Goal: Task Accomplishment & Management: Use online tool/utility

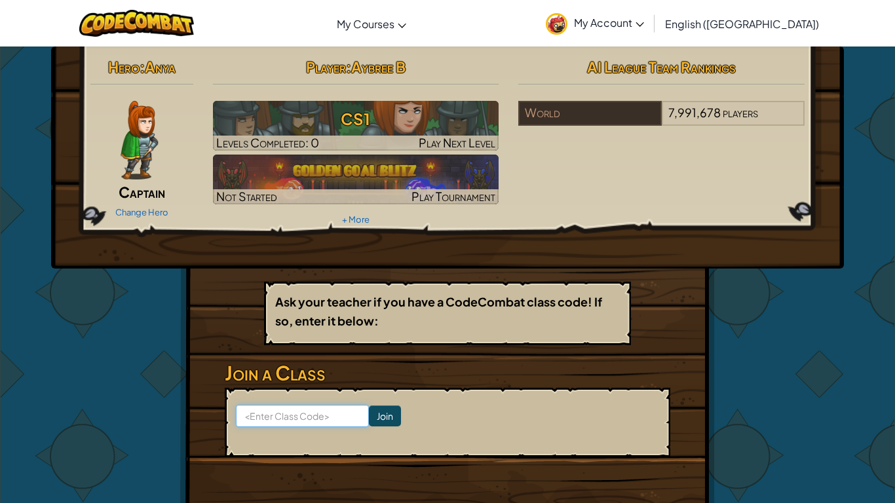
click at [256, 414] on input at bounding box center [302, 416] width 133 height 22
type input "LionGateLeft"
click at [382, 409] on input "Join" at bounding box center [385, 416] width 32 height 21
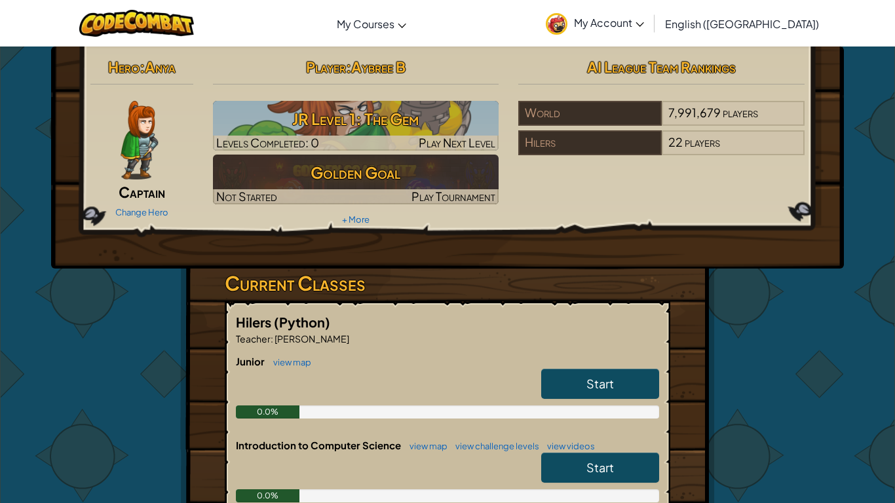
click at [157, 132] on img at bounding box center [139, 140] width 37 height 79
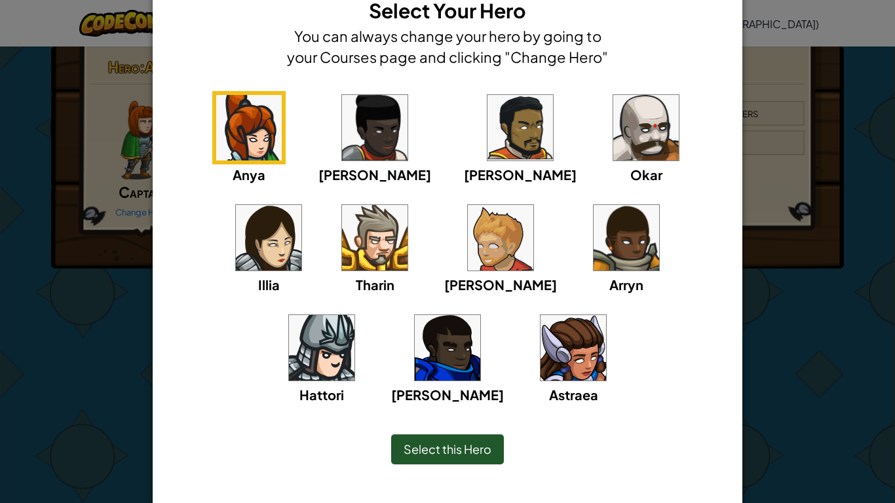
scroll to position [45, 0]
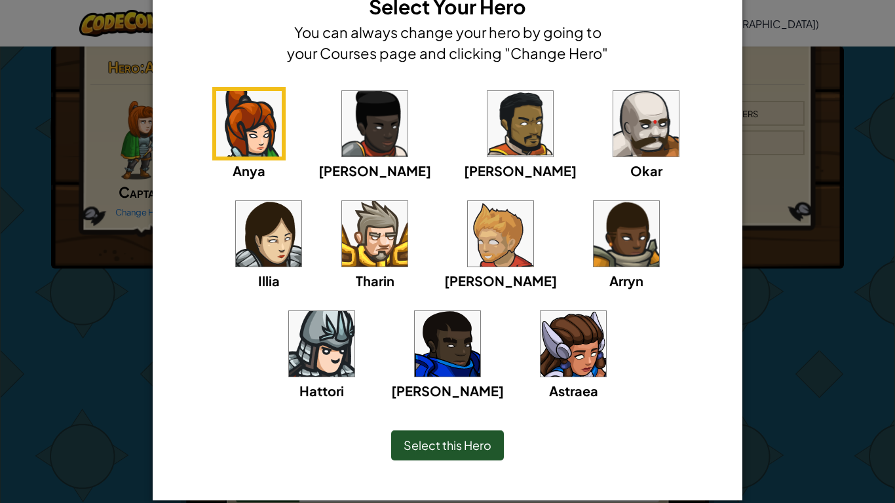
click at [541, 369] on img at bounding box center [574, 344] width 66 height 66
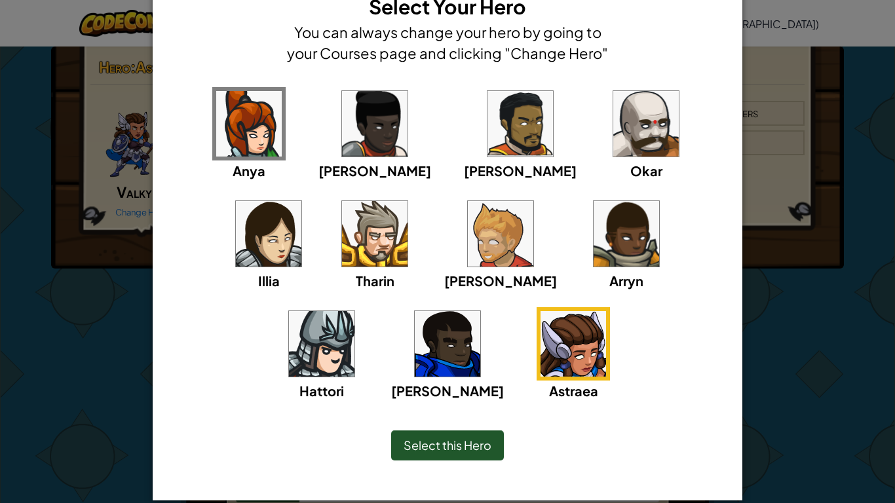
click at [301, 201] on img at bounding box center [269, 234] width 66 height 66
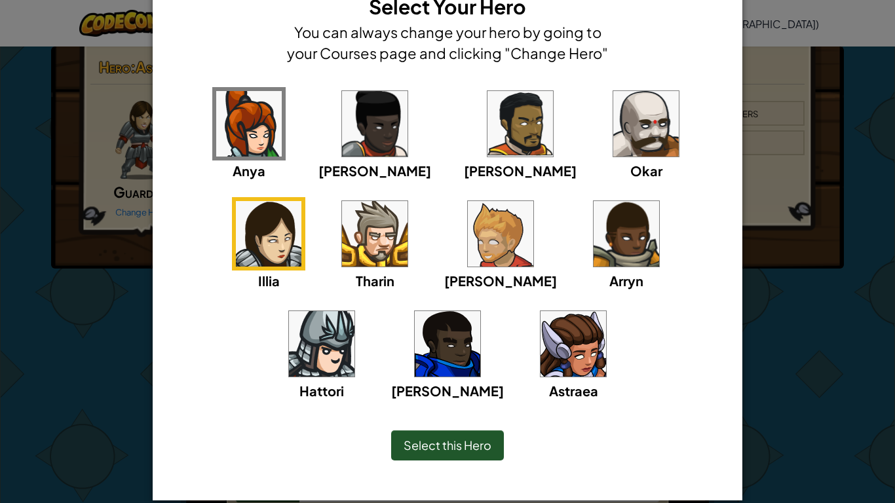
click at [228, 115] on img at bounding box center [249, 124] width 66 height 66
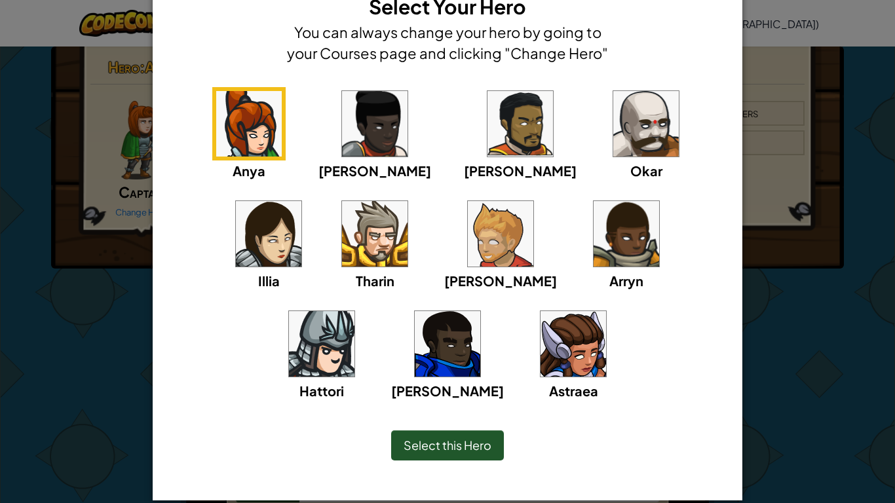
click at [77, 138] on div "× Select Your Hero You can always change your hero by going to your Courses pag…" at bounding box center [447, 251] width 895 height 503
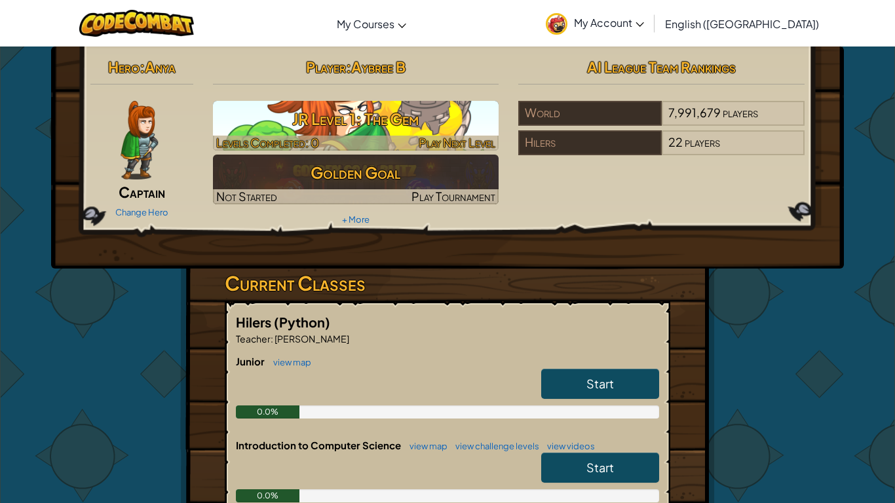
click at [426, 125] on h3 "JR Level 1: The Gem" at bounding box center [356, 118] width 286 height 29
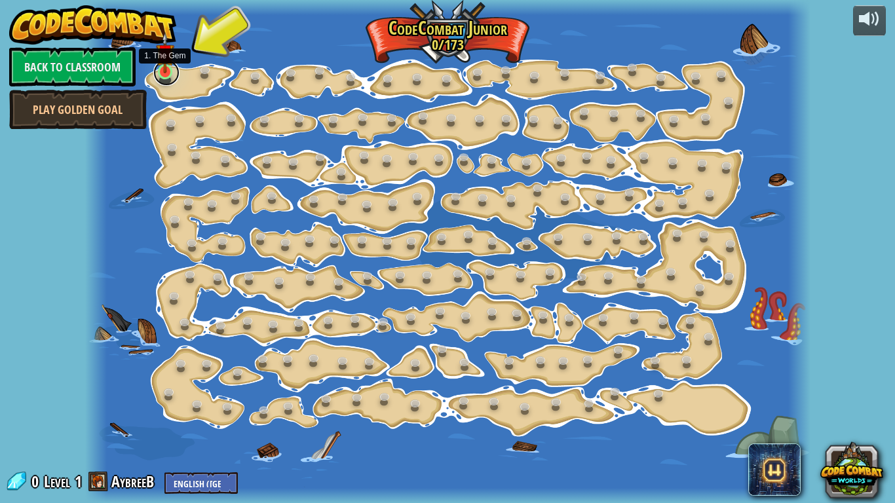
click at [170, 73] on link at bounding box center [166, 73] width 26 height 26
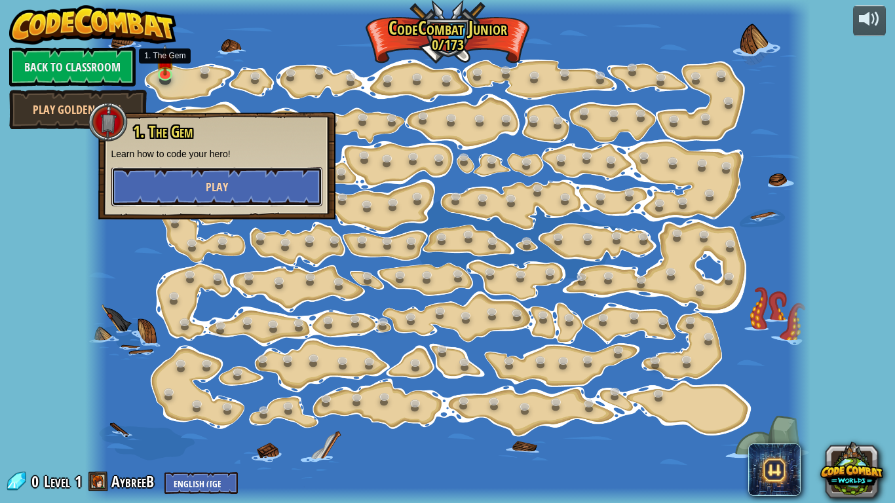
click at [210, 200] on button "Play" at bounding box center [216, 186] width 211 height 39
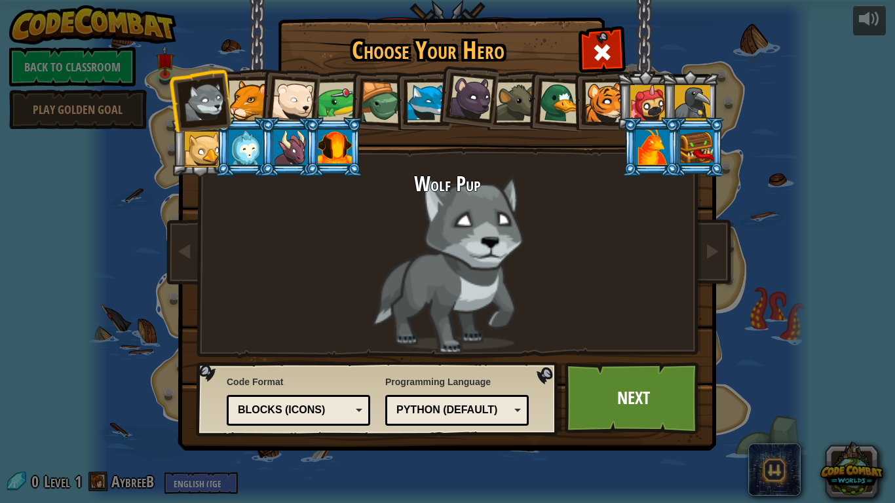
click at [252, 104] on div at bounding box center [249, 101] width 40 height 40
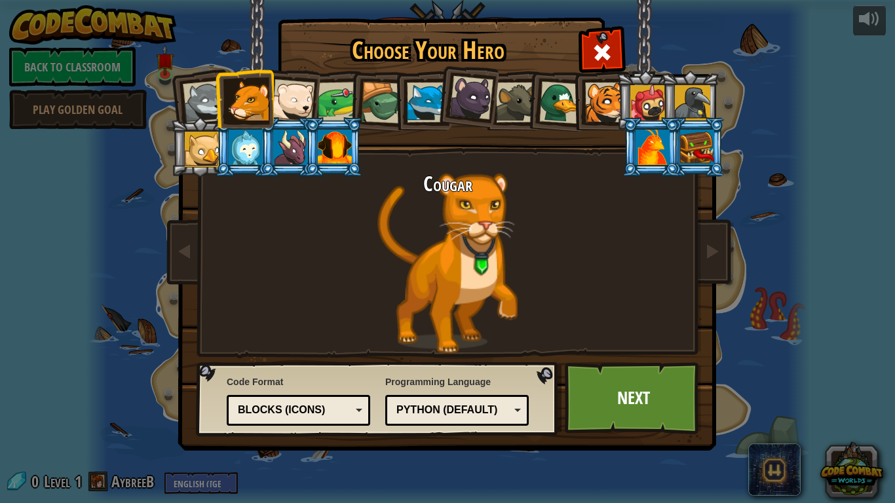
click at [300, 98] on div at bounding box center [292, 100] width 43 height 43
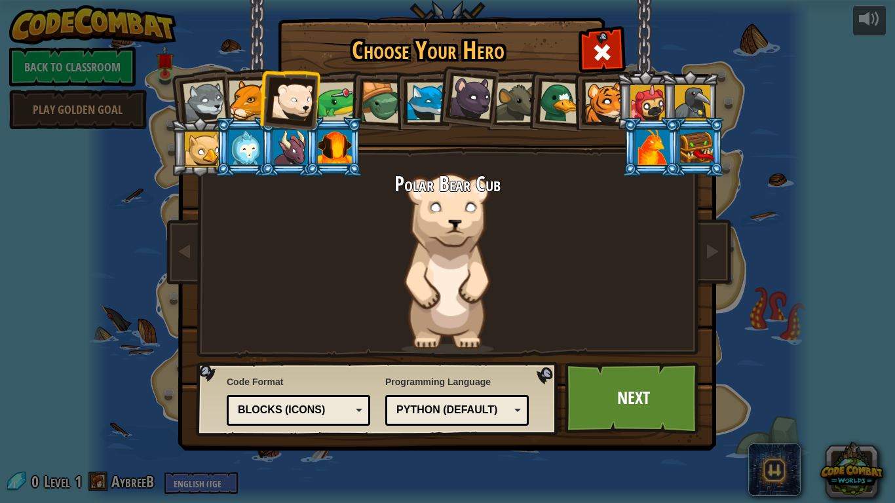
click at [331, 102] on div at bounding box center [338, 102] width 41 height 41
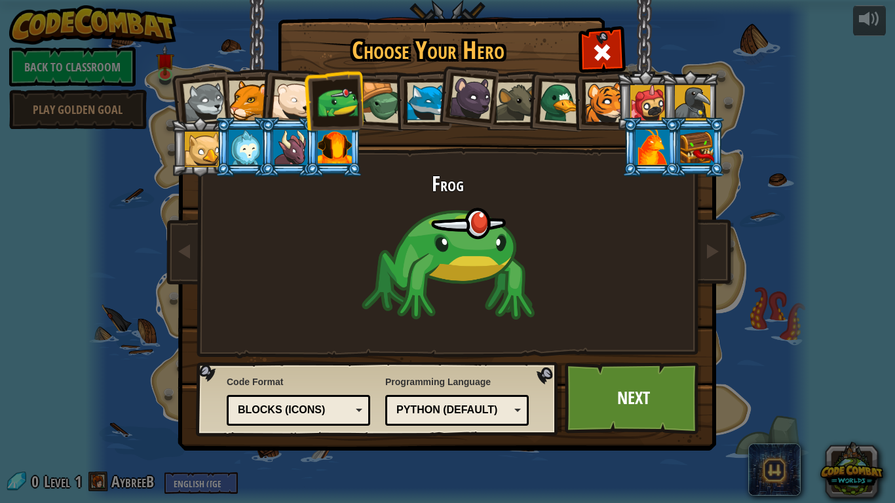
click at [383, 102] on div at bounding box center [382, 103] width 42 height 42
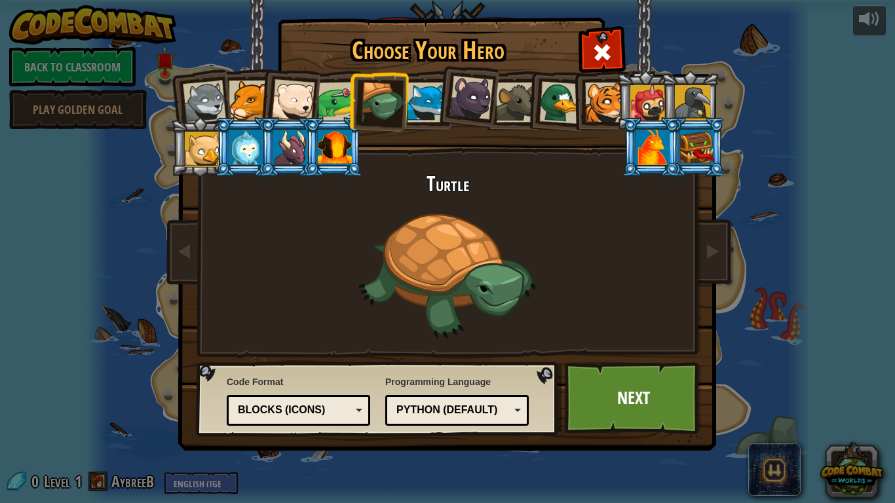
click at [419, 104] on div at bounding box center [427, 103] width 40 height 40
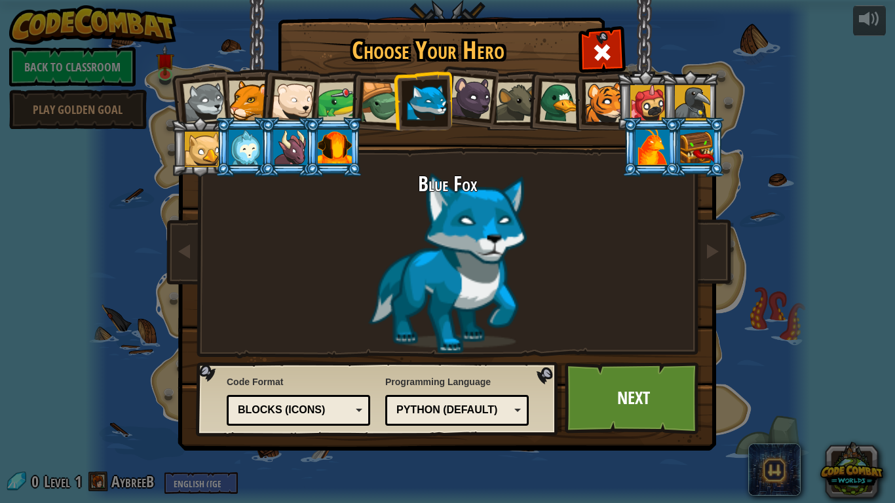
click at [487, 107] on div at bounding box center [471, 98] width 44 height 44
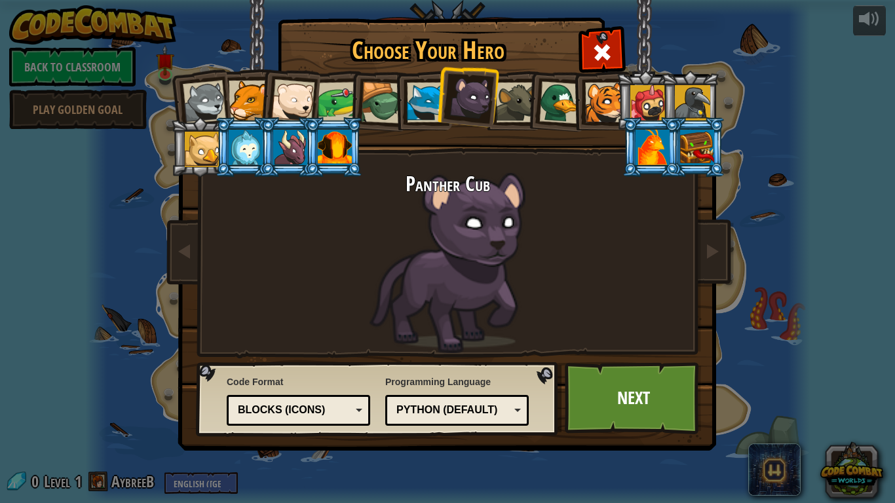
click at [508, 107] on div at bounding box center [516, 103] width 40 height 40
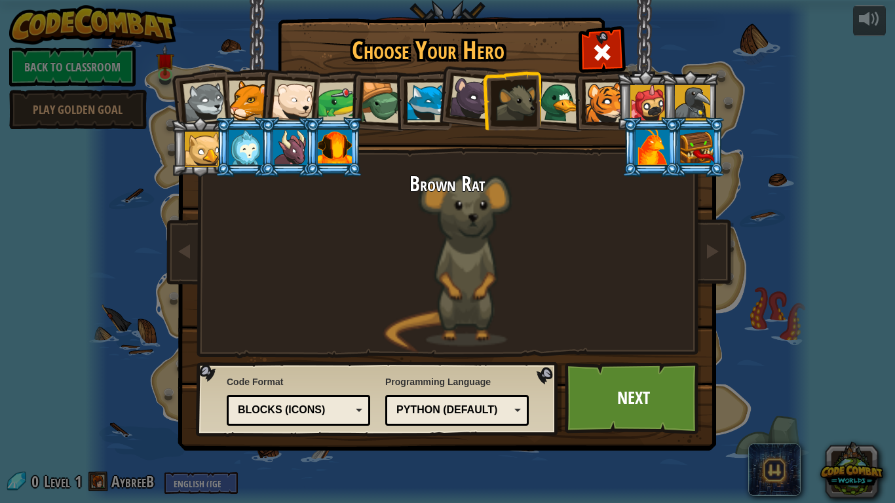
click at [548, 103] on div at bounding box center [560, 102] width 43 height 43
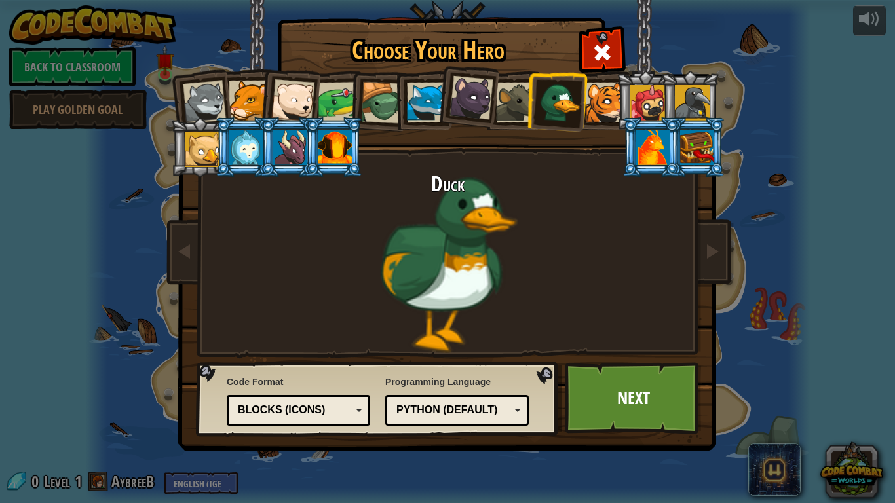
click at [603, 100] on div at bounding box center [605, 103] width 40 height 40
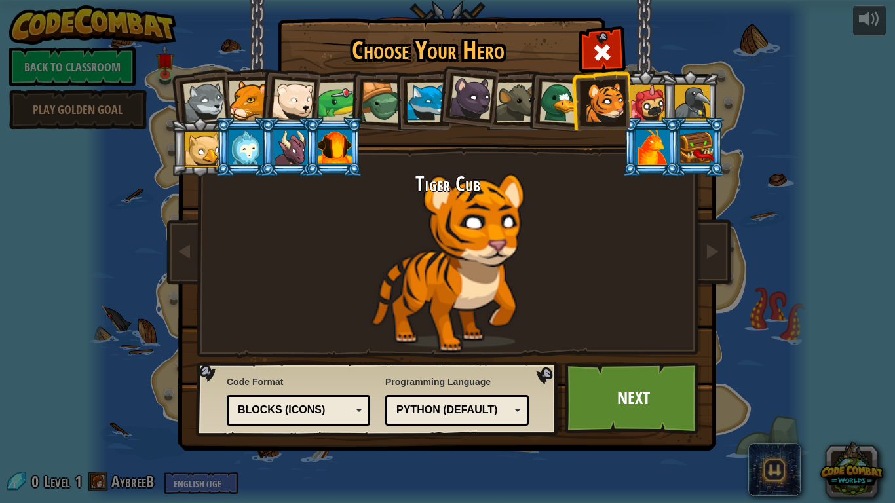
click at [656, 95] on div at bounding box center [647, 102] width 35 height 35
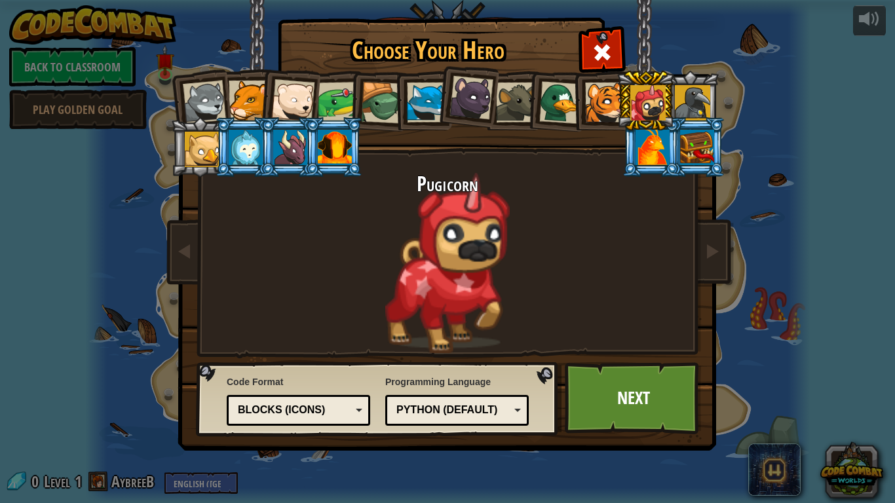
click at [690, 95] on div at bounding box center [692, 102] width 35 height 35
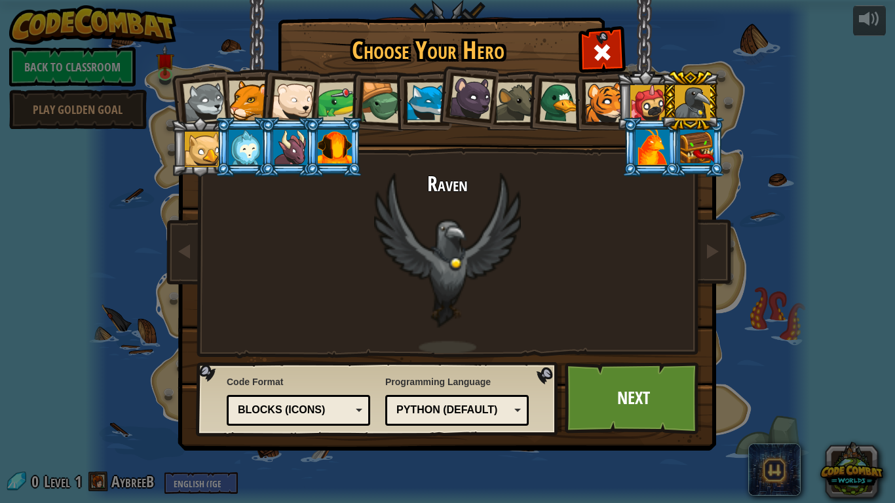
click at [653, 113] on div at bounding box center [647, 102] width 35 height 35
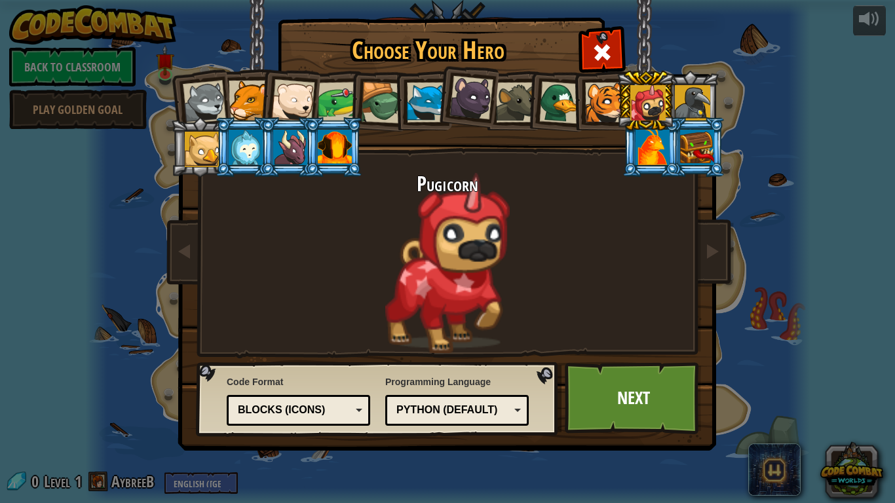
click at [648, 146] on div at bounding box center [653, 147] width 34 height 35
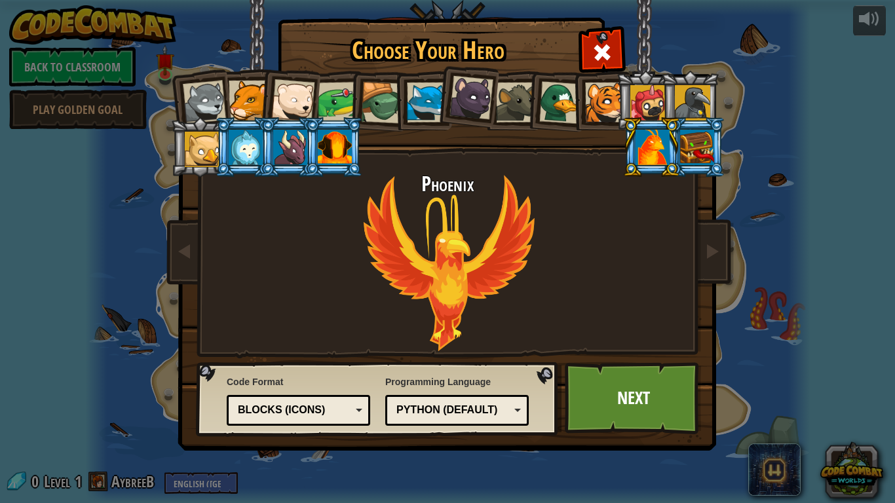
click at [701, 140] on div at bounding box center [697, 147] width 34 height 35
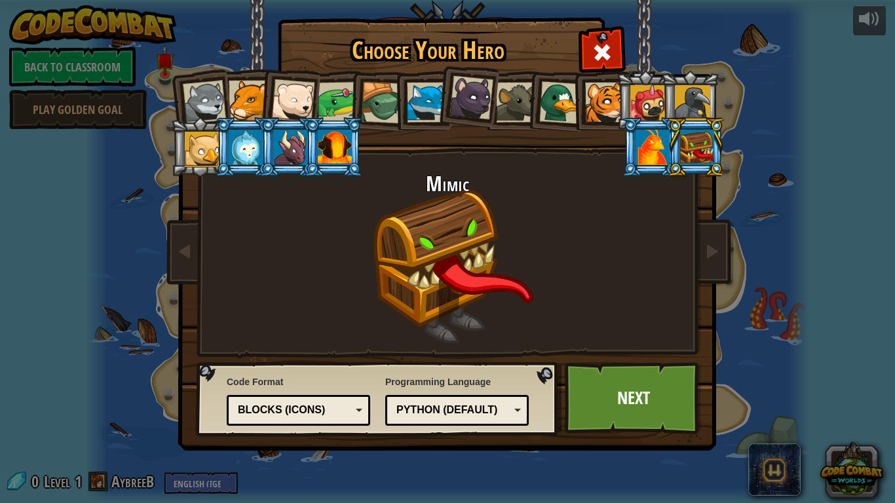
click at [205, 144] on div at bounding box center [202, 149] width 35 height 35
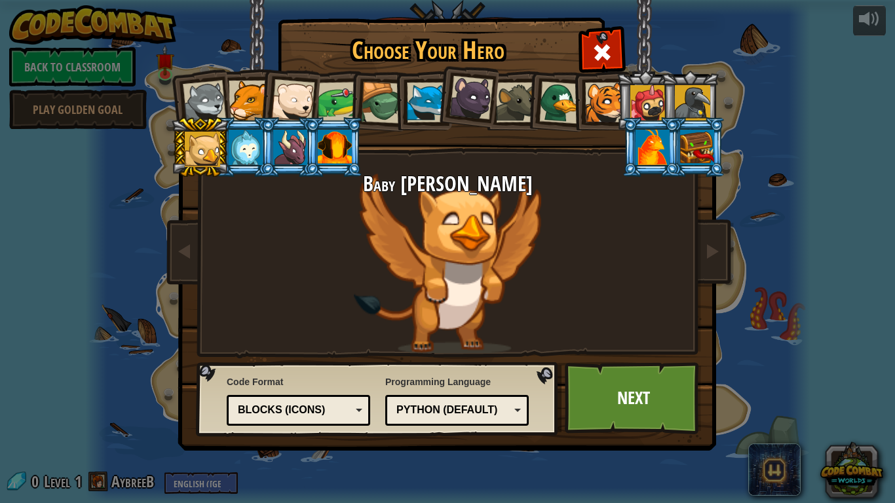
click at [242, 136] on div at bounding box center [246, 147] width 34 height 35
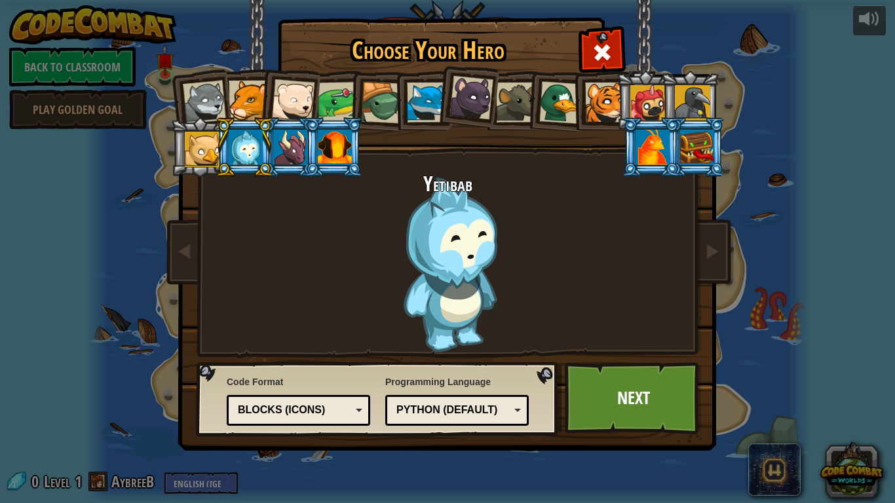
click at [280, 152] on div at bounding box center [290, 147] width 34 height 35
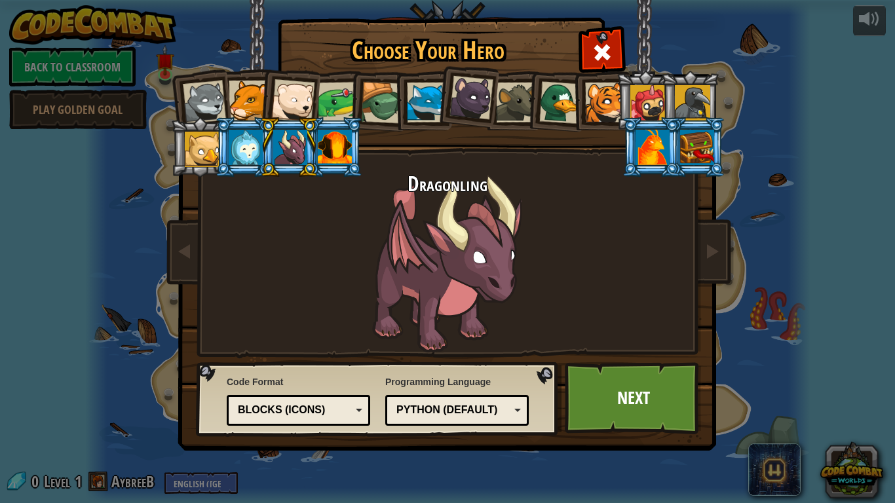
click at [353, 154] on li at bounding box center [333, 147] width 59 height 60
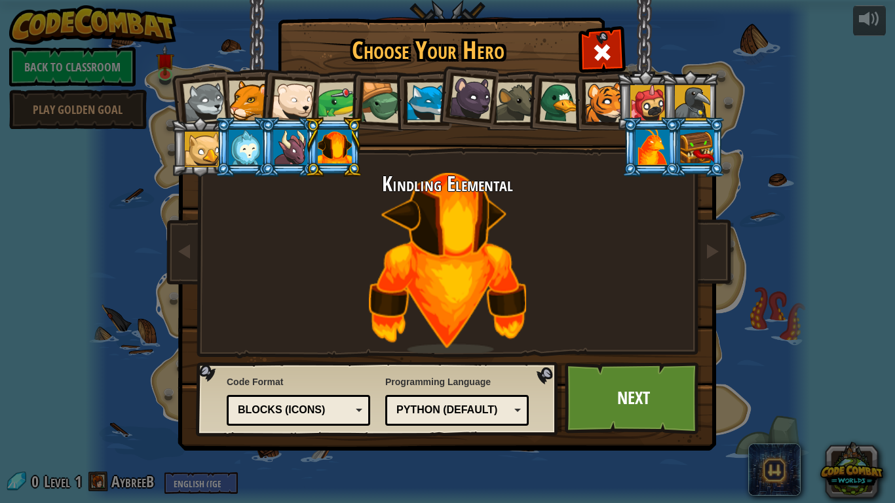
click at [652, 109] on div at bounding box center [647, 102] width 35 height 35
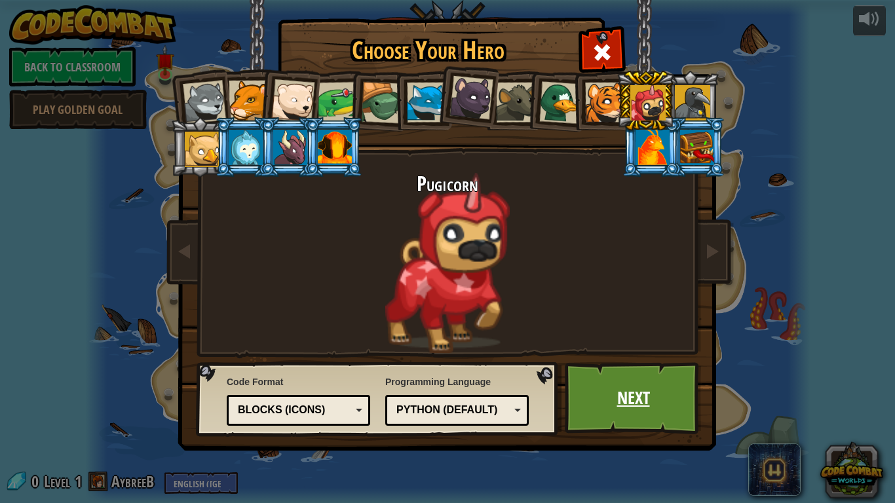
click at [624, 393] on link "Next" at bounding box center [633, 398] width 137 height 72
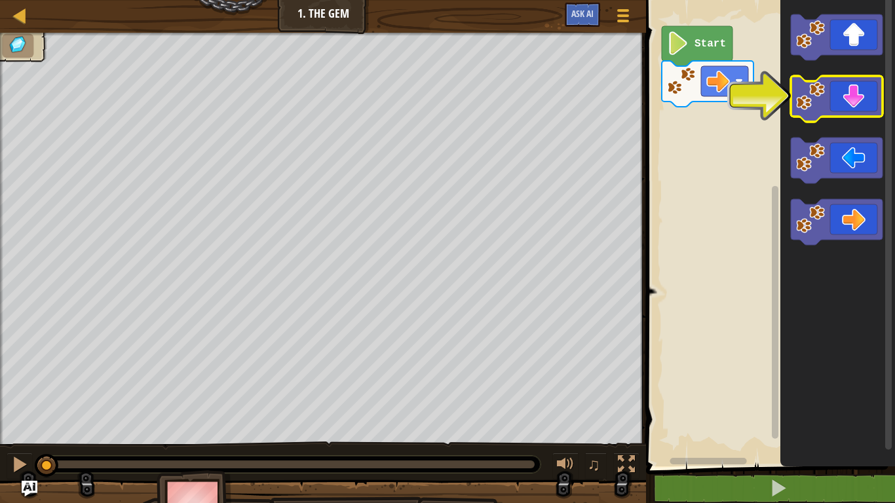
click at [857, 101] on icon "Blockly Workspace" at bounding box center [837, 99] width 92 height 46
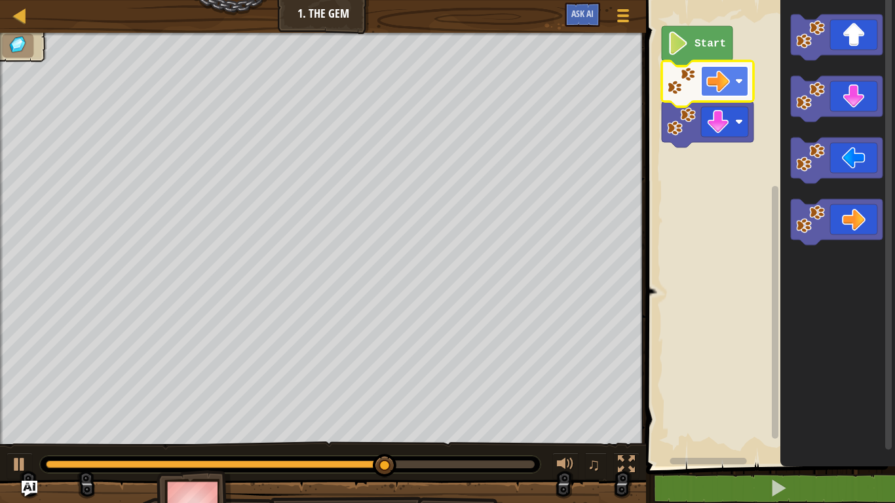
click at [714, 73] on image "Blockly Workspace" at bounding box center [718, 81] width 24 height 24
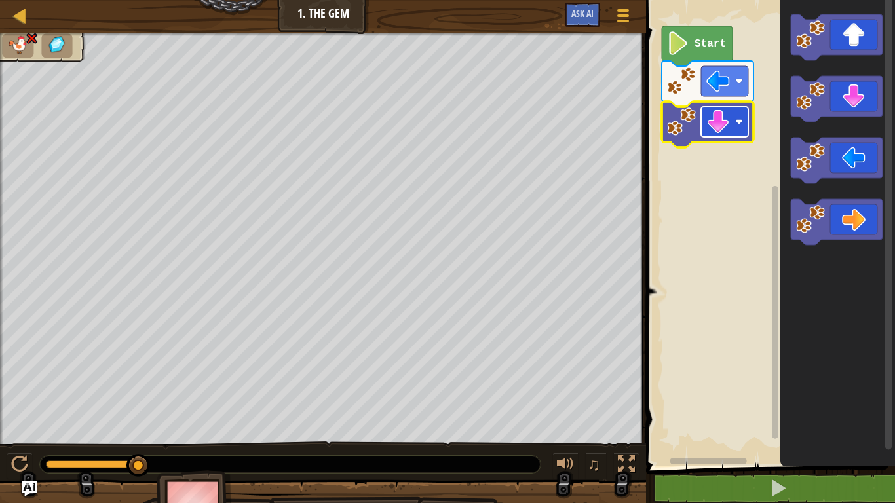
click at [731, 126] on rect "Blockly Workspace" at bounding box center [724, 122] width 47 height 30
click at [725, 90] on image "Blockly Workspace" at bounding box center [718, 81] width 24 height 24
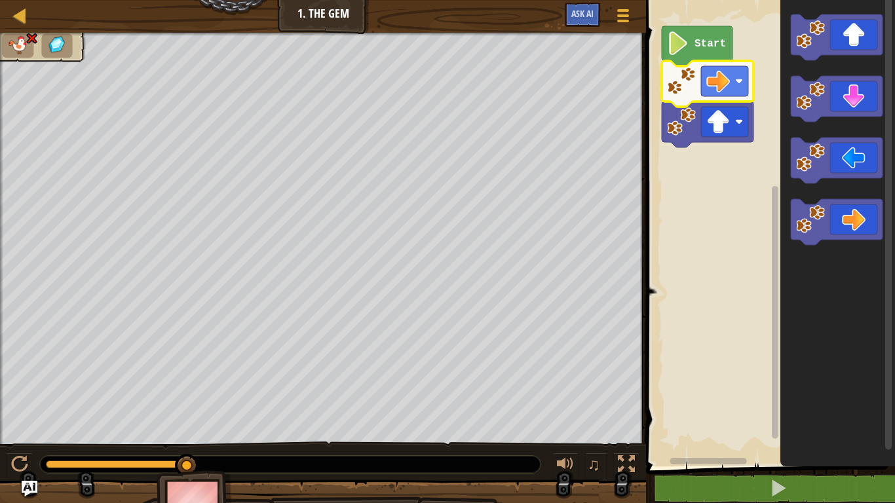
click at [24, 52] on img at bounding box center [18, 45] width 22 height 18
click at [716, 90] on image "Blockly Workspace" at bounding box center [718, 81] width 24 height 24
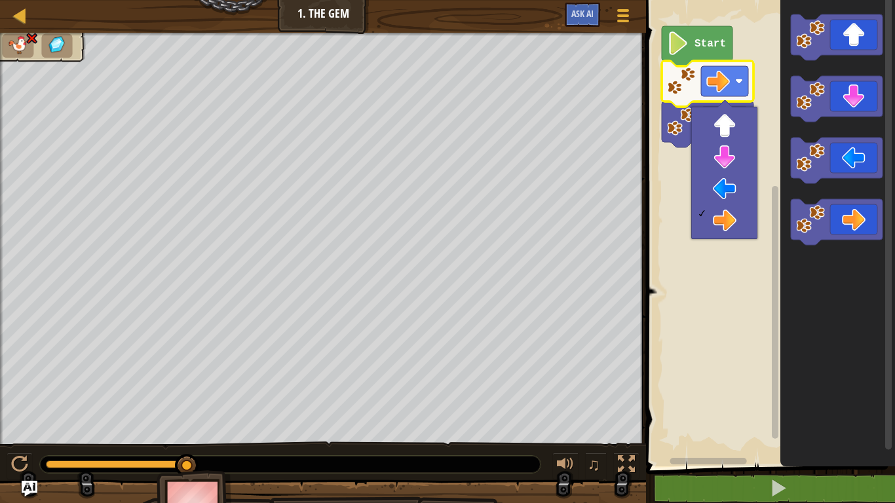
click at [683, 174] on rect "Blockly Workspace" at bounding box center [768, 229] width 253 height 473
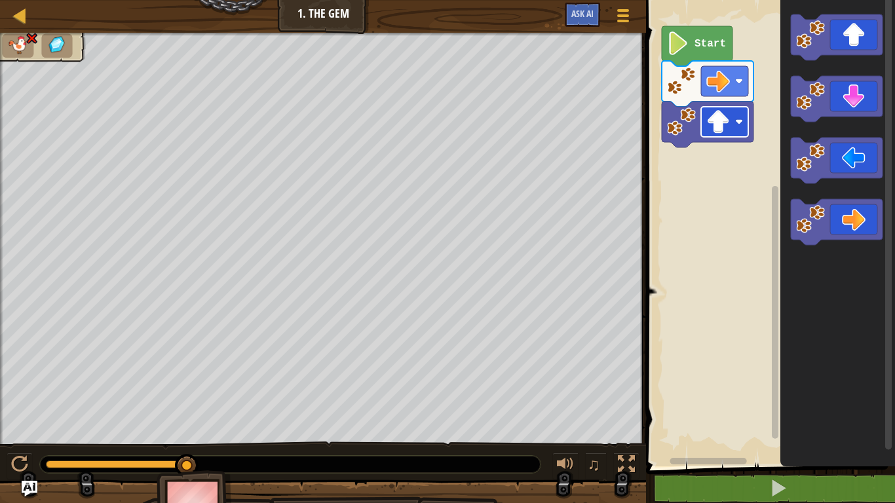
click at [712, 126] on image "Blockly Workspace" at bounding box center [718, 122] width 24 height 24
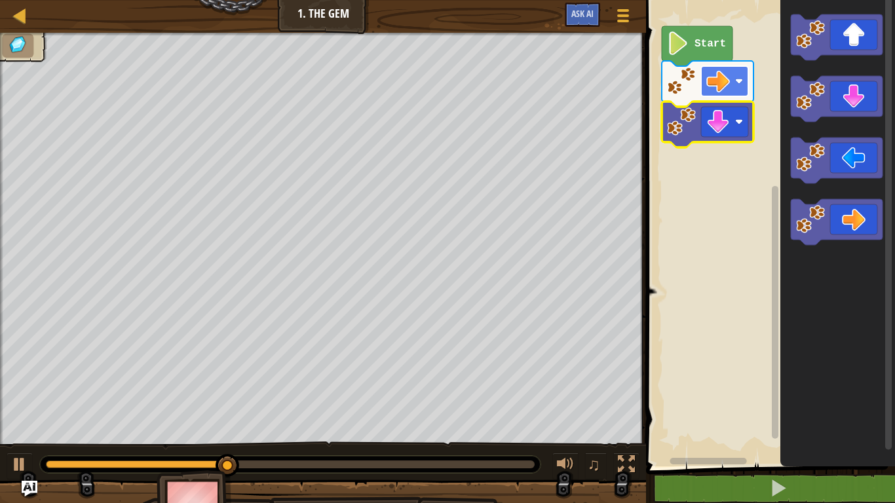
click at [738, 88] on rect "Blockly Workspace" at bounding box center [724, 81] width 47 height 30
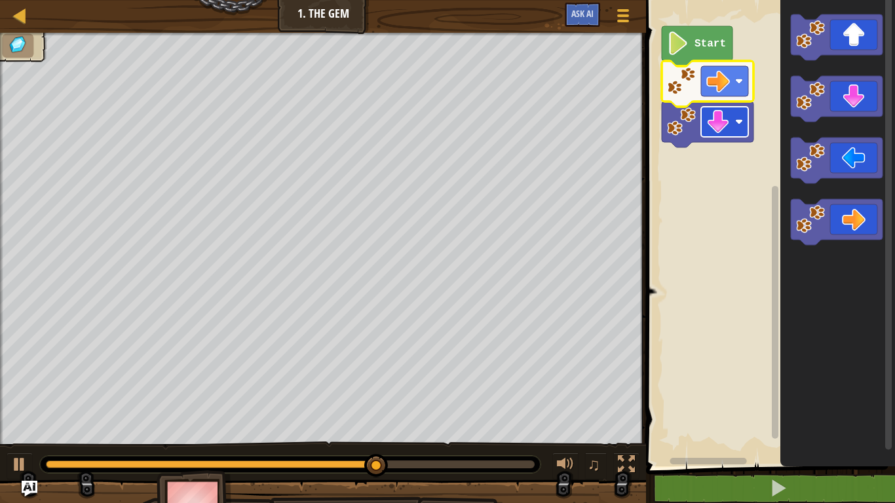
click at [737, 126] on rect "Blockly Workspace" at bounding box center [724, 122] width 47 height 30
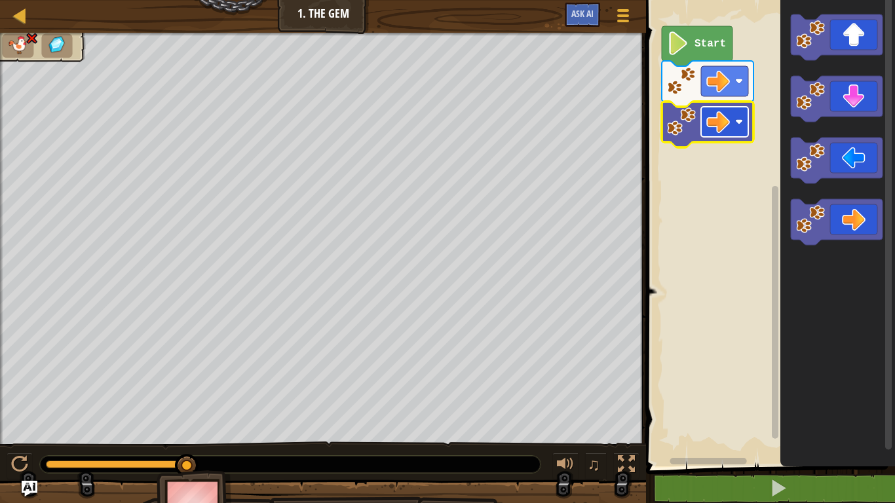
click at [738, 123] on image "Blockly Workspace" at bounding box center [739, 122] width 8 height 8
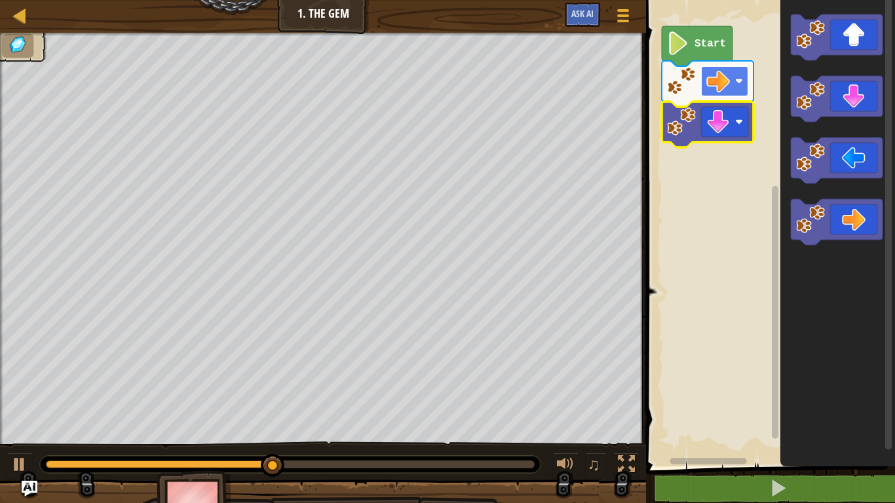
click at [729, 82] on image "Blockly Workspace" at bounding box center [718, 81] width 24 height 24
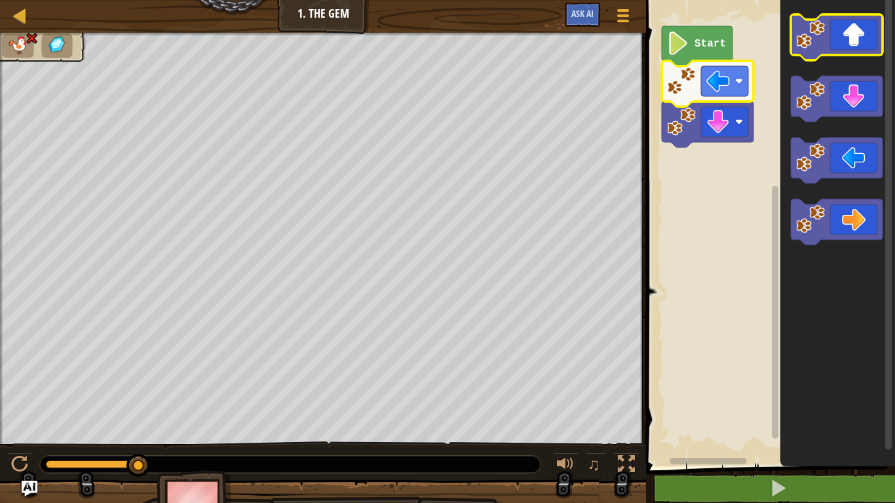
click at [856, 41] on icon "Blockly Workspace" at bounding box center [837, 37] width 92 height 46
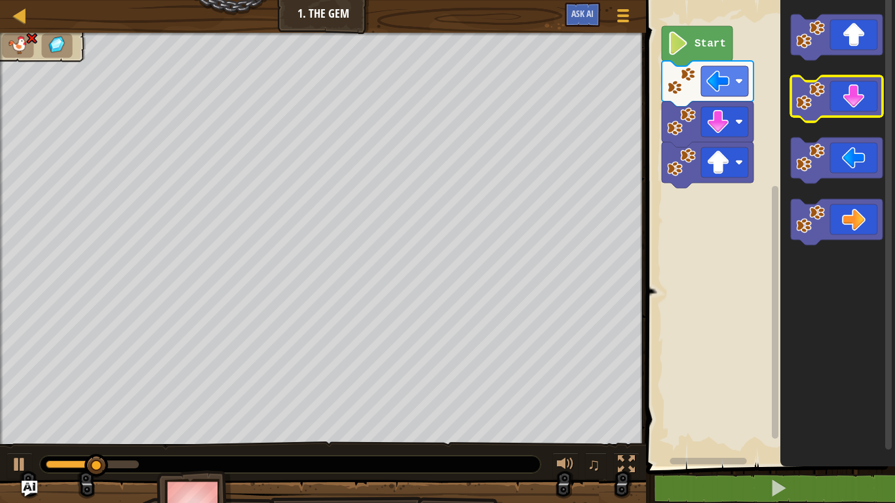
click at [846, 100] on icon "Blockly Workspace" at bounding box center [837, 99] width 92 height 46
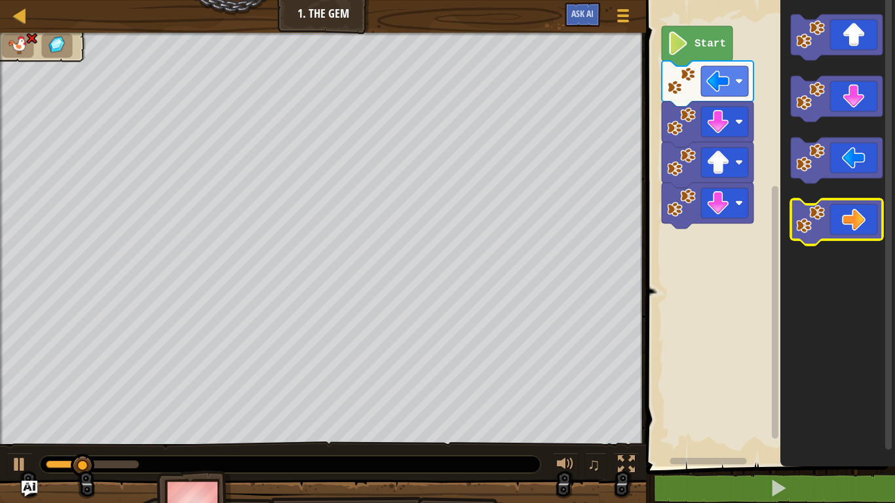
click at [848, 209] on icon "Blockly Workspace" at bounding box center [837, 222] width 92 height 46
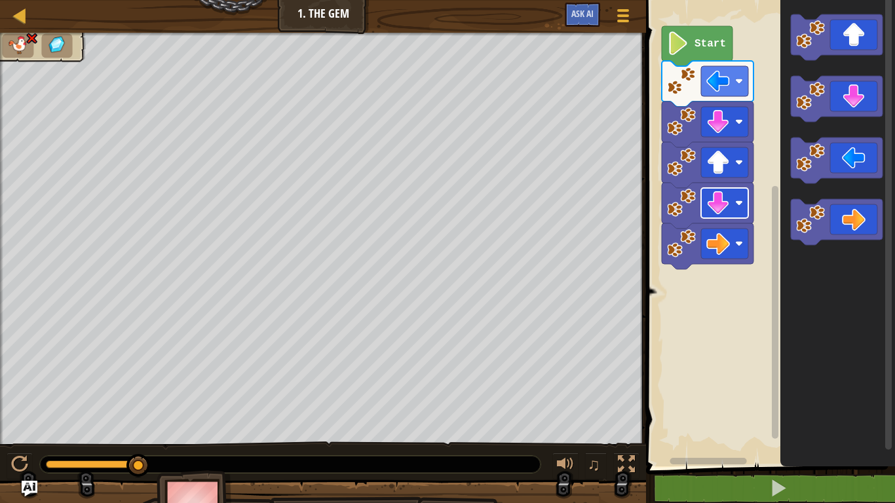
click at [736, 197] on rect "Blockly Workspace" at bounding box center [724, 203] width 47 height 30
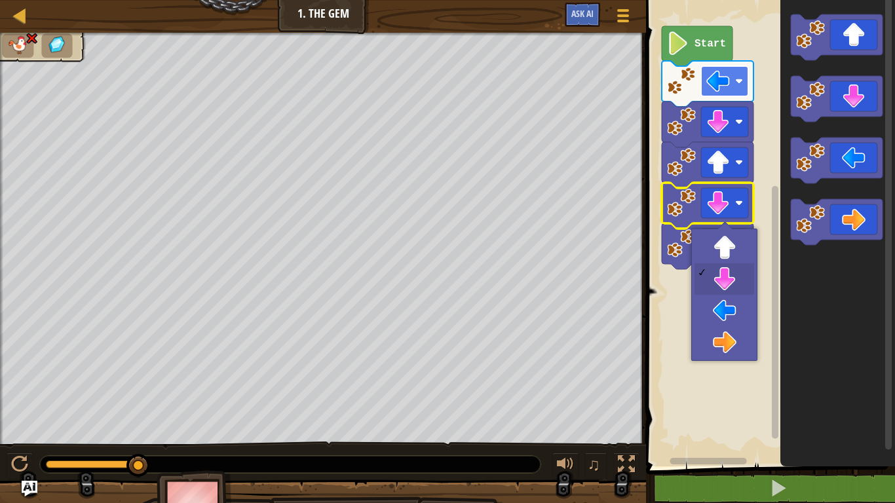
click at [725, 88] on image "Blockly Workspace" at bounding box center [718, 81] width 24 height 24
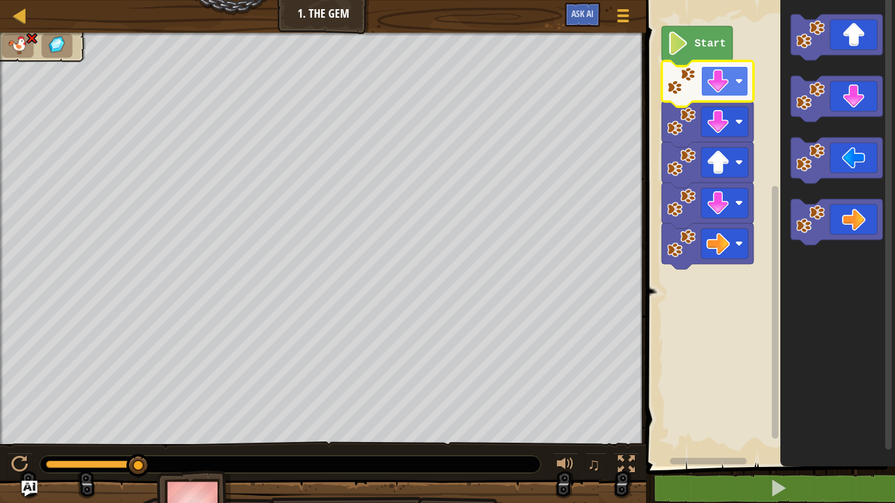
click at [738, 81] on image "Blockly Workspace" at bounding box center [739, 81] width 8 height 8
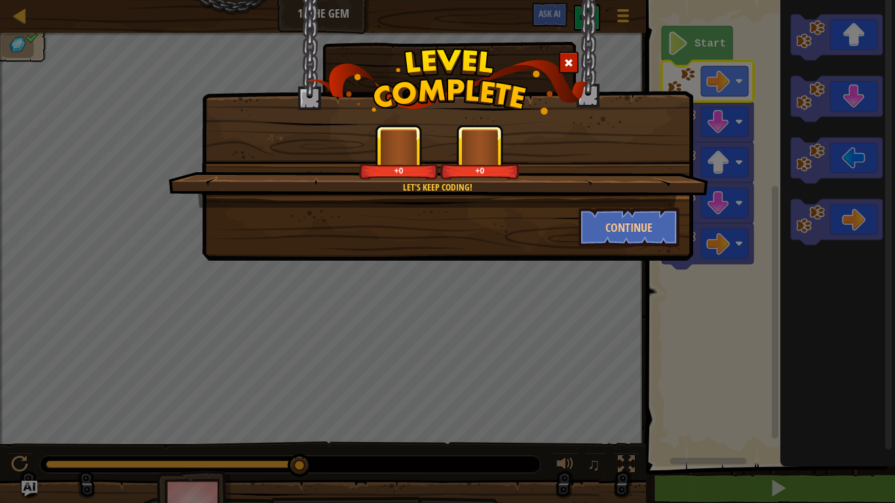
click at [761, 50] on div "Let's keep coding! +0 +0 Continue" at bounding box center [447, 251] width 895 height 503
click at [620, 226] on button "Continue" at bounding box center [630, 227] width 102 height 39
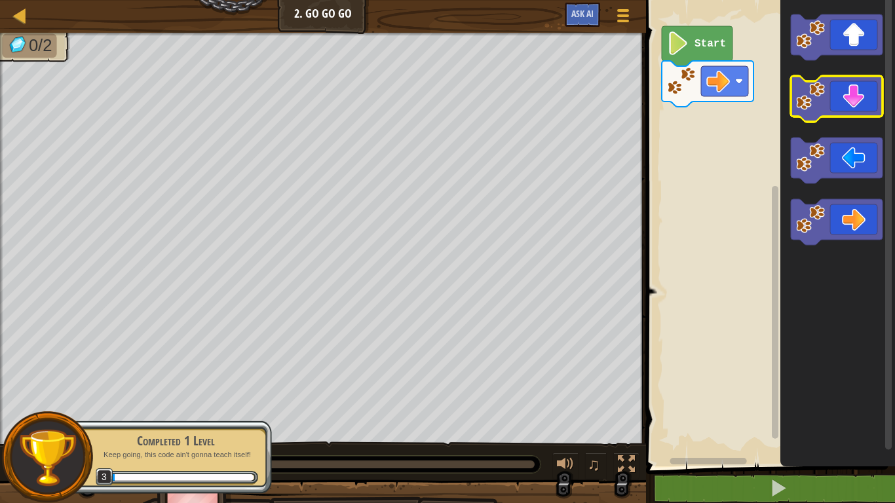
click at [846, 84] on icon "Blockly Workspace" at bounding box center [837, 99] width 92 height 46
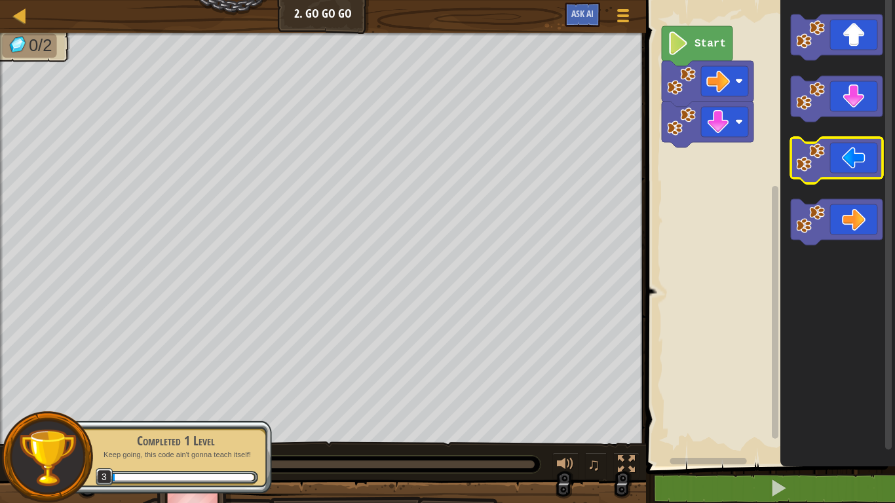
click at [843, 145] on icon "Blockly Workspace" at bounding box center [837, 161] width 92 height 46
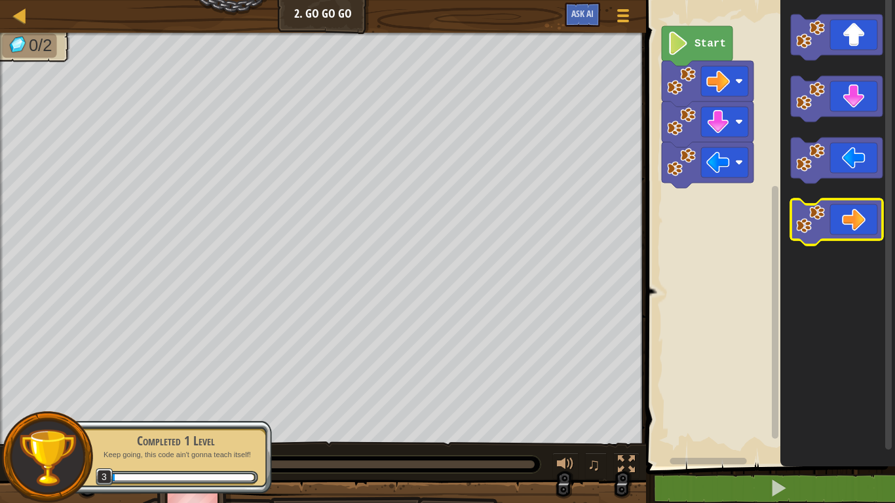
click at [857, 219] on icon "Blockly Workspace" at bounding box center [837, 222] width 92 height 46
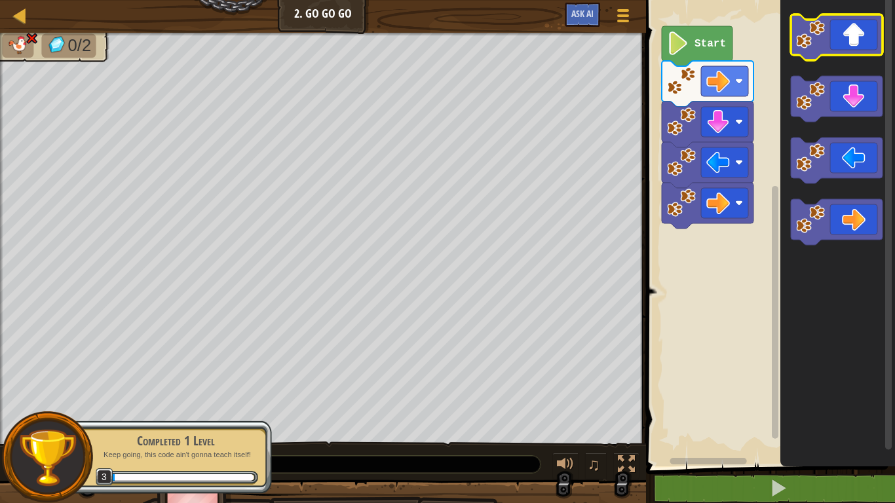
click at [861, 46] on icon "Blockly Workspace" at bounding box center [837, 37] width 92 height 46
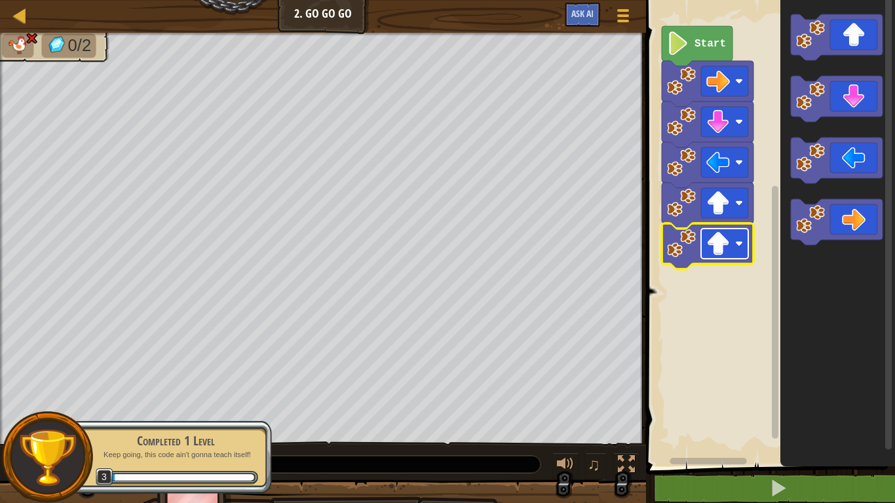
click at [733, 251] on rect "Blockly Workspace" at bounding box center [724, 244] width 47 height 30
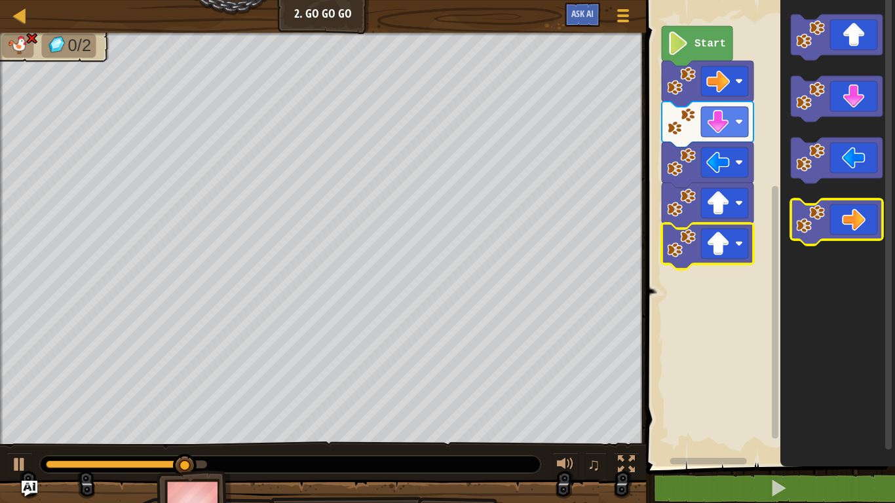
click at [854, 219] on icon "Blockly Workspace" at bounding box center [837, 222] width 92 height 46
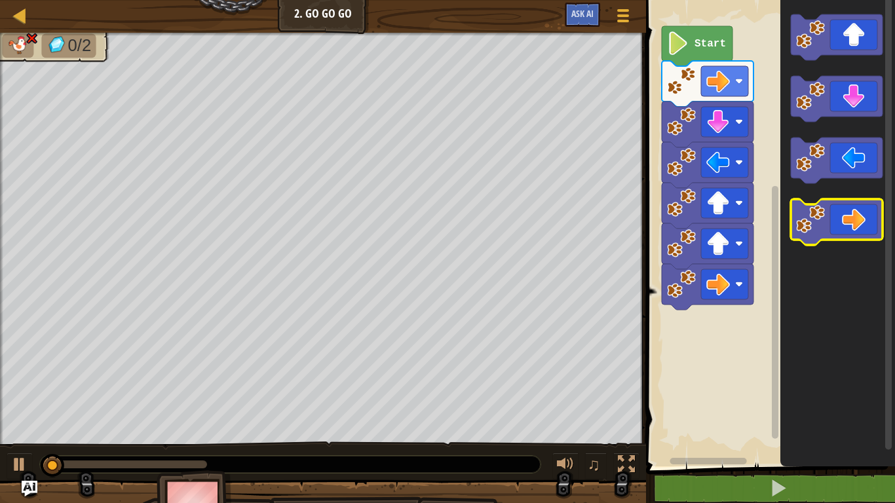
click at [854, 219] on icon "Blockly Workspace" at bounding box center [837, 222] width 92 height 46
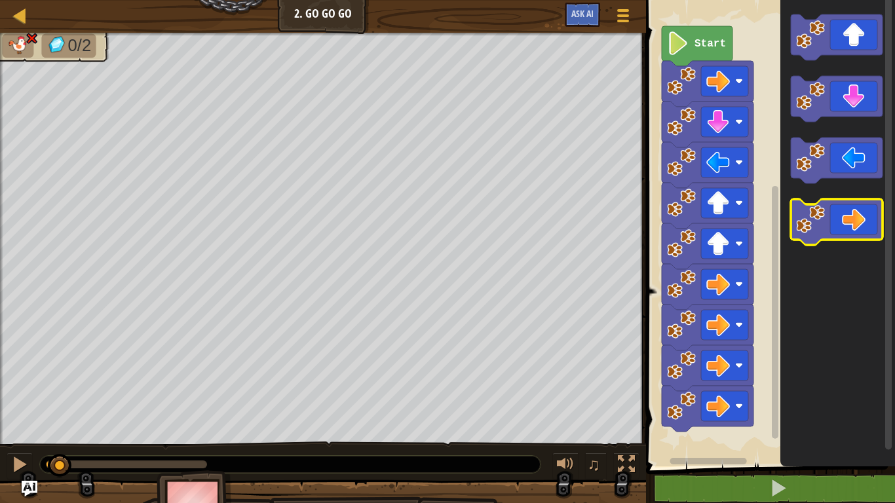
click at [854, 219] on icon "Blockly Workspace" at bounding box center [837, 222] width 92 height 46
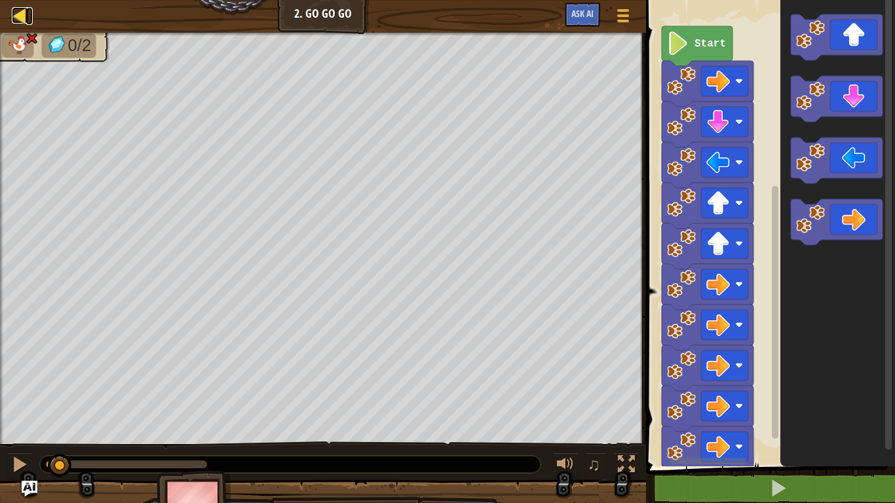
click at [15, 12] on div at bounding box center [20, 15] width 16 height 16
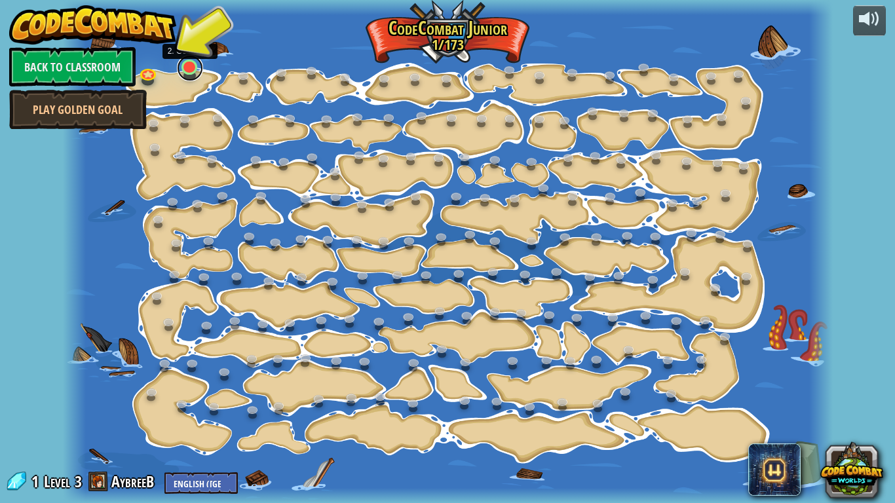
click at [195, 71] on link at bounding box center [190, 68] width 26 height 26
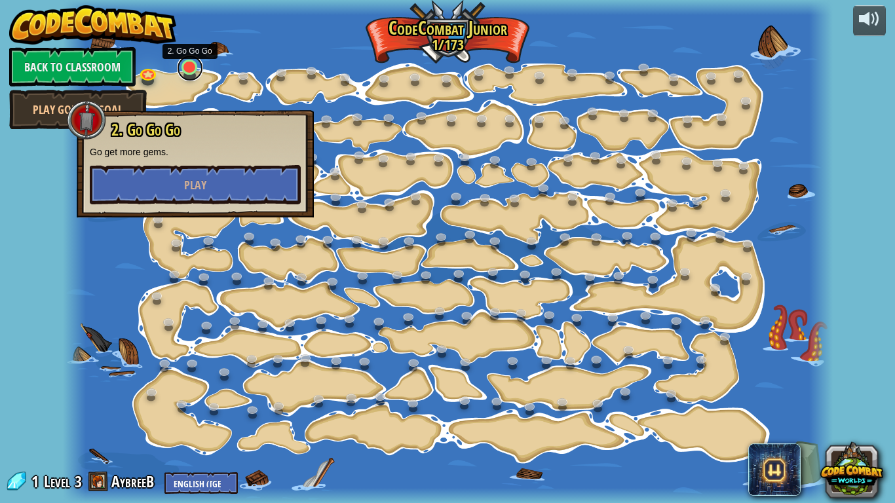
click at [195, 71] on link at bounding box center [190, 68] width 26 height 26
click at [203, 191] on span "Play" at bounding box center [195, 185] width 22 height 16
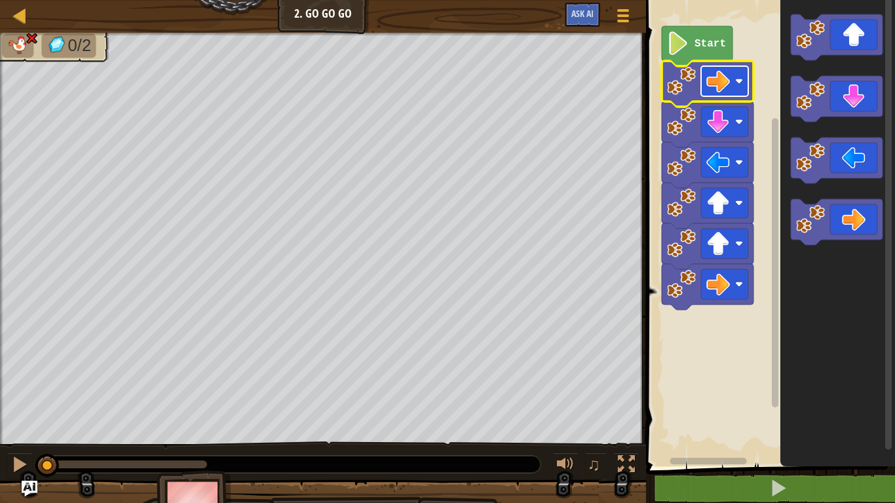
click at [729, 84] on image "Blockly Workspace" at bounding box center [718, 81] width 24 height 24
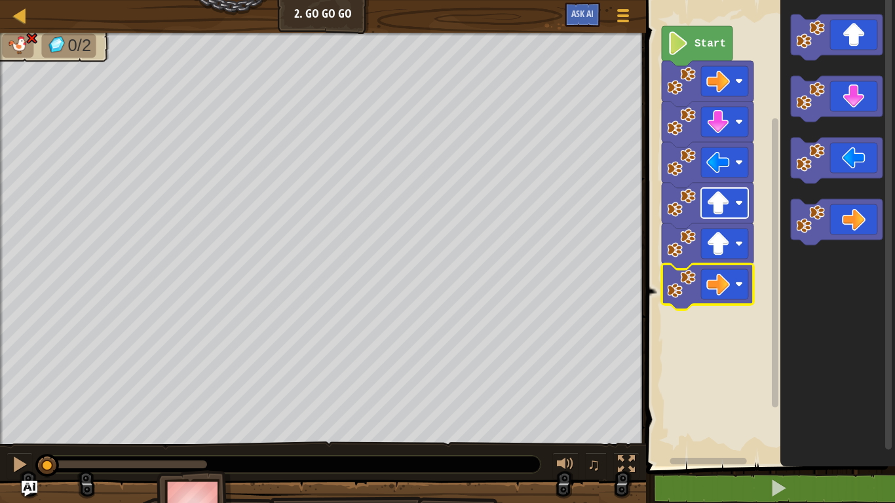
click at [717, 213] on image "Blockly Workspace" at bounding box center [718, 203] width 24 height 24
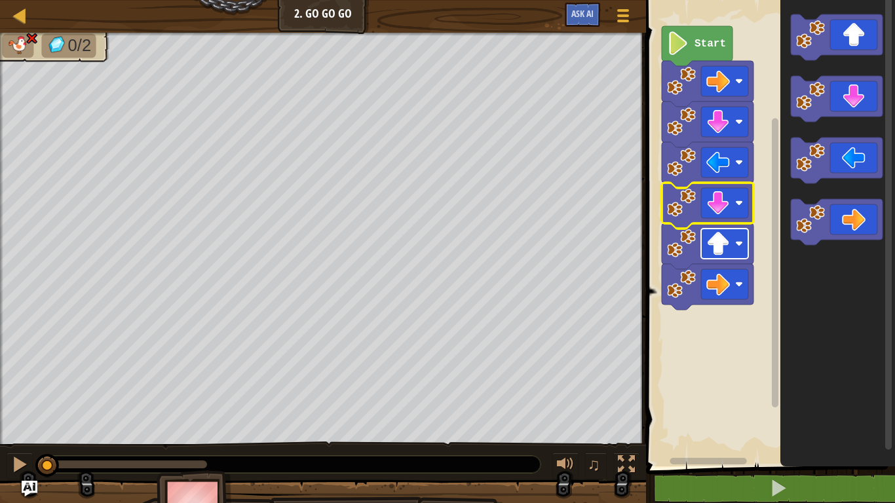
click at [716, 238] on image "Blockly Workspace" at bounding box center [718, 244] width 24 height 24
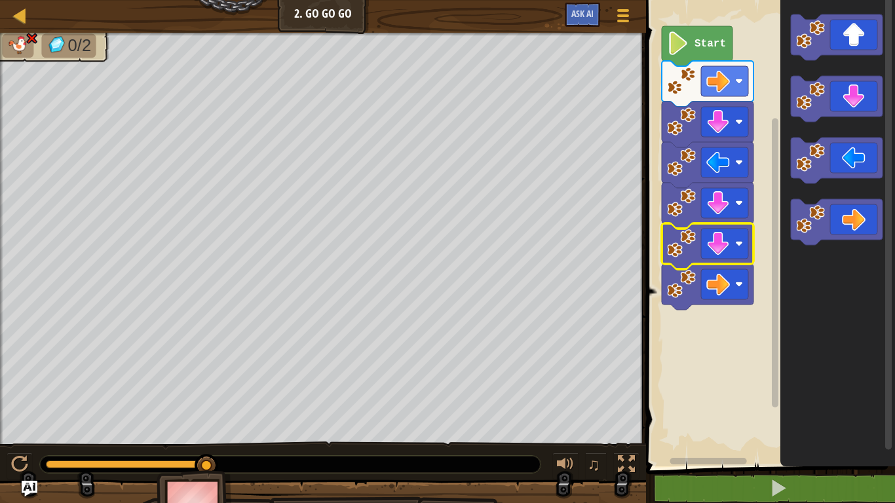
click at [696, 51] on icon "Blockly Workspace" at bounding box center [697, 46] width 71 height 40
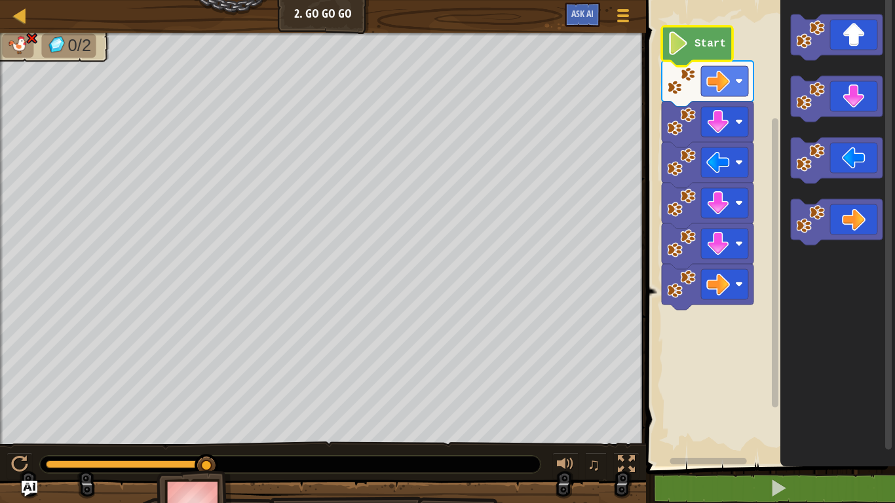
click at [681, 45] on image "Blockly Workspace" at bounding box center [678, 43] width 22 height 24
click at [679, 47] on image "Blockly Workspace" at bounding box center [678, 43] width 22 height 24
click at [736, 124] on image "Blockly Workspace" at bounding box center [739, 122] width 8 height 8
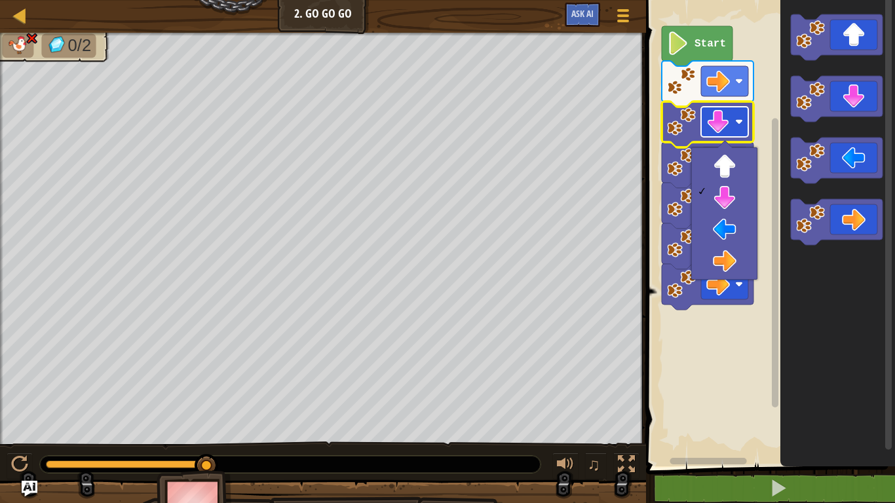
click at [723, 116] on image "Blockly Workspace" at bounding box center [718, 122] width 24 height 24
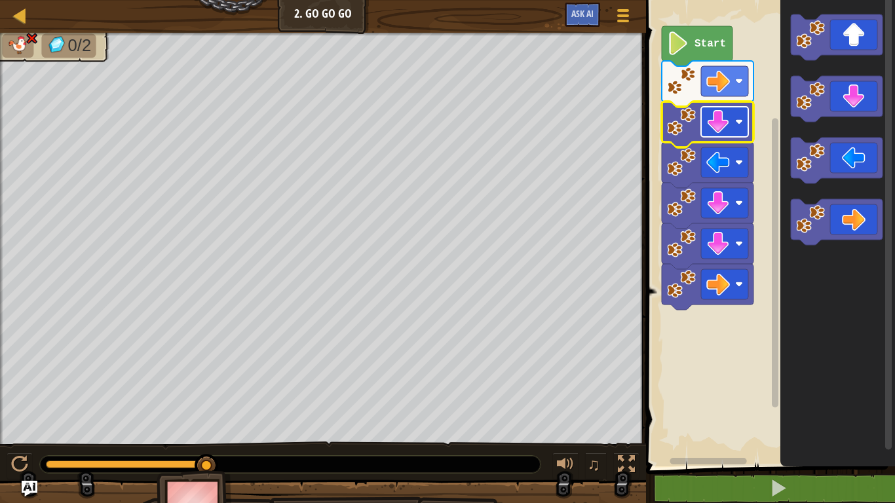
click at [716, 132] on image "Blockly Workspace" at bounding box center [718, 122] width 24 height 24
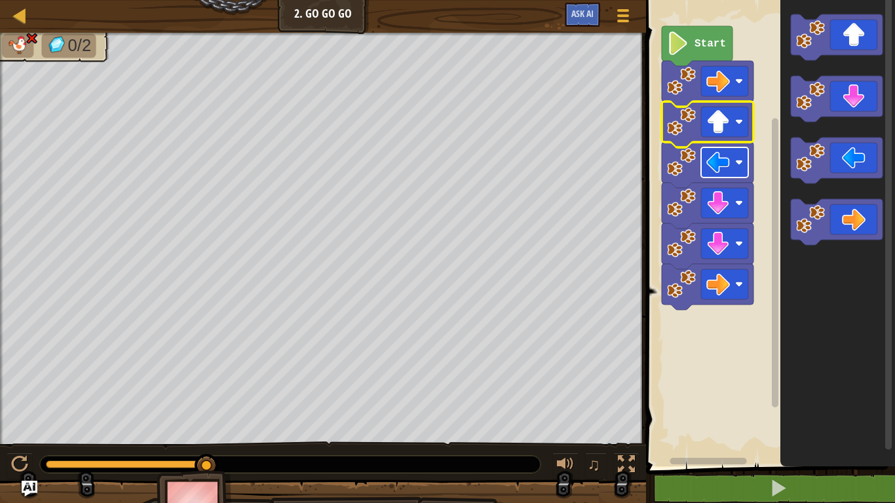
click at [732, 164] on rect "Blockly Workspace" at bounding box center [724, 162] width 47 height 30
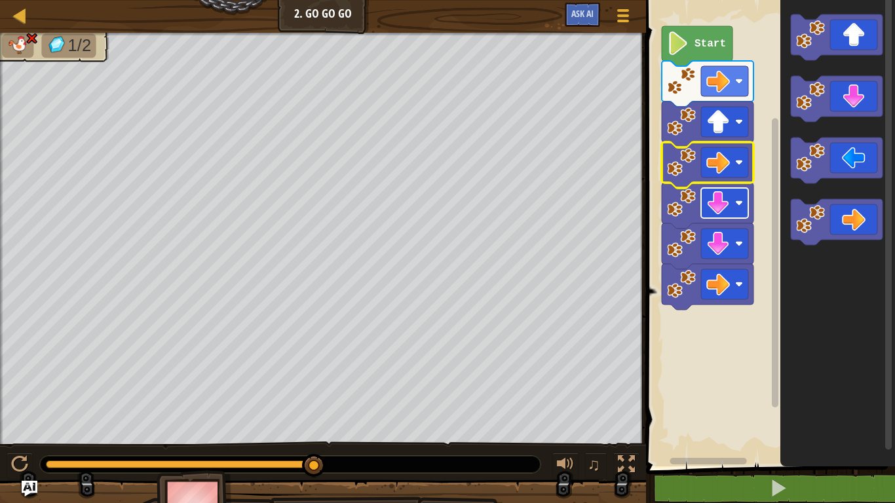
click at [725, 215] on rect "Blockly Workspace" at bounding box center [724, 203] width 47 height 30
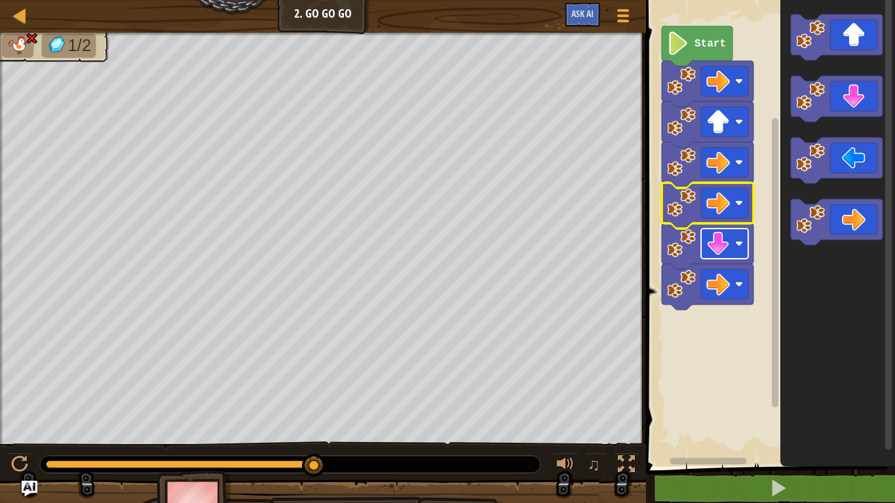
click at [710, 241] on image "Blockly Workspace" at bounding box center [718, 244] width 24 height 24
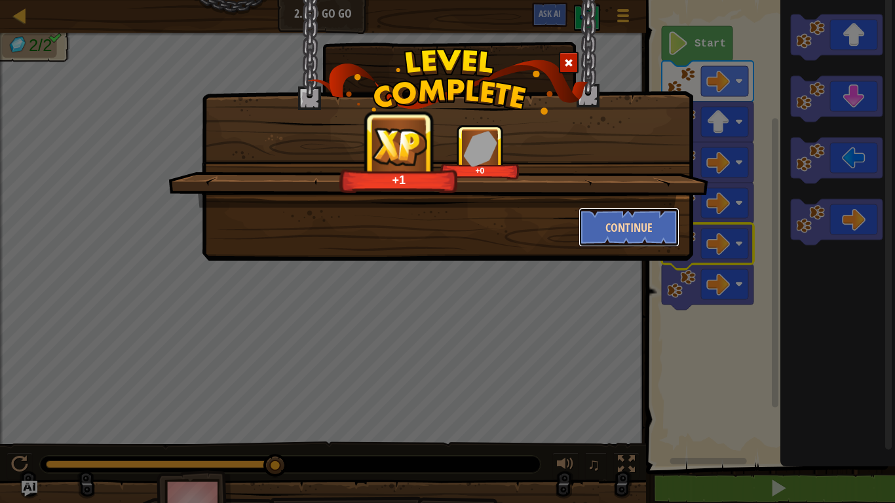
click at [600, 217] on button "Continue" at bounding box center [630, 227] width 102 height 39
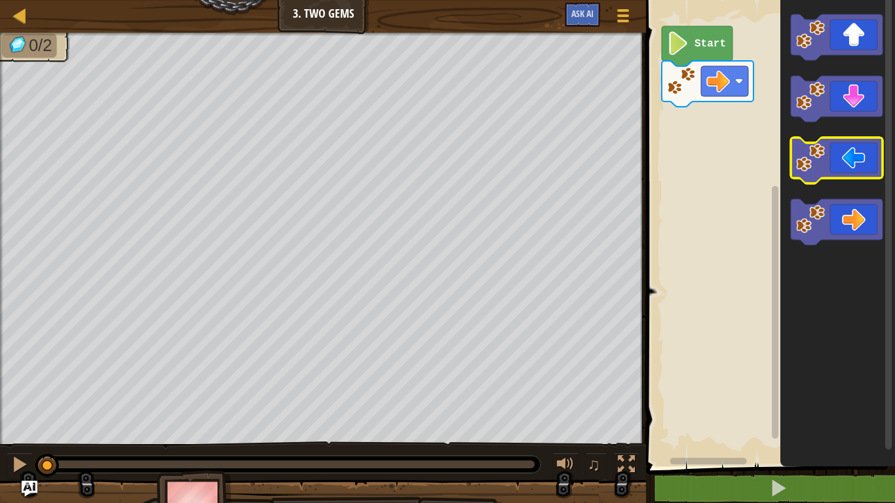
click at [841, 170] on icon "Blockly Workspace" at bounding box center [837, 161] width 92 height 46
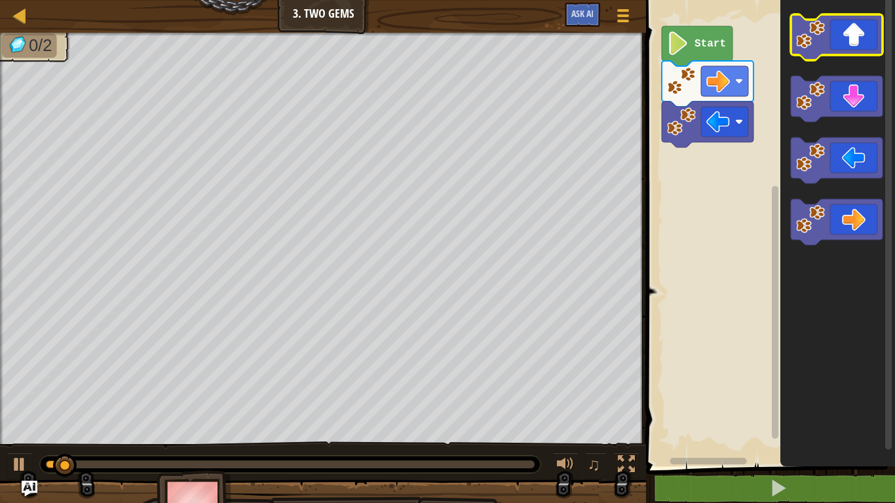
click at [848, 30] on icon "Blockly Workspace" at bounding box center [837, 37] width 92 height 46
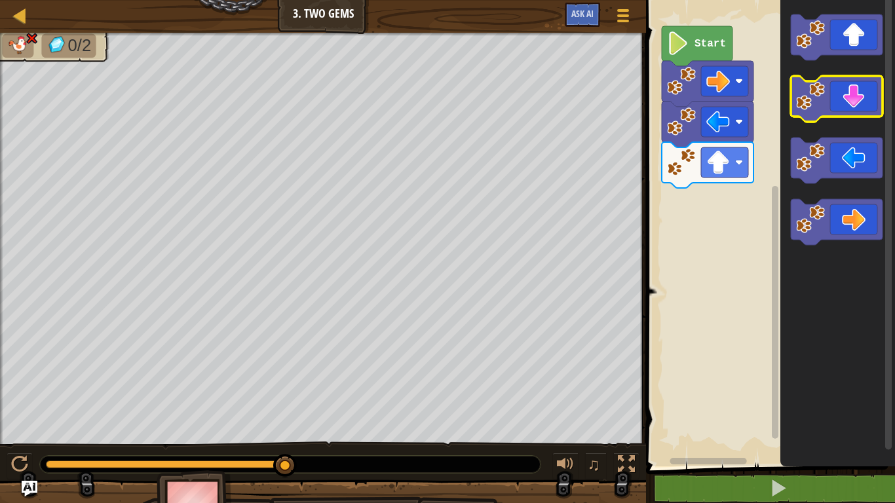
click at [846, 96] on icon "Blockly Workspace" at bounding box center [837, 99] width 92 height 46
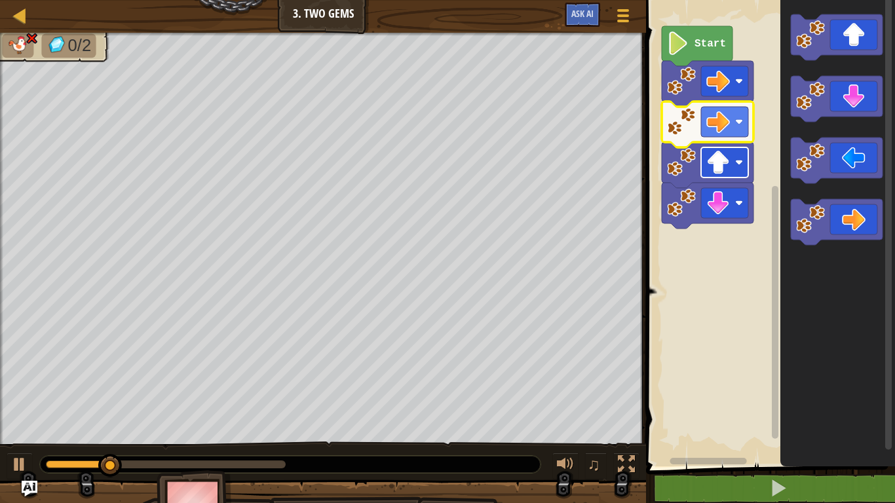
click at [734, 171] on rect "Blockly Workspace" at bounding box center [724, 162] width 47 height 30
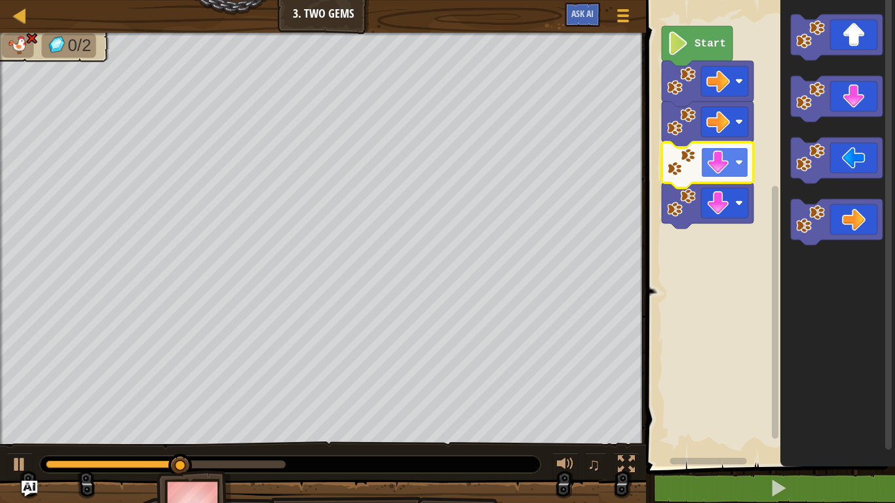
click at [723, 170] on image "Blockly Workspace" at bounding box center [718, 163] width 24 height 24
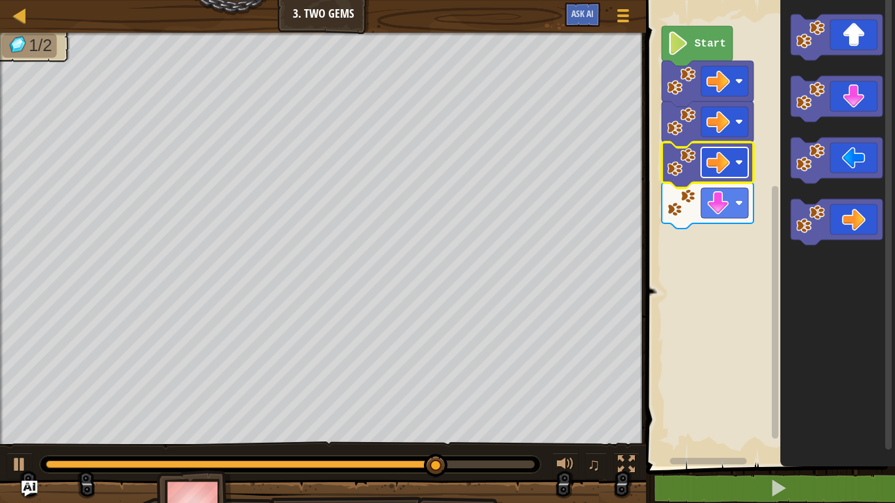
click at [719, 162] on image "Blockly Workspace" at bounding box center [718, 163] width 24 height 24
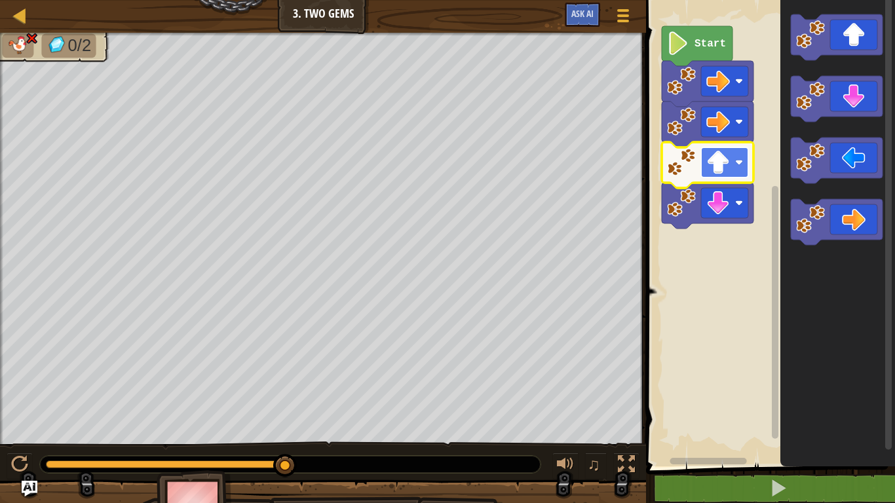
click at [741, 172] on rect "Blockly Workspace" at bounding box center [724, 162] width 47 height 30
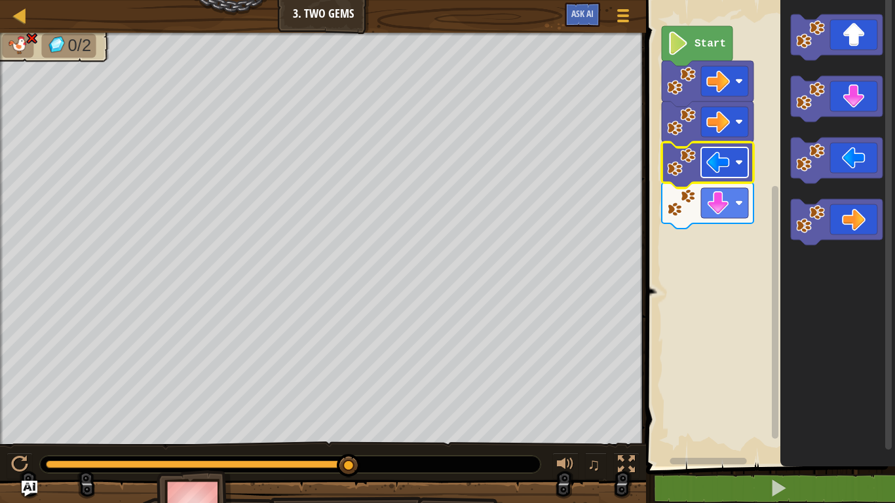
click at [732, 164] on rect "Blockly Workspace" at bounding box center [724, 162] width 47 height 30
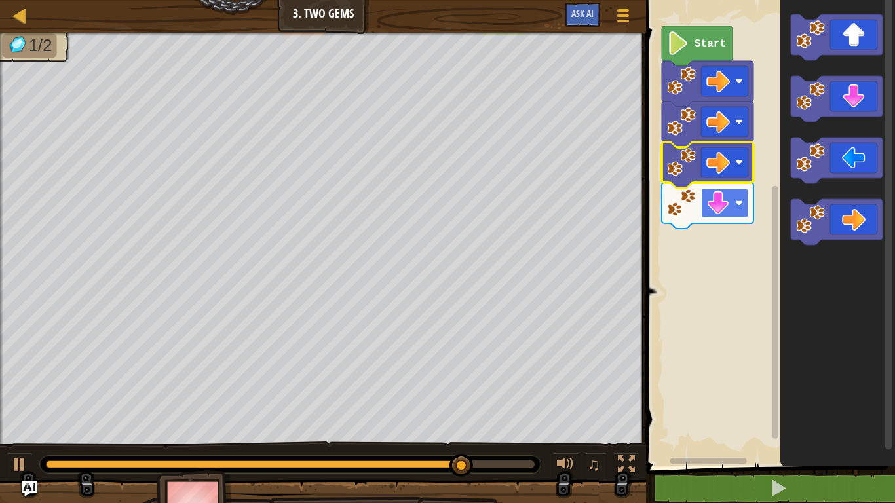
click at [722, 208] on image "Blockly Workspace" at bounding box center [718, 203] width 24 height 24
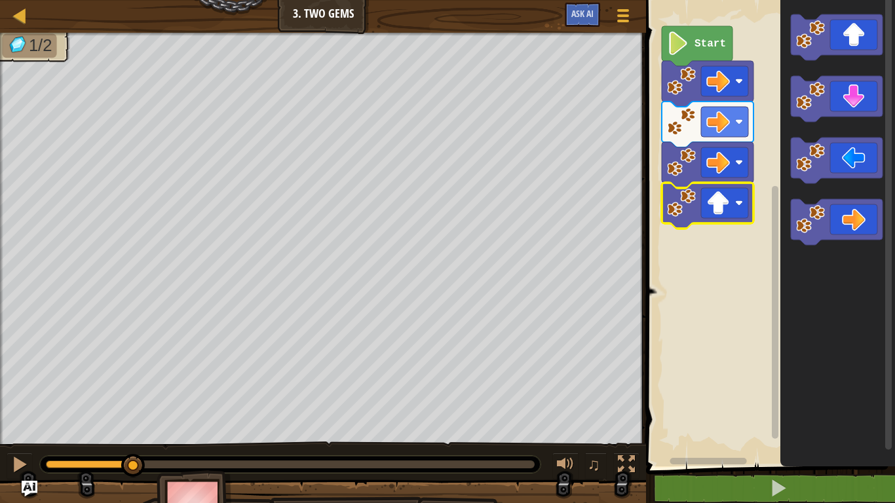
click at [134, 408] on div "1/2 ♫ Pugicorn" at bounding box center [447, 283] width 895 height 501
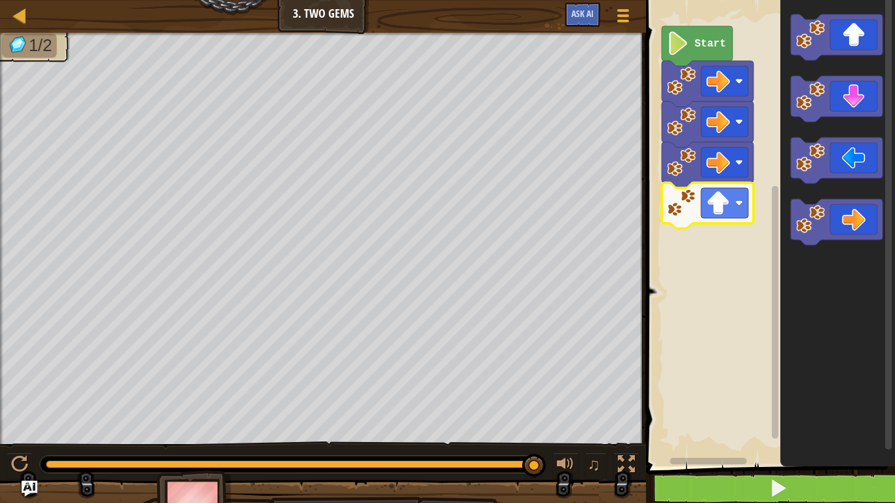
drag, startPoint x: 132, startPoint y: 473, endPoint x: 770, endPoint y: 480, distance: 637.5
click at [770, 480] on div "Map Junior 3. Two Gems Game Menu Ask AI 1 ההההההההההההההההההההההההההההההההההההה…" at bounding box center [447, 251] width 895 height 503
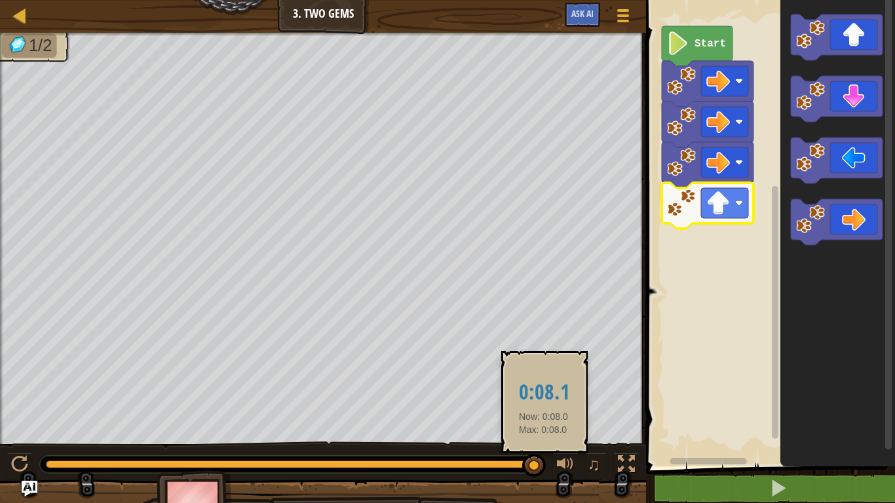
click at [543, 465] on div "♫" at bounding box center [323, 461] width 646 height 39
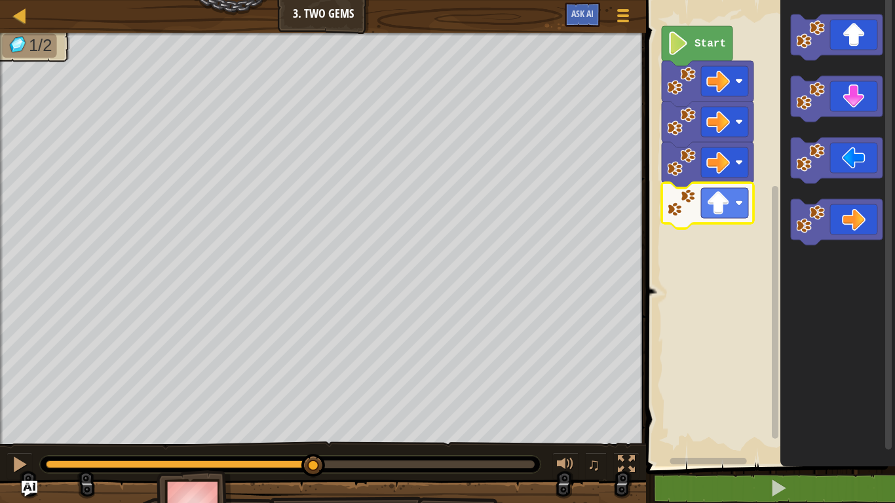
drag, startPoint x: 543, startPoint y: 465, endPoint x: 314, endPoint y: 445, distance: 230.1
click at [314, 445] on div "♫" at bounding box center [323, 461] width 646 height 39
drag, startPoint x: 315, startPoint y: 469, endPoint x: 260, endPoint y: 484, distance: 56.9
click at [260, 484] on div "1/2 ♫ Pugicorn" at bounding box center [447, 283] width 895 height 501
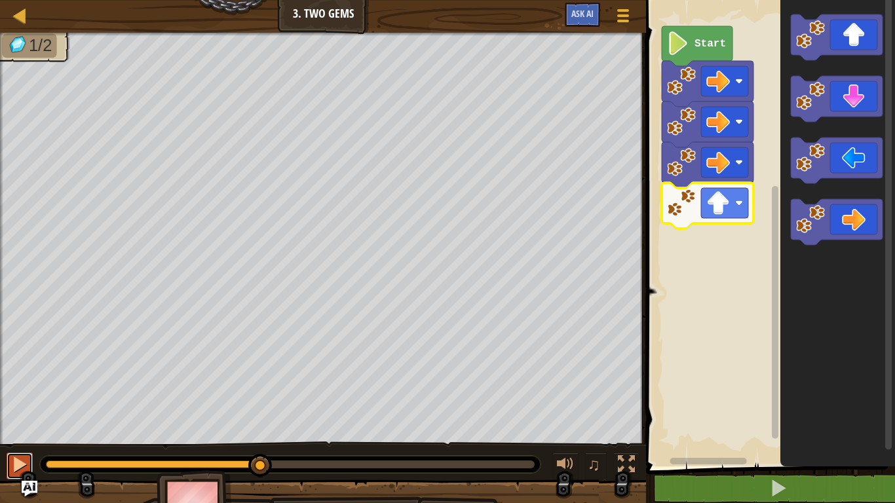
click at [21, 457] on div at bounding box center [19, 464] width 17 height 17
click at [731, 161] on rect "Blockly Workspace" at bounding box center [724, 162] width 47 height 30
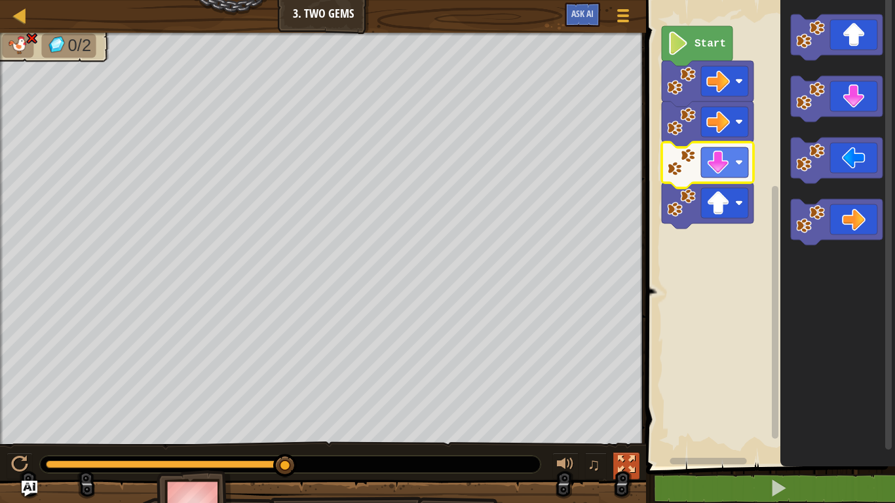
click at [627, 457] on div at bounding box center [626, 464] width 17 height 17
click at [719, 165] on image "Blockly Workspace" at bounding box center [718, 163] width 24 height 24
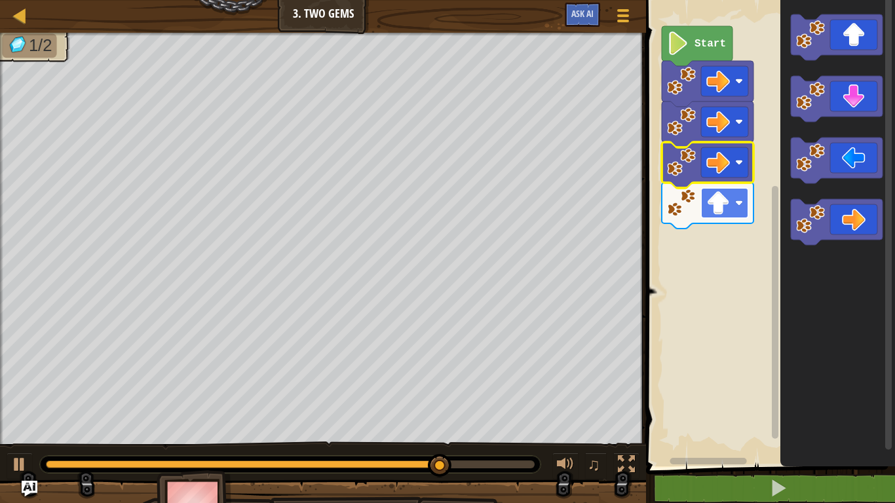
click at [706, 208] on image "Blockly Workspace" at bounding box center [718, 203] width 24 height 24
click at [722, 150] on rect "Blockly Workspace" at bounding box center [724, 162] width 47 height 30
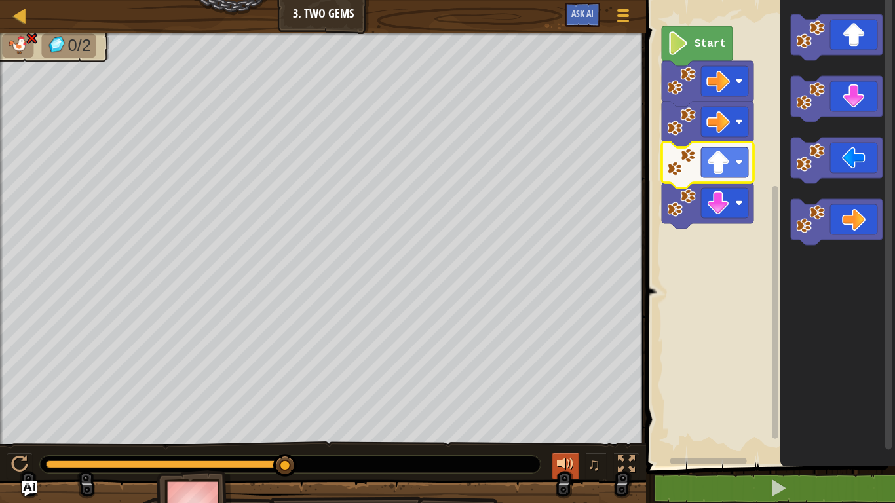
click at [561, 462] on div at bounding box center [565, 464] width 17 height 17
click at [601, 466] on button "♫" at bounding box center [596, 466] width 22 height 27
click at [594, 468] on span "♫" at bounding box center [594, 465] width 13 height 20
click at [590, 470] on span "♫" at bounding box center [594, 465] width 13 height 20
click at [723, 167] on image "Blockly Workspace" at bounding box center [718, 163] width 24 height 24
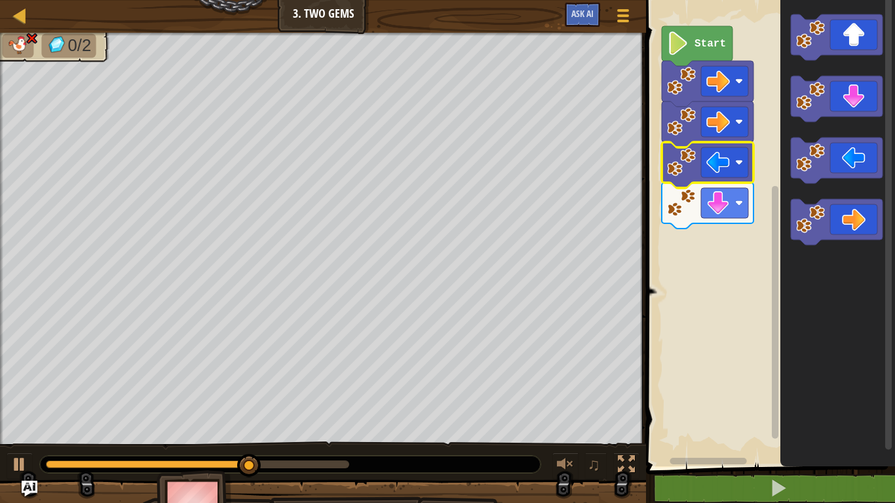
click at [712, 145] on icon "Blockly Workspace" at bounding box center [708, 165] width 92 height 46
click at [713, 158] on image "Blockly Workspace" at bounding box center [718, 163] width 24 height 24
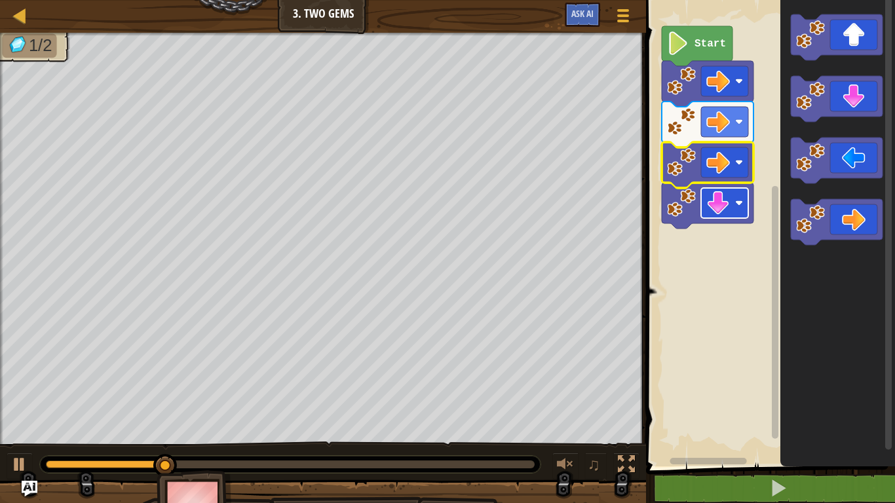
click at [730, 196] on rect "Blockly Workspace" at bounding box center [724, 203] width 47 height 30
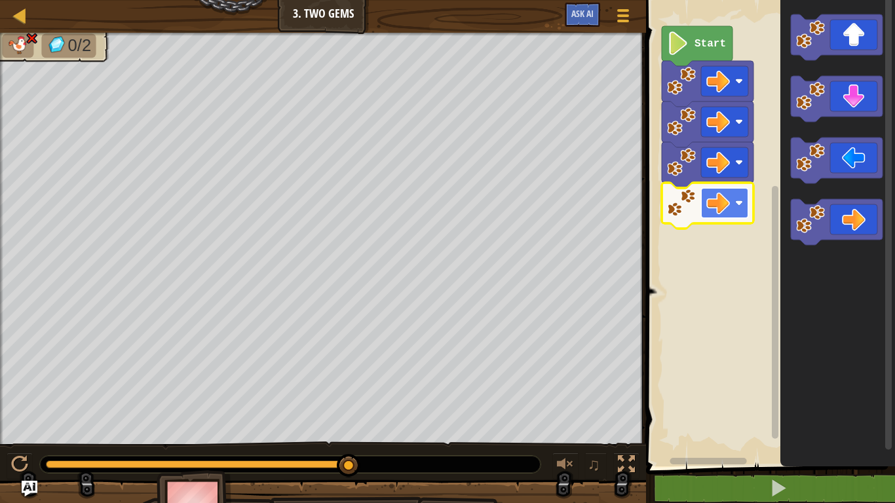
click at [721, 198] on image "Blockly Workspace" at bounding box center [718, 203] width 24 height 24
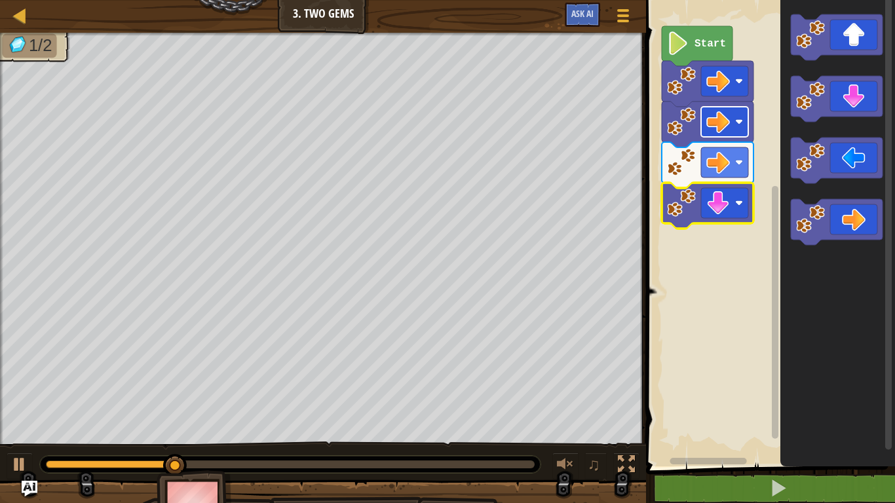
click at [723, 132] on image "Blockly Workspace" at bounding box center [718, 122] width 24 height 24
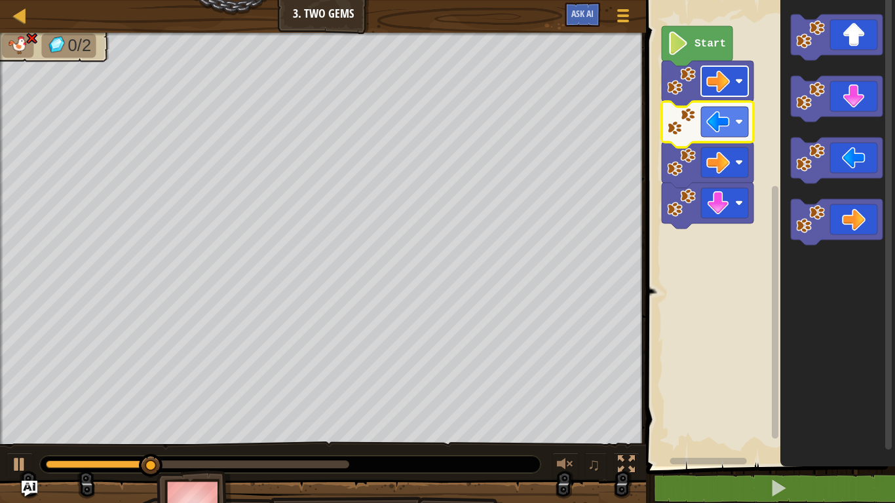
click at [720, 91] on image "Blockly Workspace" at bounding box center [718, 81] width 24 height 24
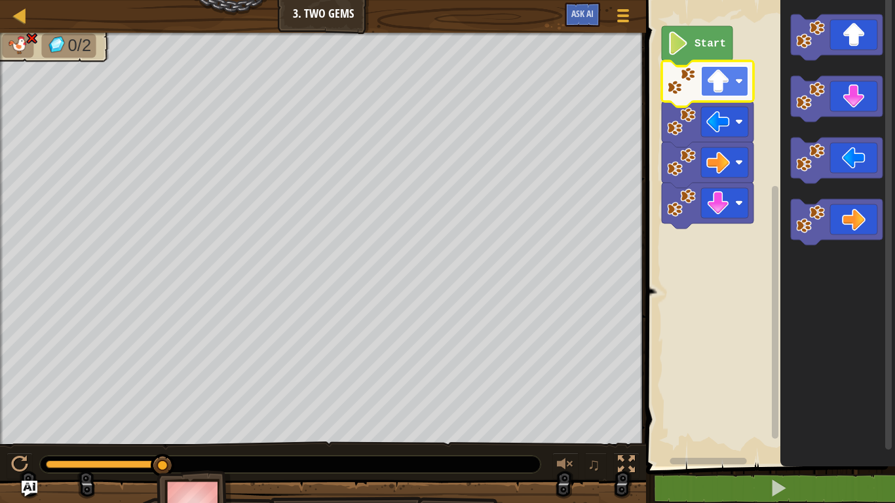
click at [709, 81] on image "Blockly Workspace" at bounding box center [718, 81] width 24 height 24
click at [660, 130] on rect "Blockly Workspace" at bounding box center [768, 229] width 253 height 473
click at [686, 37] on image "Blockly Workspace" at bounding box center [678, 43] width 22 height 24
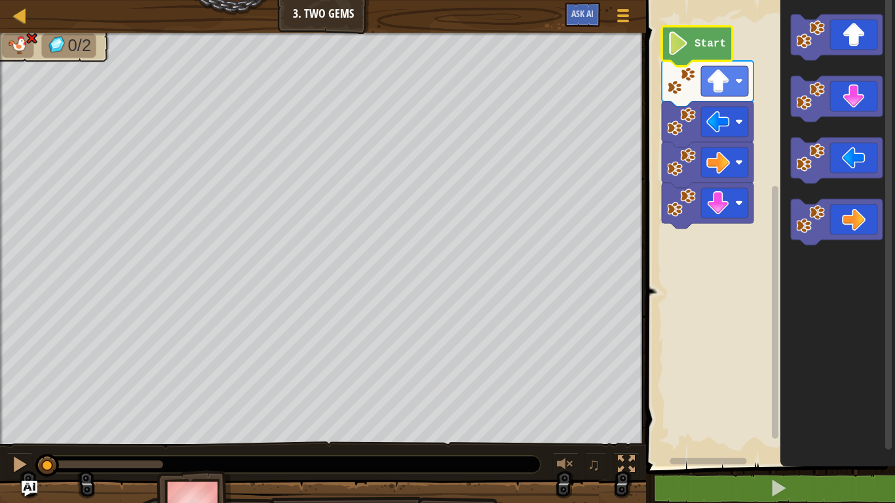
drag, startPoint x: 159, startPoint y: 465, endPoint x: 0, endPoint y: 485, distance: 159.9
click at [0, 485] on div "0/2 ♫ Pugicorn" at bounding box center [447, 283] width 895 height 501
click at [487, 425] on div "0/2 ♫ Pugicorn" at bounding box center [447, 283] width 895 height 501
drag, startPoint x: 162, startPoint y: 468, endPoint x: 0, endPoint y: 468, distance: 162.5
click at [0, 468] on div "♫" at bounding box center [323, 461] width 646 height 39
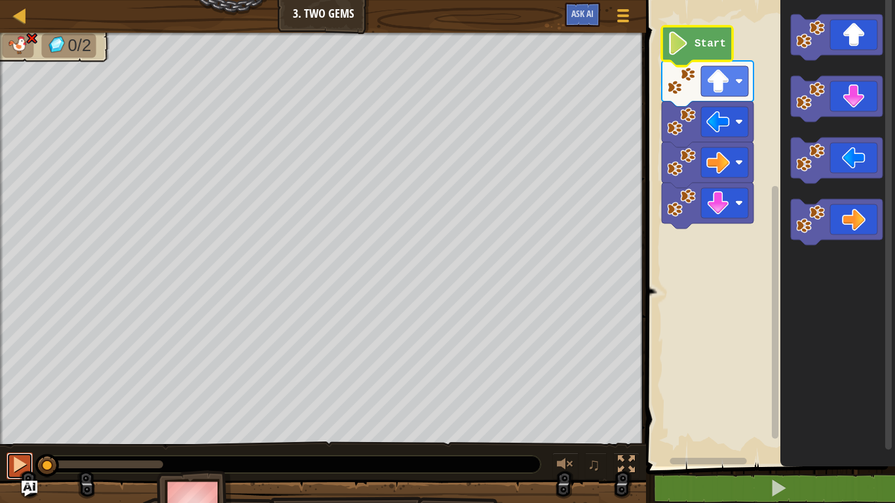
click at [23, 466] on div at bounding box center [19, 464] width 17 height 17
click at [723, 86] on image "Blockly Workspace" at bounding box center [718, 81] width 24 height 24
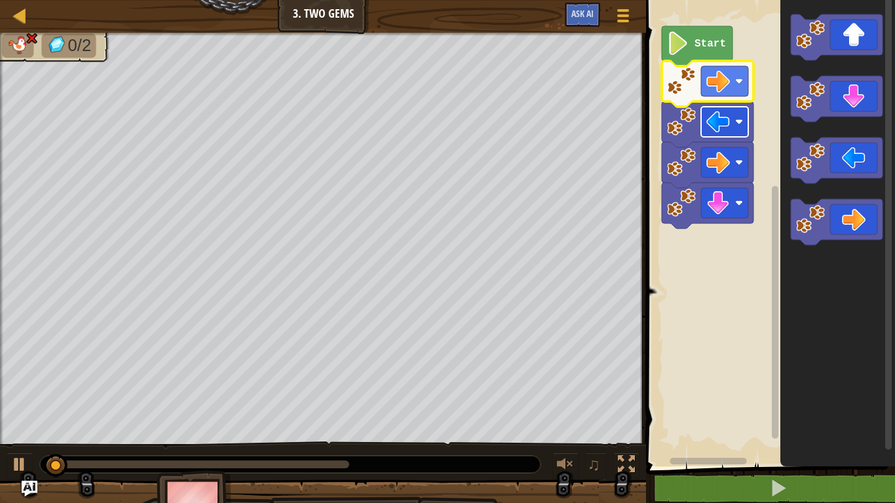
click at [725, 132] on image "Blockly Workspace" at bounding box center [718, 122] width 24 height 24
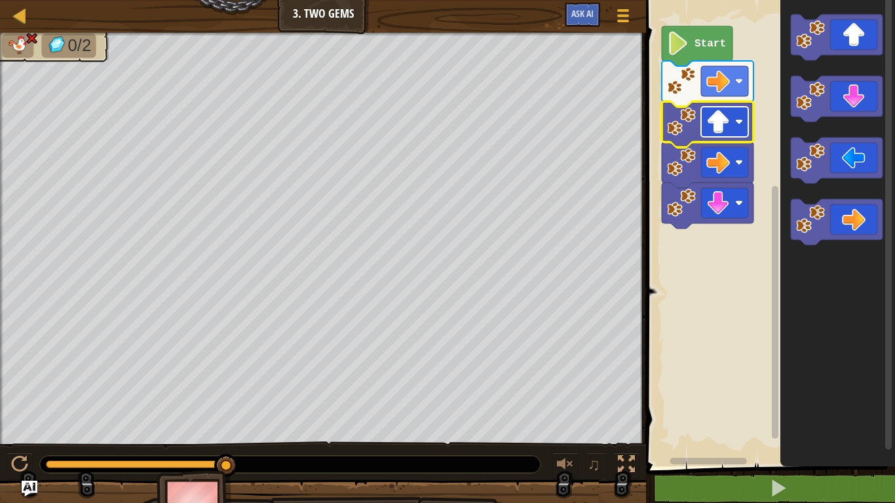
click at [726, 110] on image "Blockly Workspace" at bounding box center [718, 122] width 24 height 24
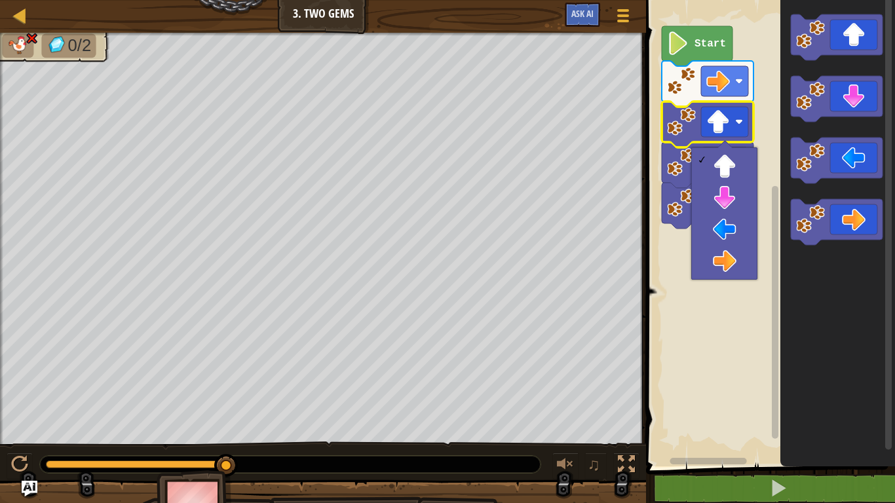
click at [731, 286] on rect "Blockly Workspace" at bounding box center [768, 229] width 253 height 473
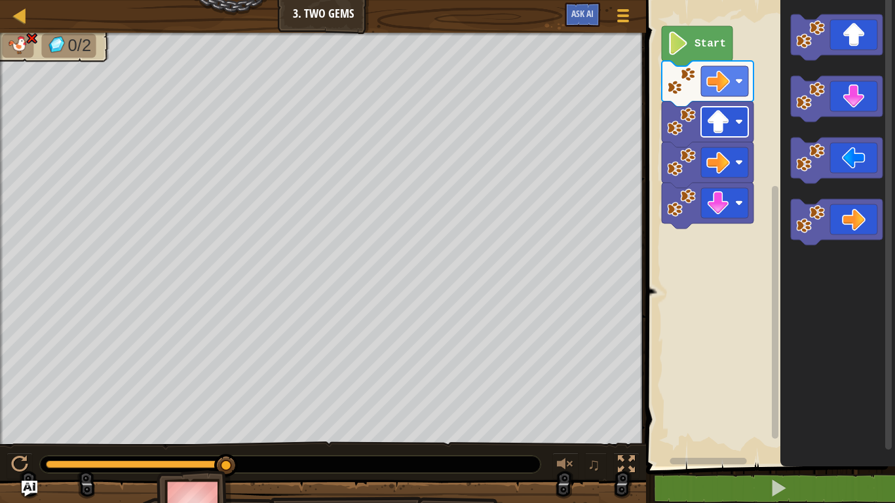
click at [725, 124] on image "Blockly Workspace" at bounding box center [718, 122] width 24 height 24
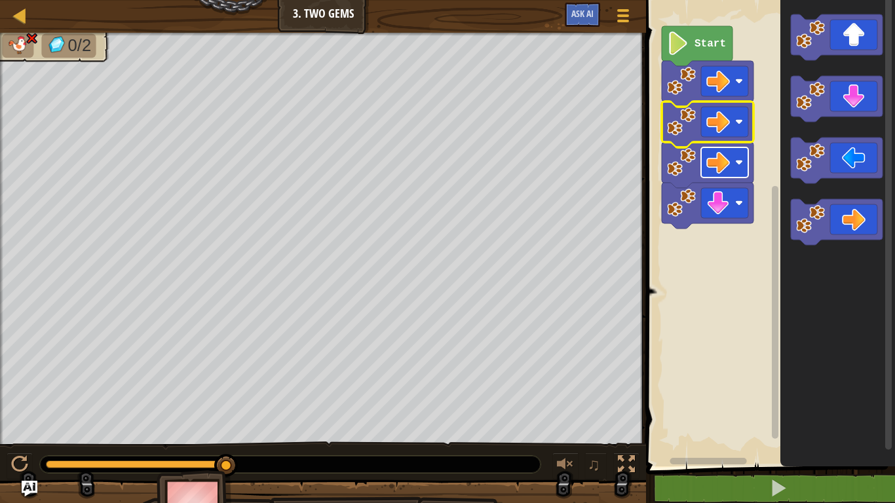
click at [723, 166] on image "Blockly Workspace" at bounding box center [718, 163] width 24 height 24
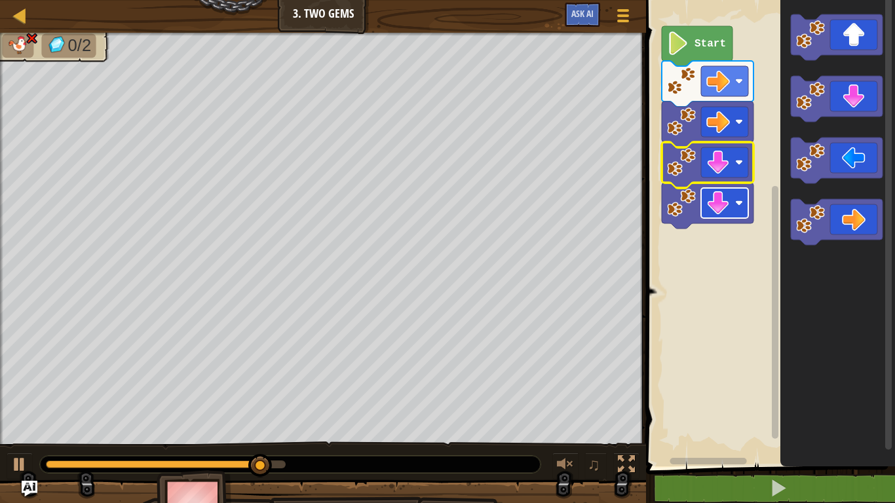
click at [711, 205] on image "Blockly Workspace" at bounding box center [718, 203] width 24 height 24
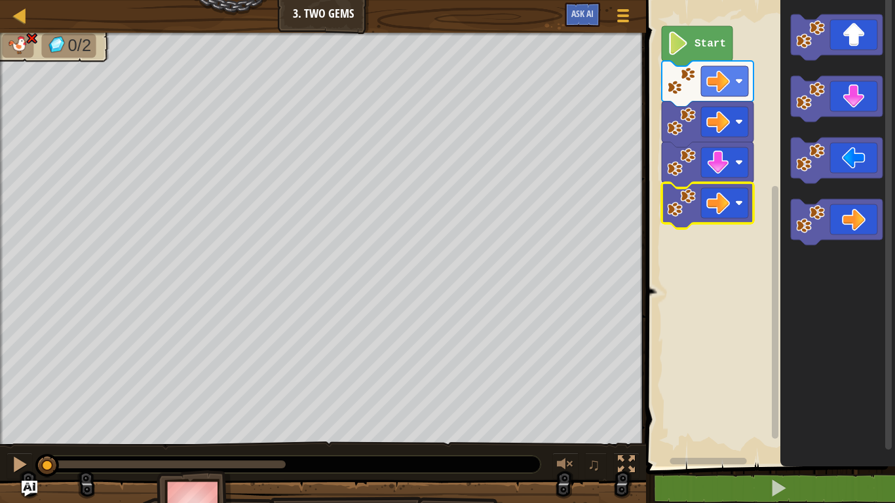
drag, startPoint x: 280, startPoint y: 470, endPoint x: 0, endPoint y: 503, distance: 282.3
click at [0, 503] on div "0/2 ♫ Pugicorn" at bounding box center [447, 283] width 895 height 501
click at [18, 466] on div at bounding box center [19, 464] width 17 height 17
click at [18, 465] on div at bounding box center [19, 464] width 17 height 17
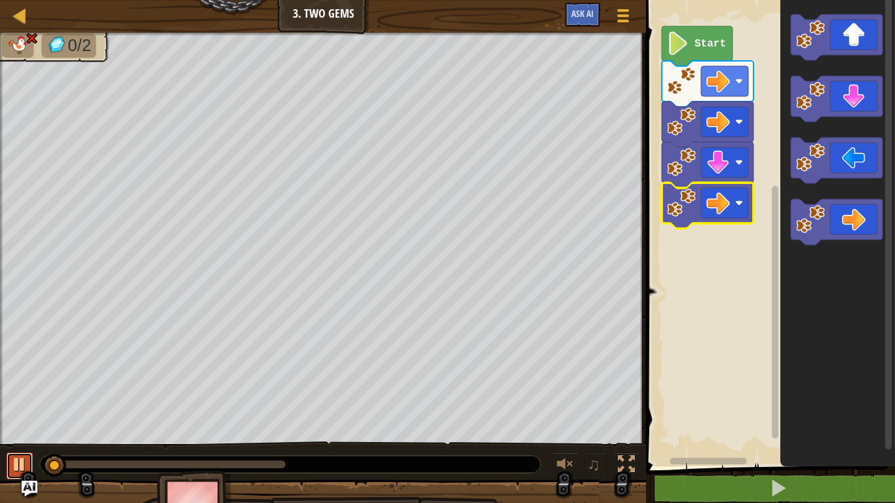
click at [21, 465] on div at bounding box center [19, 464] width 17 height 17
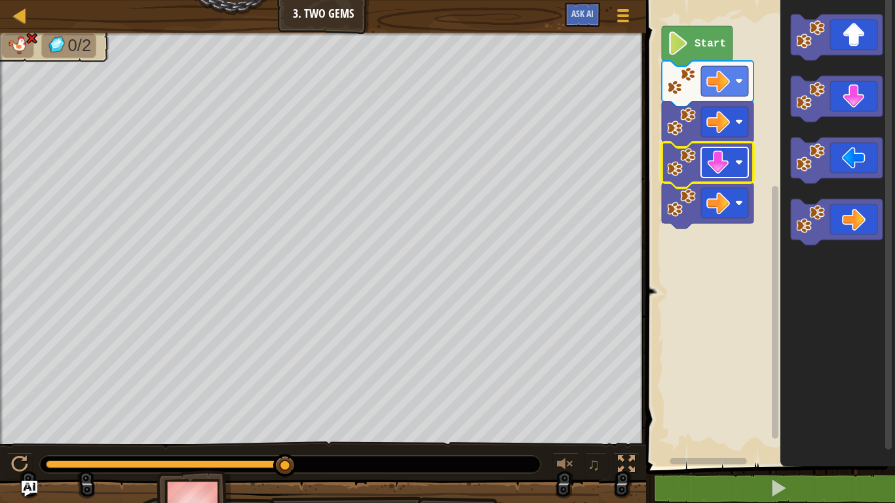
click at [729, 158] on image "Blockly Workspace" at bounding box center [718, 163] width 24 height 24
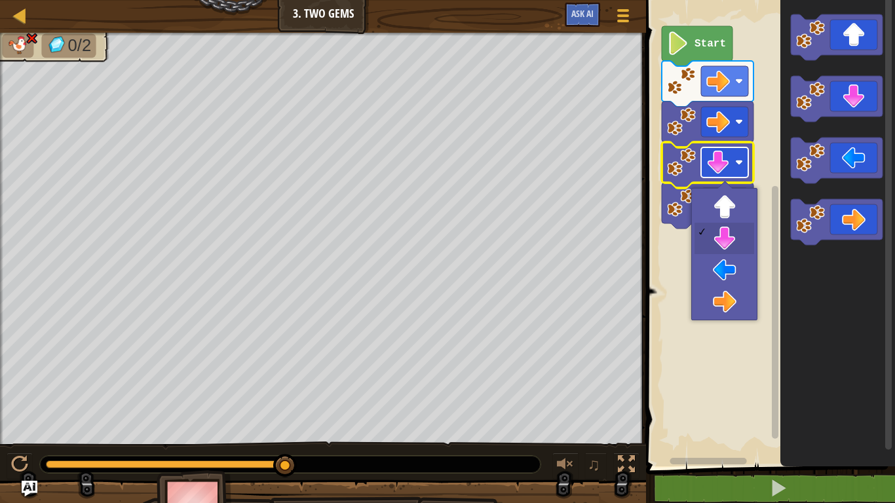
click at [729, 158] on image "Blockly Workspace" at bounding box center [718, 163] width 24 height 24
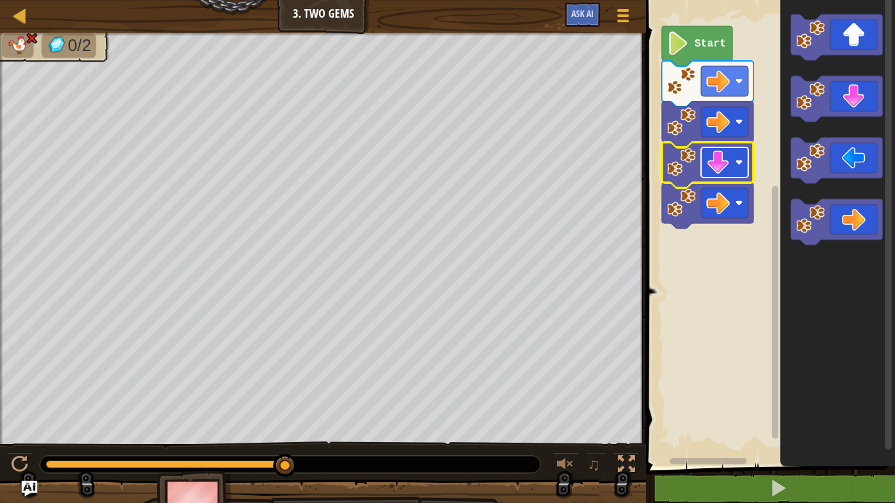
click at [731, 170] on rect "Blockly Workspace" at bounding box center [724, 162] width 47 height 30
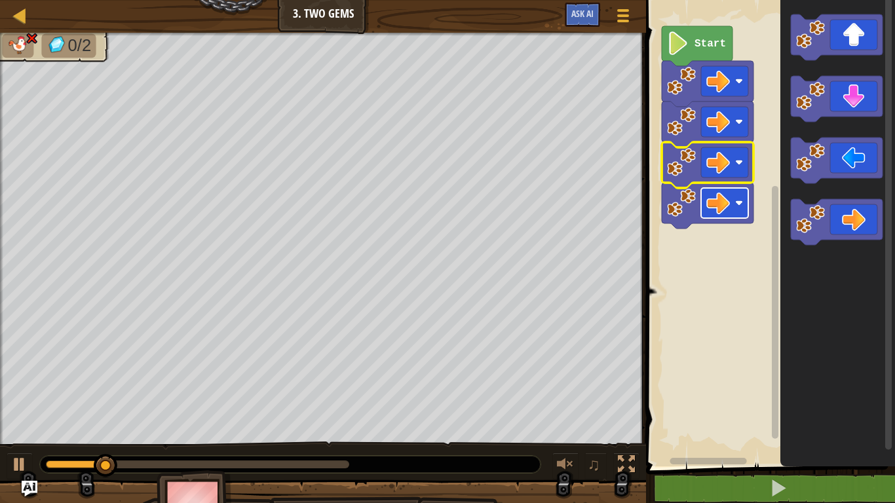
click at [729, 210] on image "Blockly Workspace" at bounding box center [718, 203] width 24 height 24
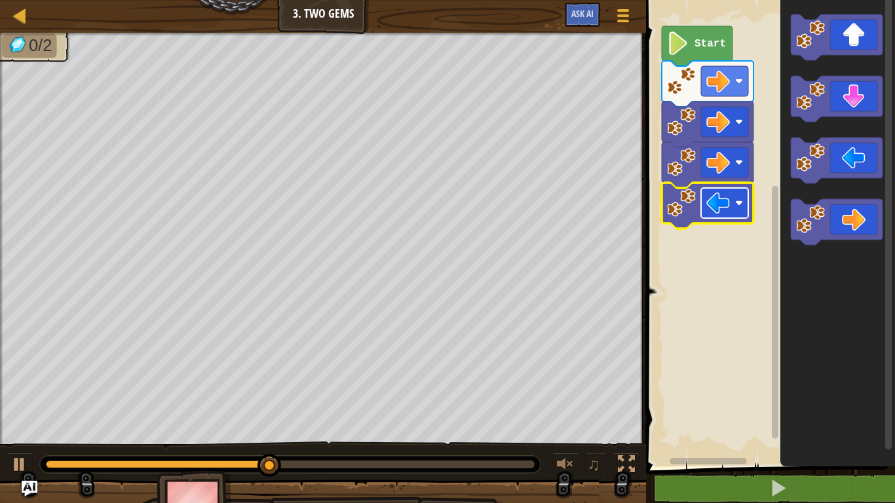
click at [720, 210] on image "Blockly Workspace" at bounding box center [718, 203] width 24 height 24
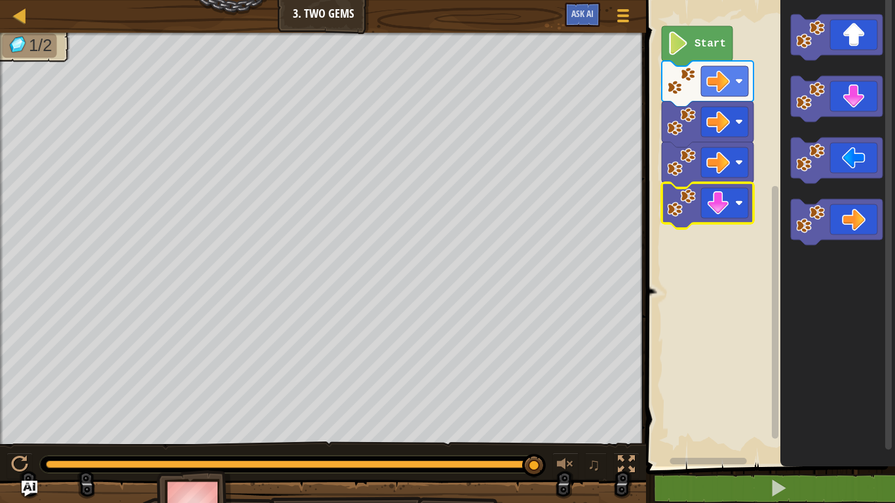
click at [710, 33] on icon "Blockly Workspace" at bounding box center [697, 46] width 71 height 40
click at [705, 36] on icon "Blockly Workspace" at bounding box center [697, 46] width 71 height 40
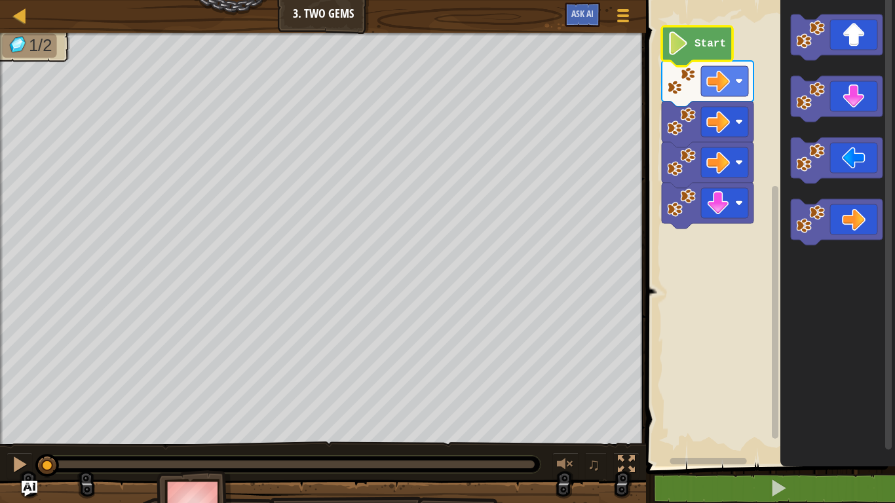
drag, startPoint x: 535, startPoint y: 468, endPoint x: 0, endPoint y: 467, distance: 534.6
click at [0, 467] on div "♫" at bounding box center [323, 461] width 646 height 39
click at [20, 465] on div at bounding box center [19, 464] width 17 height 17
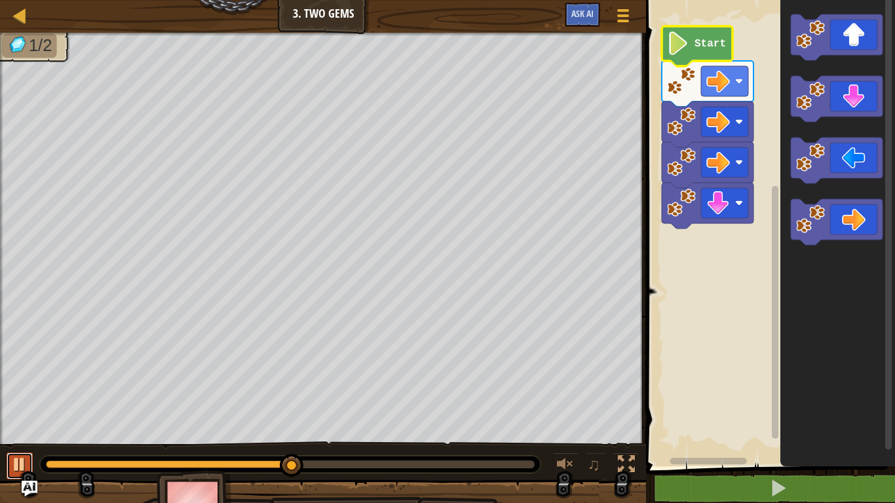
click at [20, 465] on div at bounding box center [19, 464] width 17 height 17
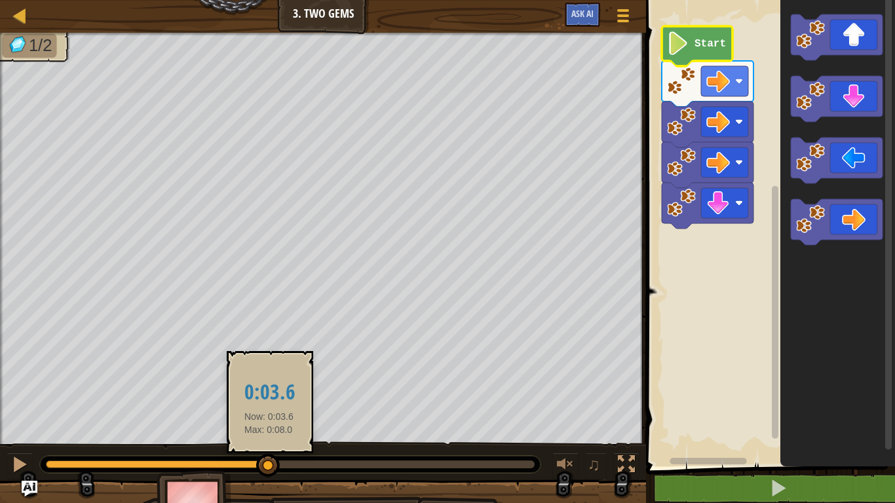
drag, startPoint x: 299, startPoint y: 460, endPoint x: 268, endPoint y: 461, distance: 31.5
click at [268, 461] on div at bounding box center [268, 466] width 24 height 24
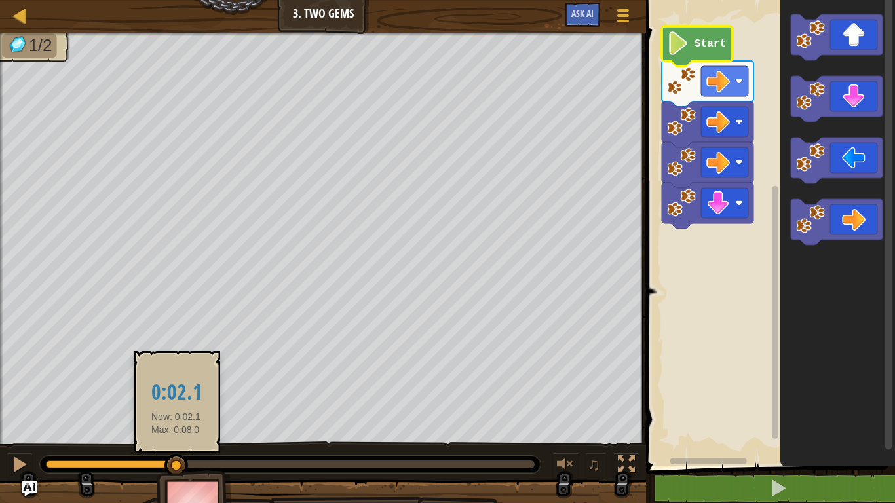
drag, startPoint x: 268, startPoint y: 461, endPoint x: 170, endPoint y: 465, distance: 98.4
click at [170, 465] on div at bounding box center [176, 466] width 24 height 24
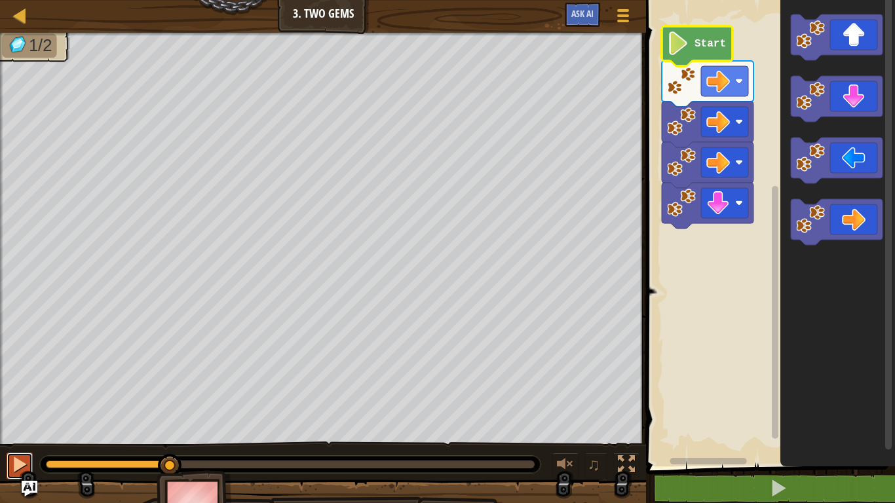
click at [21, 469] on div at bounding box center [19, 464] width 17 height 17
click at [22, 453] on button at bounding box center [20, 466] width 26 height 27
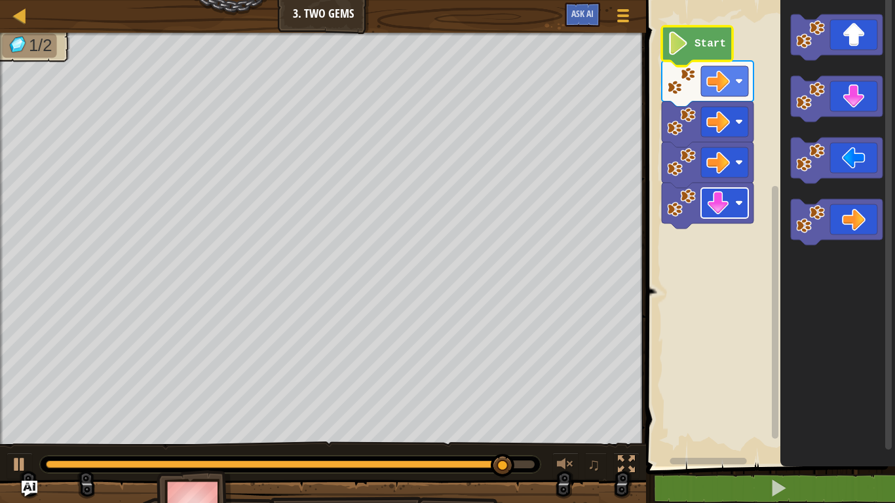
click at [705, 197] on rect "Blockly Workspace" at bounding box center [724, 203] width 47 height 30
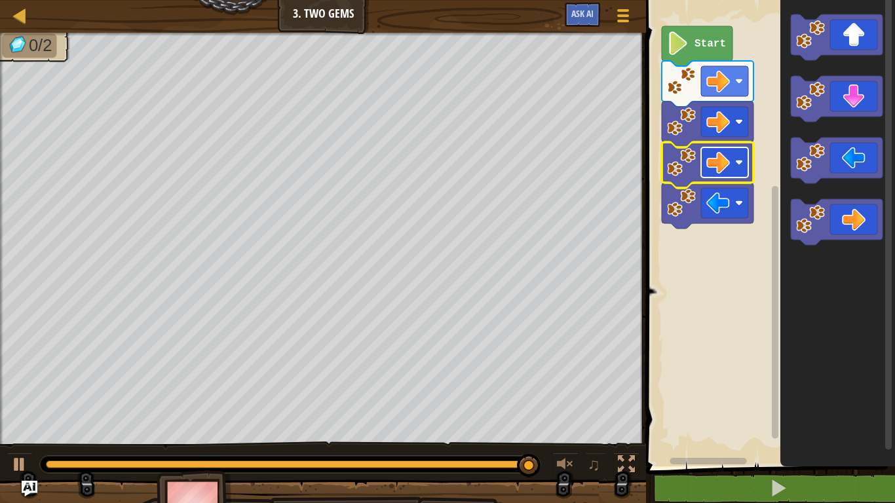
click at [723, 150] on rect "Blockly Workspace" at bounding box center [724, 162] width 47 height 30
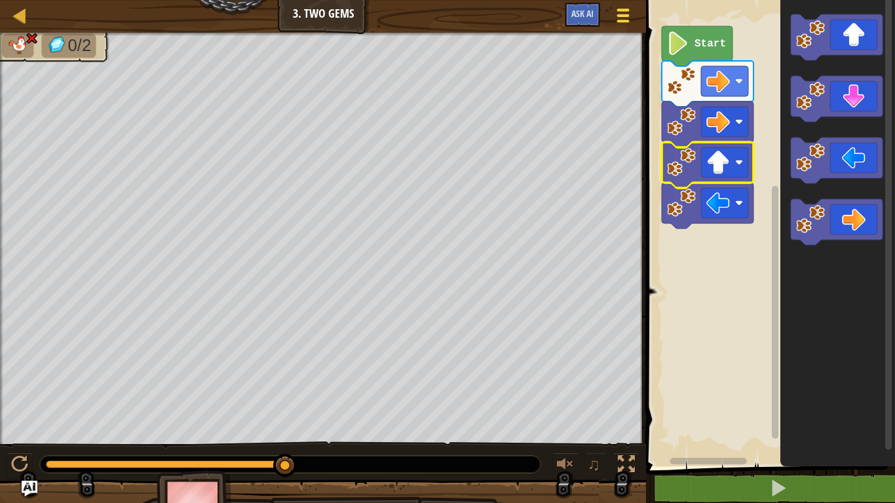
click at [631, 7] on div at bounding box center [623, 15] width 18 height 19
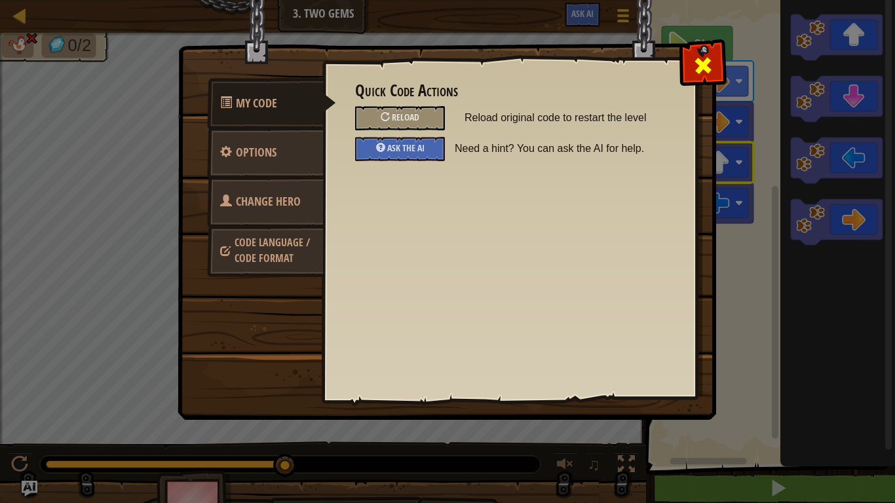
click at [693, 60] on span at bounding box center [703, 65] width 21 height 21
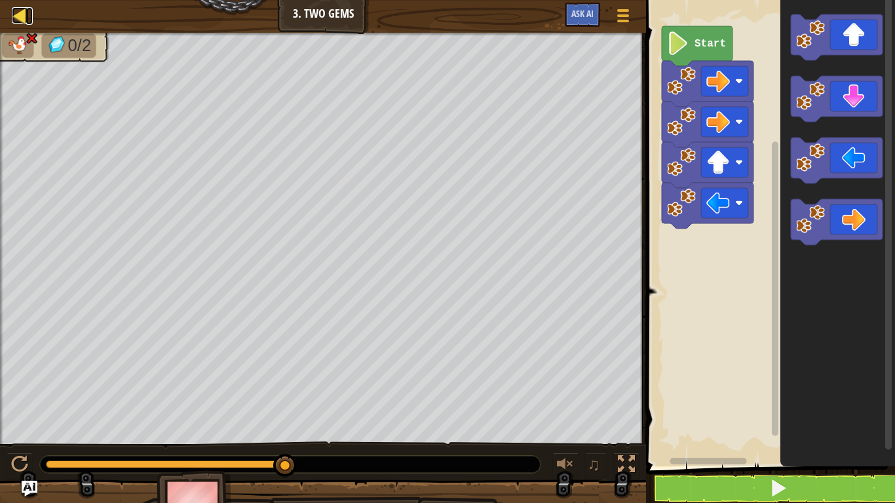
click at [26, 14] on div at bounding box center [20, 15] width 16 height 16
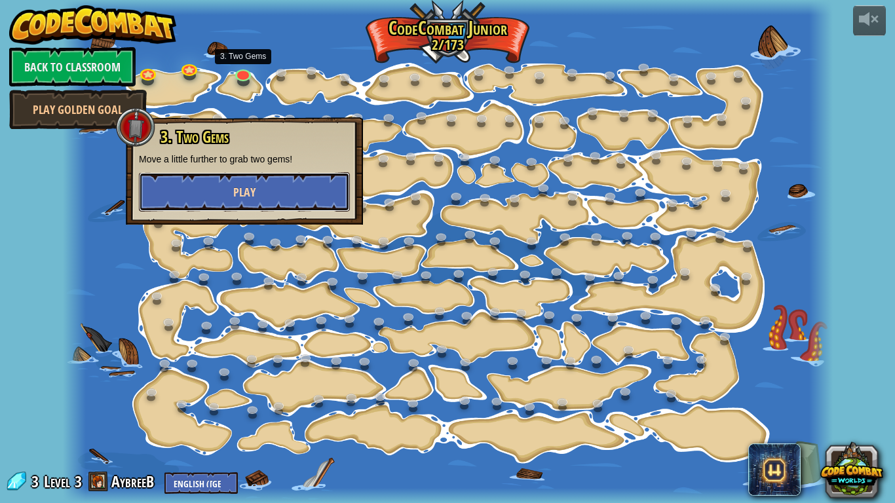
click at [256, 187] on button "Play" at bounding box center [244, 191] width 211 height 39
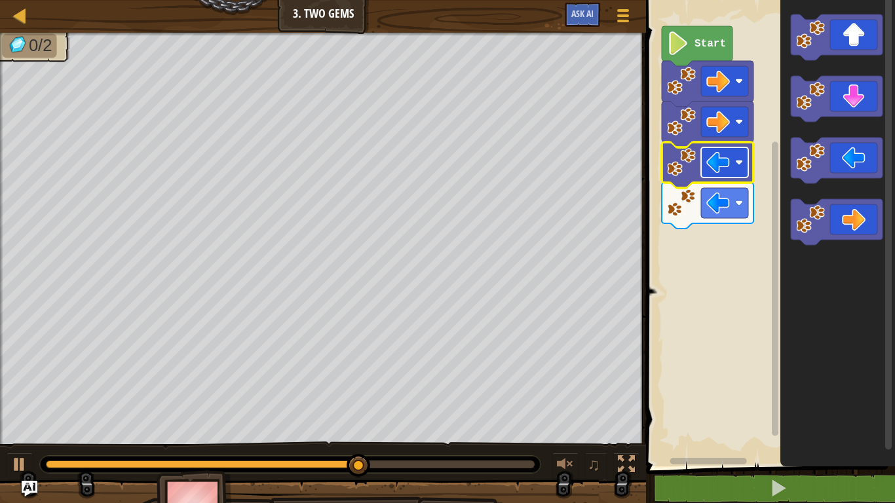
click at [733, 161] on rect "Blockly Workspace" at bounding box center [724, 162] width 47 height 30
click at [717, 175] on rect "Blockly Workspace" at bounding box center [724, 162] width 47 height 30
click at [719, 124] on image "Blockly Workspace" at bounding box center [718, 122] width 24 height 24
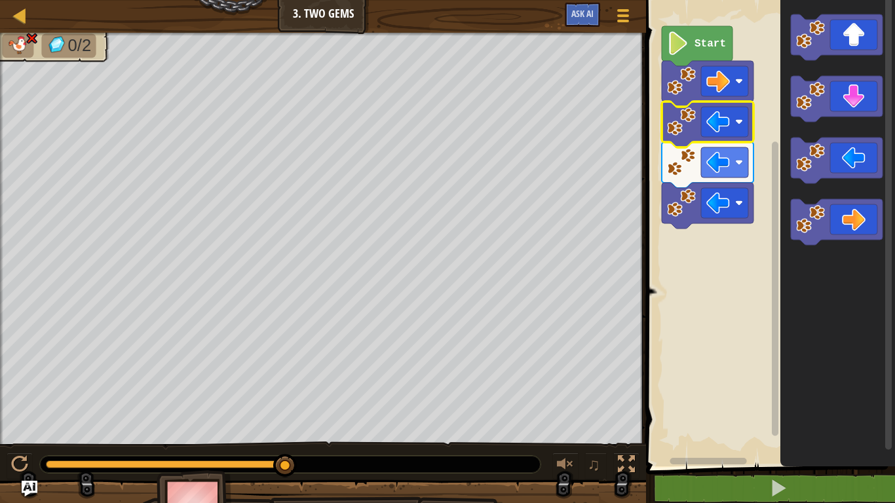
click at [698, 45] on text "Start" at bounding box center [709, 44] width 31 height 12
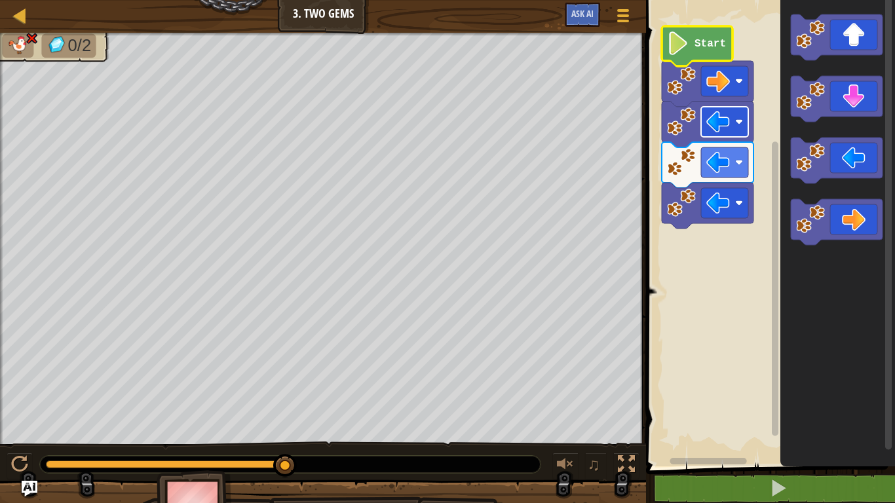
click at [723, 125] on image "Blockly Workspace" at bounding box center [718, 122] width 24 height 24
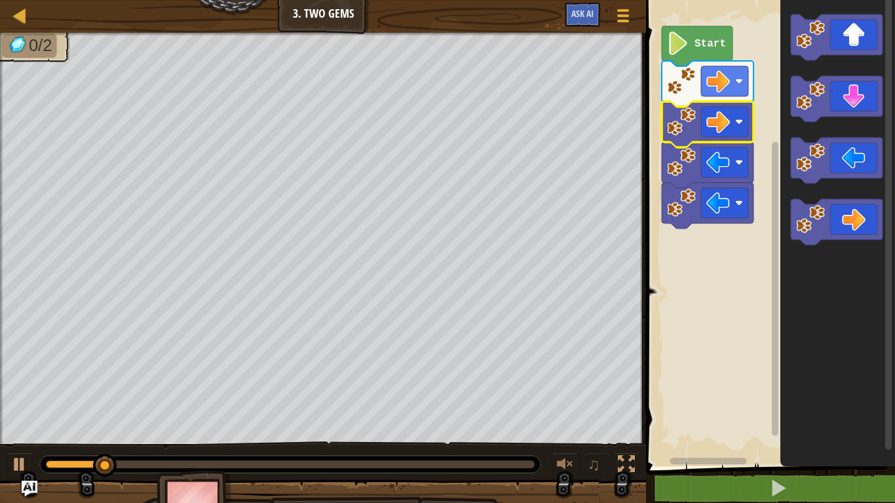
click at [725, 178] on icon "Blockly Workspace" at bounding box center [708, 165] width 92 height 46
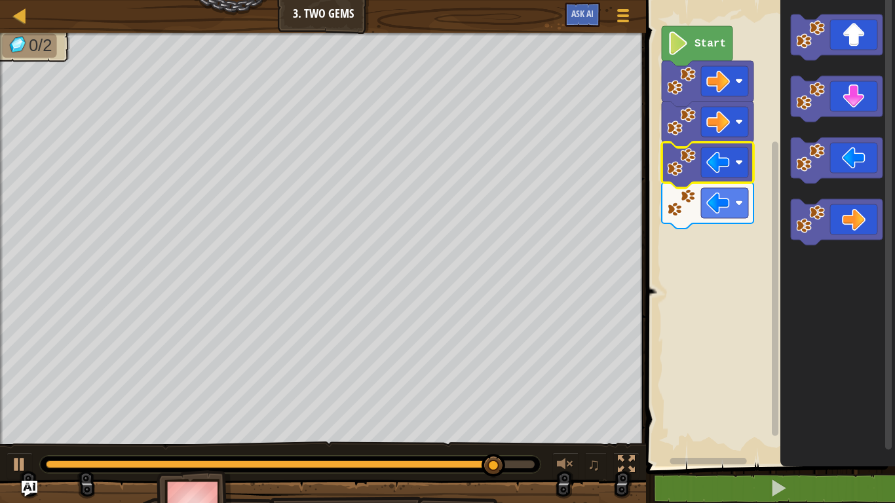
click at [653, 308] on rect "Blockly Workspace" at bounding box center [768, 229] width 253 height 473
click at [29, 464] on button at bounding box center [20, 466] width 26 height 27
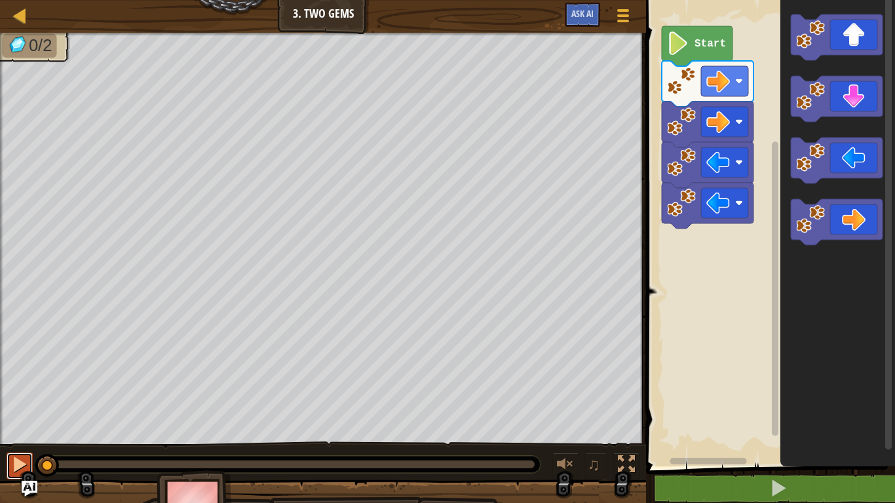
click at [29, 464] on button at bounding box center [20, 466] width 26 height 27
click at [0, 0] on div at bounding box center [0, 0] width 0 height 0
click at [24, 456] on div at bounding box center [19, 464] width 17 height 17
click at [14, 461] on div at bounding box center [19, 464] width 17 height 17
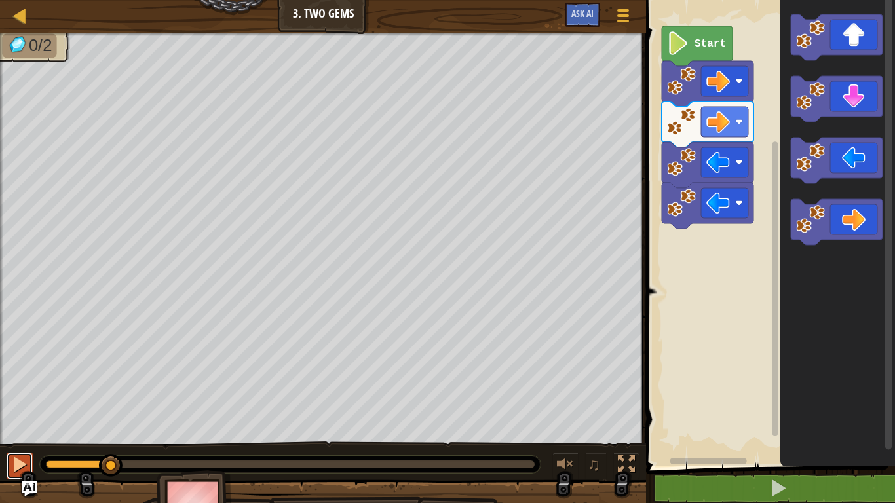
click at [14, 461] on div at bounding box center [19, 464] width 17 height 17
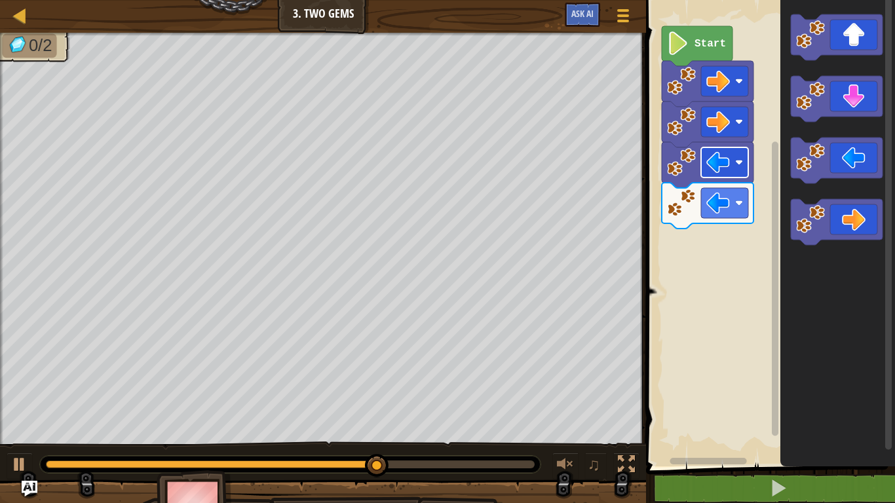
click at [744, 161] on rect "Blockly Workspace" at bounding box center [724, 162] width 47 height 30
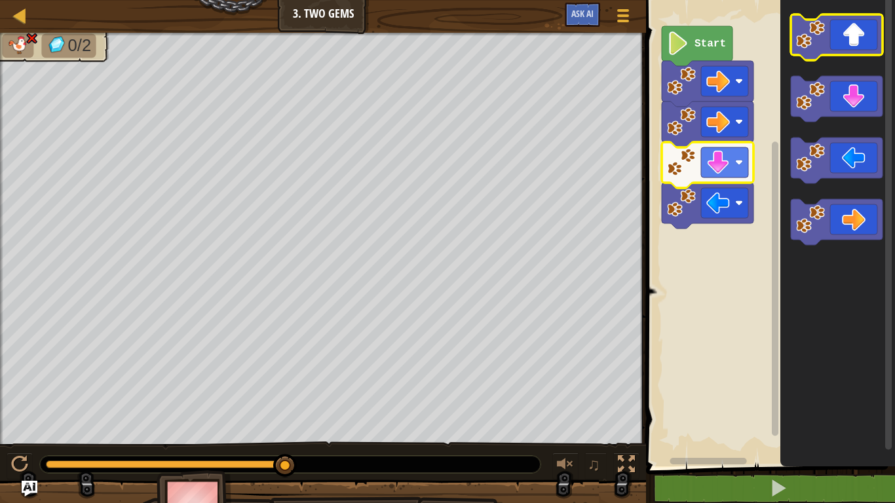
click at [847, 48] on icon "Blockly Workspace" at bounding box center [837, 37] width 92 height 46
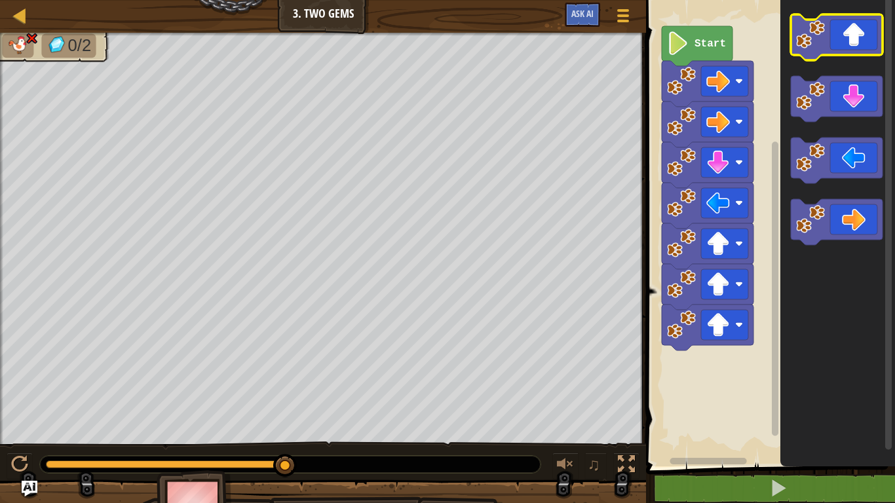
click at [847, 48] on icon "Blockly Workspace" at bounding box center [837, 37] width 92 height 46
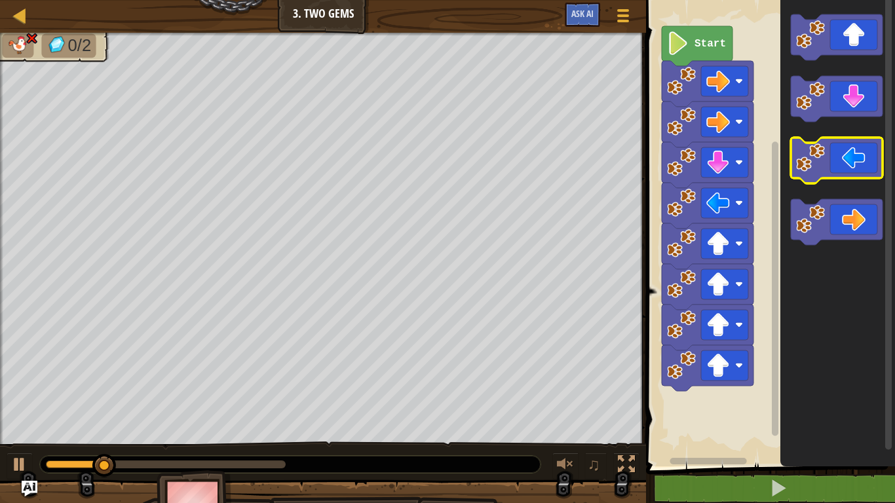
click at [871, 146] on icon "Blockly Workspace" at bounding box center [837, 161] width 92 height 46
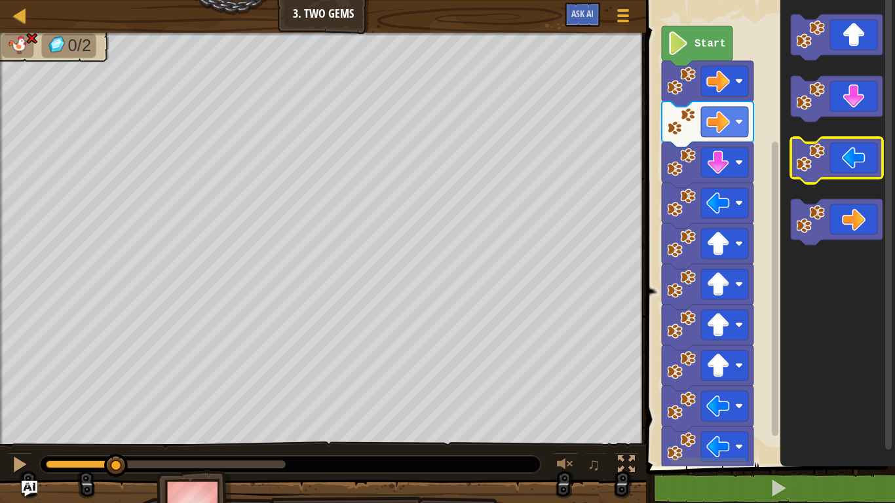
click at [871, 146] on icon "Blockly Workspace" at bounding box center [837, 161] width 92 height 46
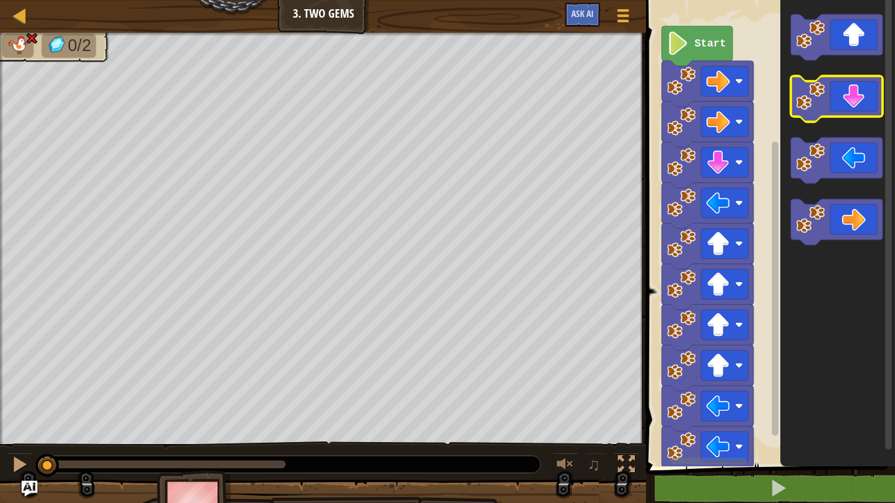
click at [862, 104] on icon "Blockly Workspace" at bounding box center [837, 99] width 92 height 46
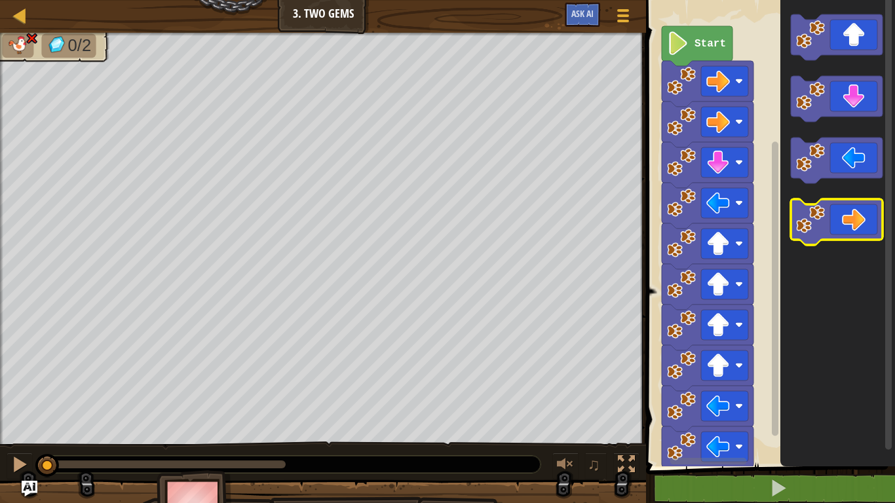
click at [862, 216] on icon "Blockly Workspace" at bounding box center [837, 222] width 92 height 46
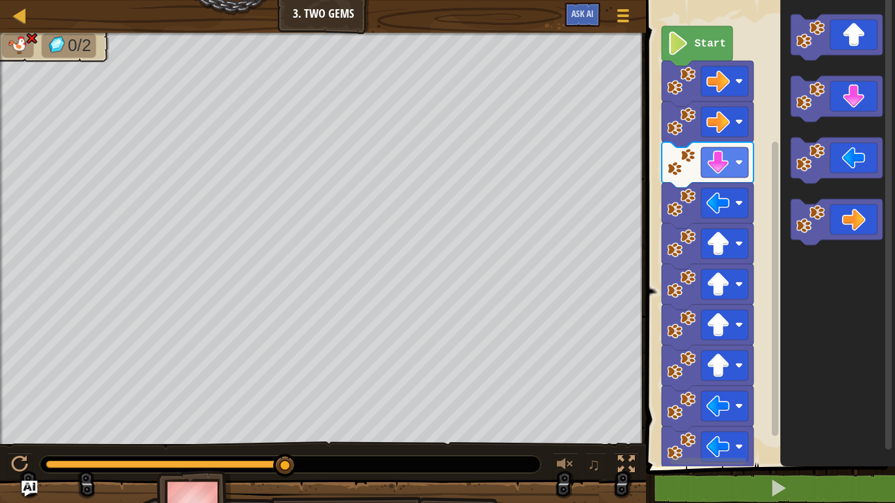
drag, startPoint x: 291, startPoint y: 470, endPoint x: 398, endPoint y: 465, distance: 106.9
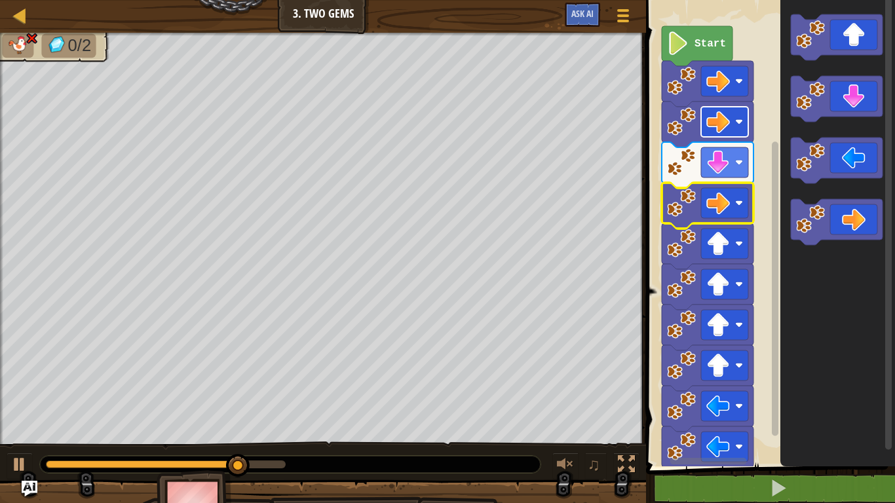
click at [718, 128] on image "Blockly Workspace" at bounding box center [718, 122] width 24 height 24
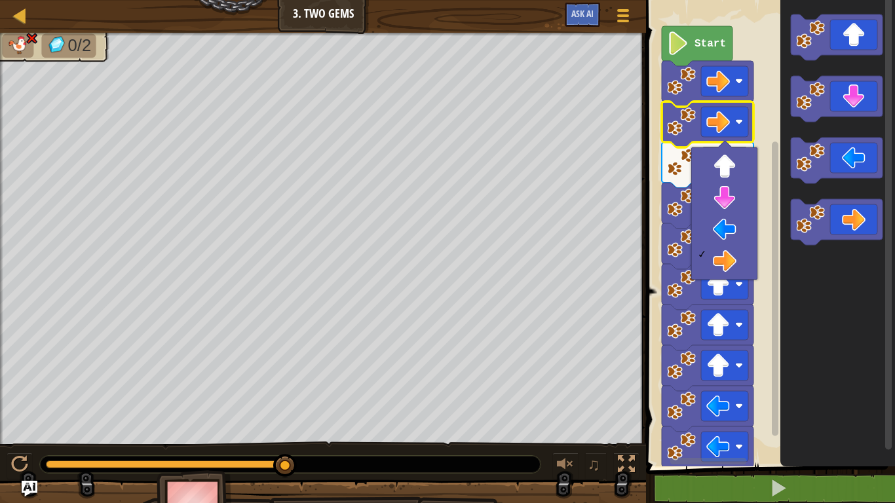
click at [692, 174] on div at bounding box center [724, 213] width 66 height 132
click at [683, 176] on image "Blockly Workspace" at bounding box center [681, 162] width 29 height 29
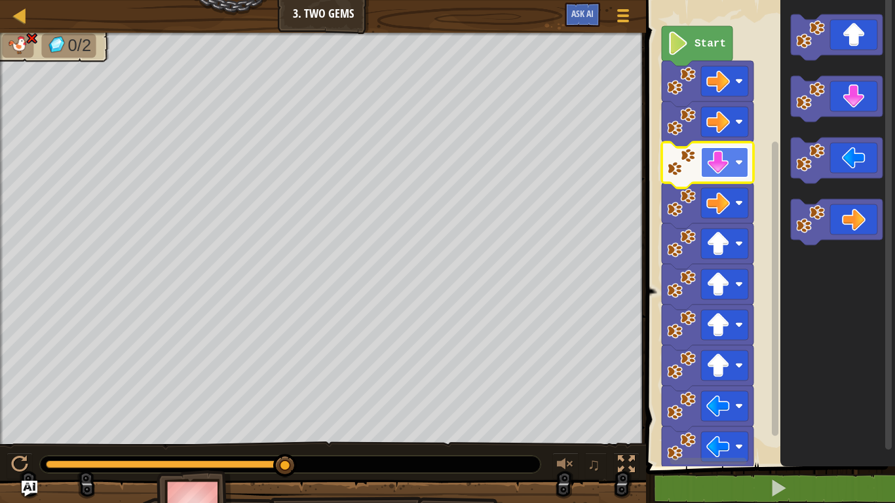
click at [726, 162] on image "Blockly Workspace" at bounding box center [718, 163] width 24 height 24
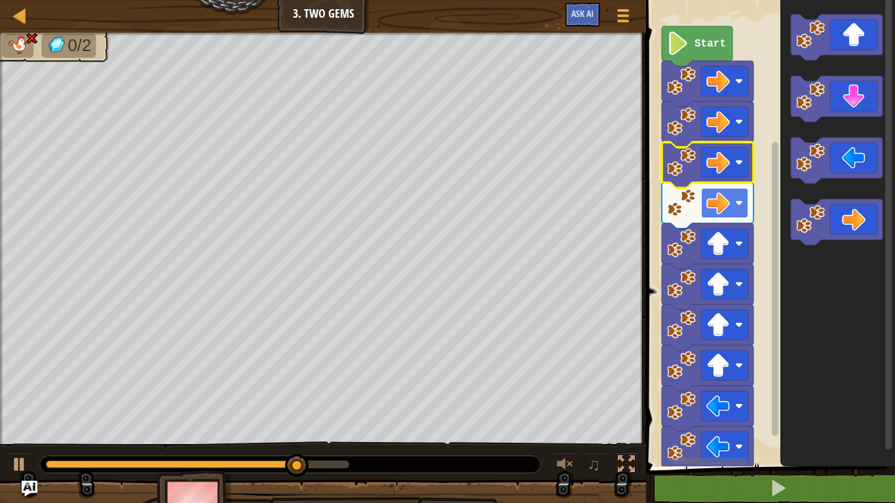
click at [725, 214] on image "Blockly Workspace" at bounding box center [718, 203] width 24 height 24
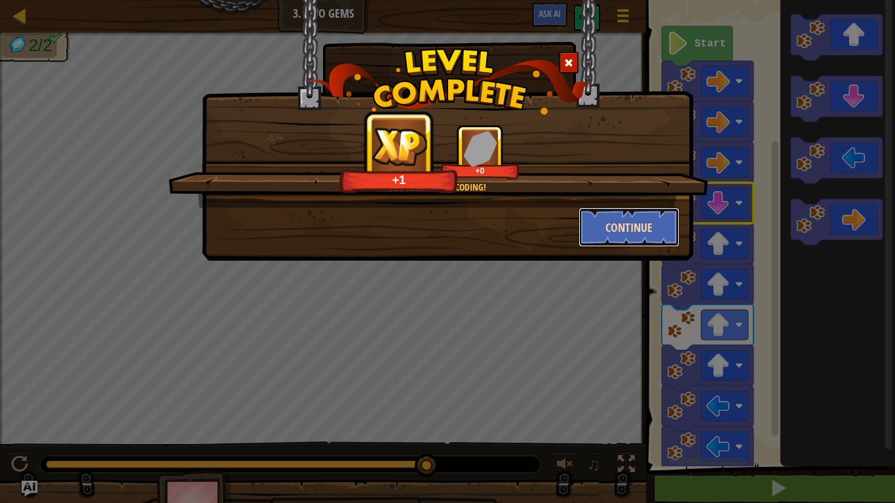
click at [634, 226] on button "Continue" at bounding box center [630, 227] width 102 height 39
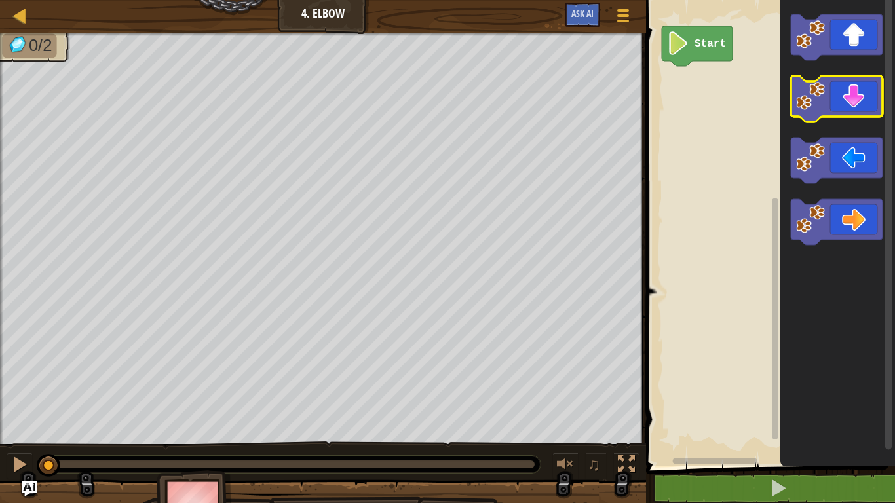
click at [837, 113] on icon "Blockly Workspace" at bounding box center [837, 99] width 92 height 46
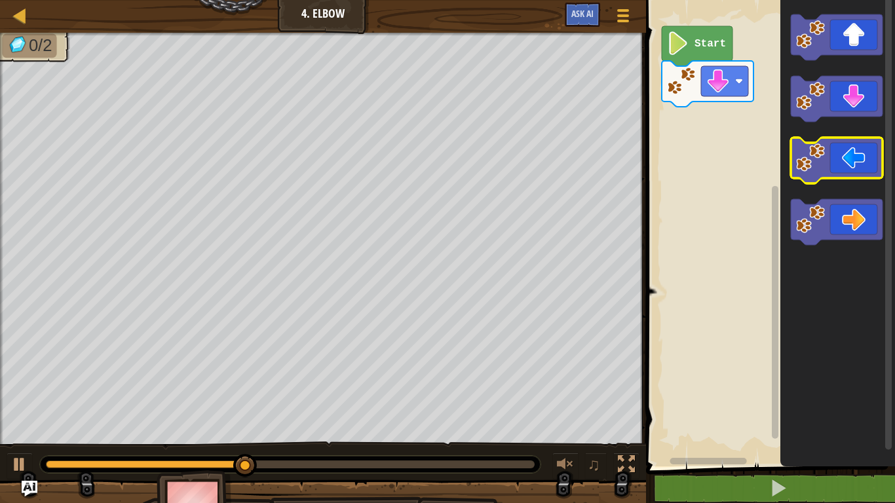
click at [852, 173] on icon "Blockly Workspace" at bounding box center [837, 161] width 92 height 46
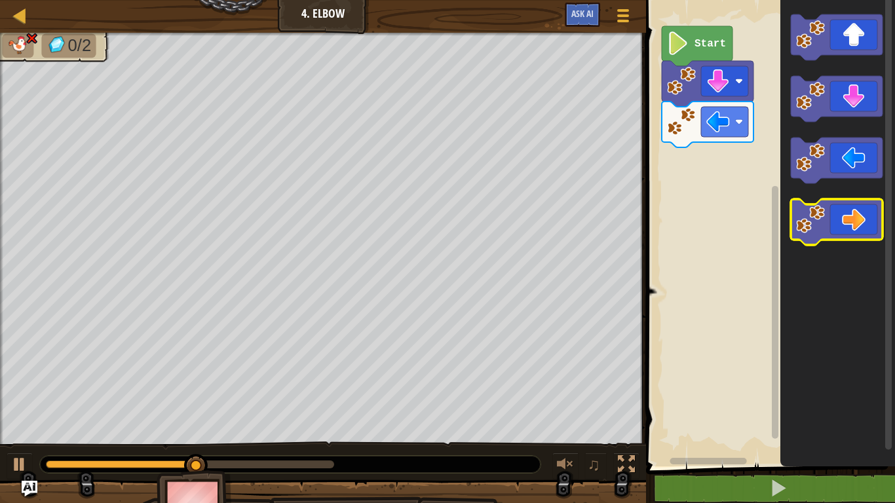
click at [849, 221] on icon "Blockly Workspace" at bounding box center [837, 222] width 92 height 46
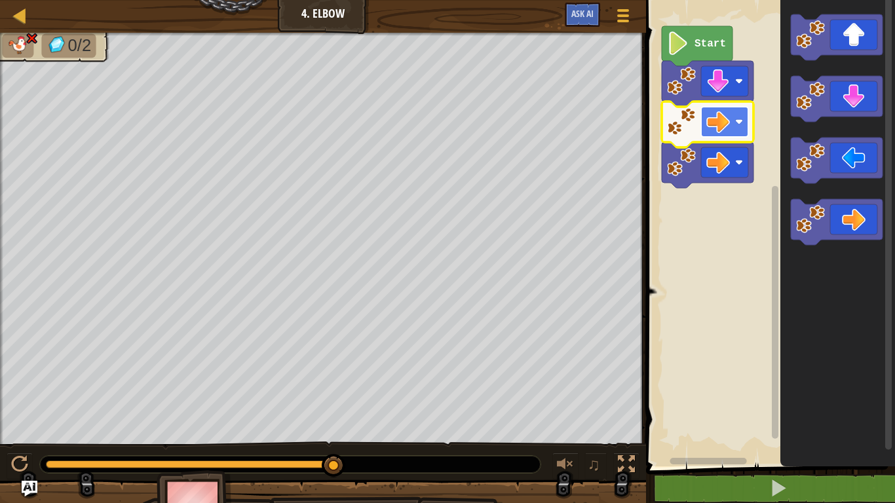
click at [732, 132] on rect "Blockly Workspace" at bounding box center [724, 122] width 47 height 30
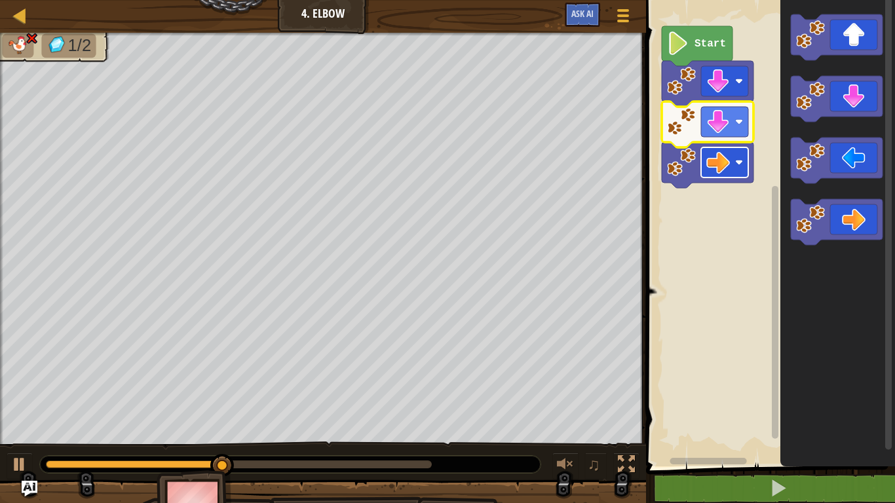
click at [721, 168] on image "Blockly Workspace" at bounding box center [718, 163] width 24 height 24
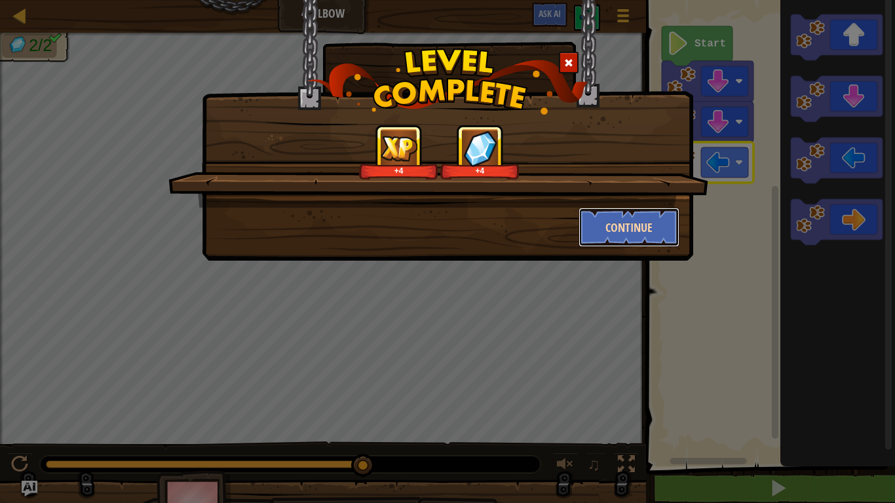
click at [666, 242] on button "Continue" at bounding box center [630, 227] width 102 height 39
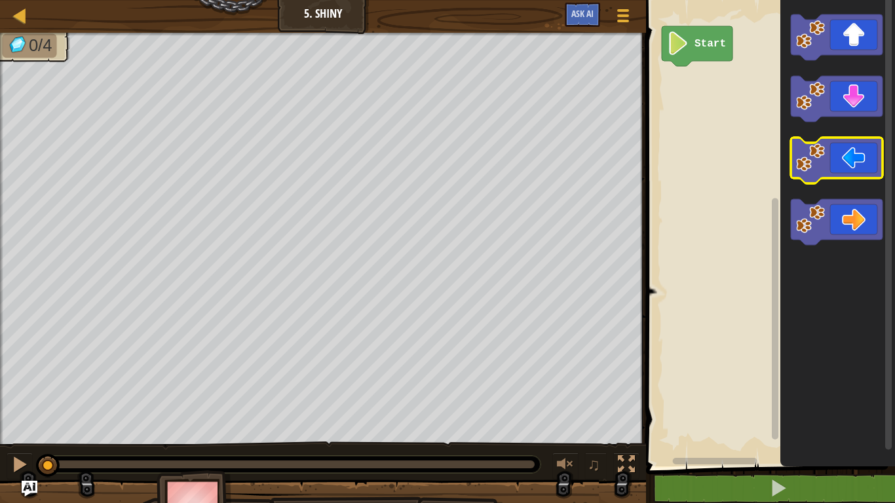
click at [864, 168] on icon "Blockly Workspace" at bounding box center [837, 161] width 92 height 46
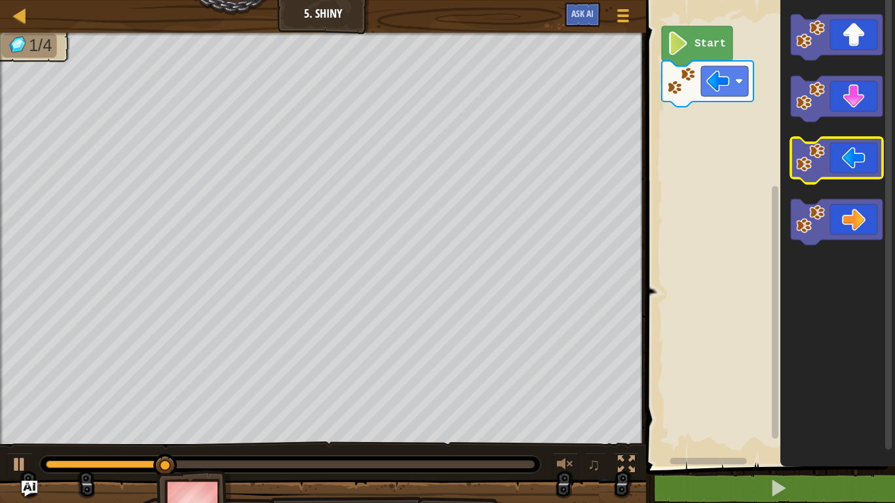
click at [856, 168] on icon "Blockly Workspace" at bounding box center [837, 161] width 92 height 46
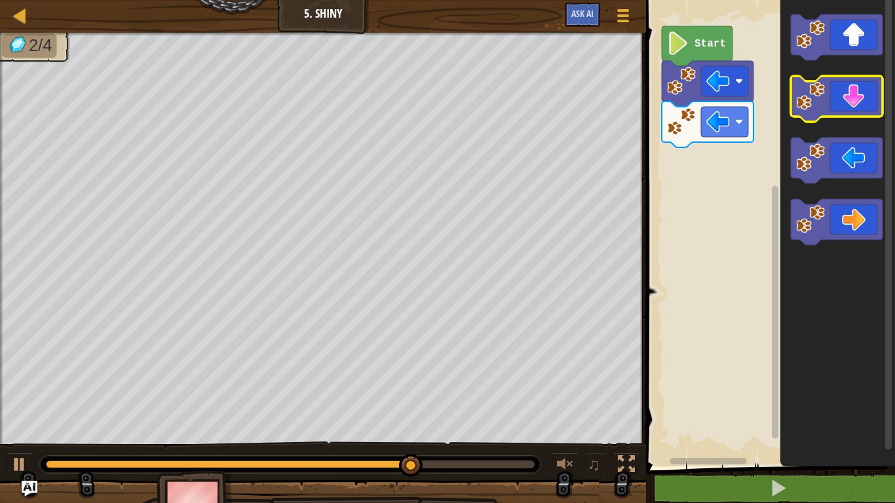
click at [854, 105] on icon "Blockly Workspace" at bounding box center [837, 99] width 92 height 46
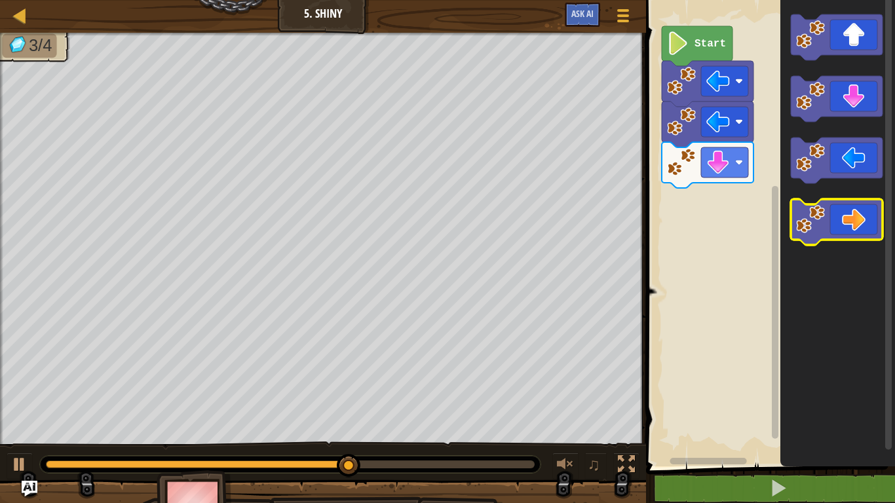
click at [847, 225] on icon "Blockly Workspace" at bounding box center [837, 222] width 92 height 46
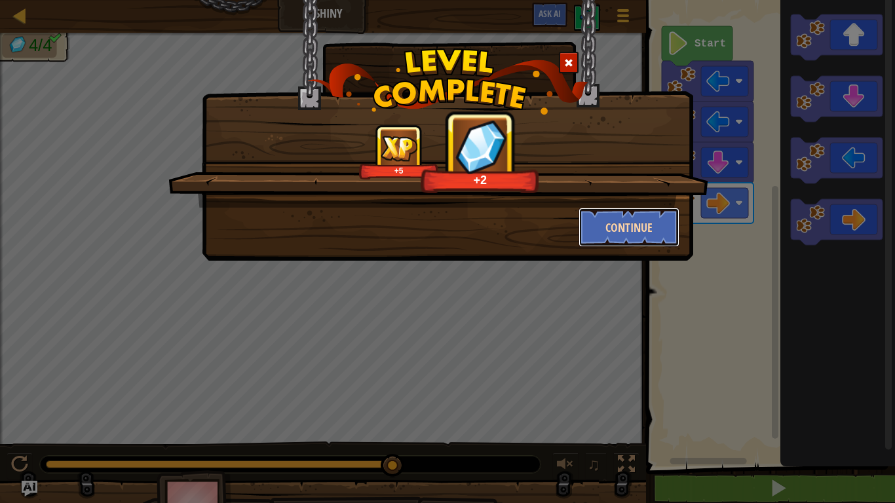
click at [662, 238] on button "Continue" at bounding box center [630, 227] width 102 height 39
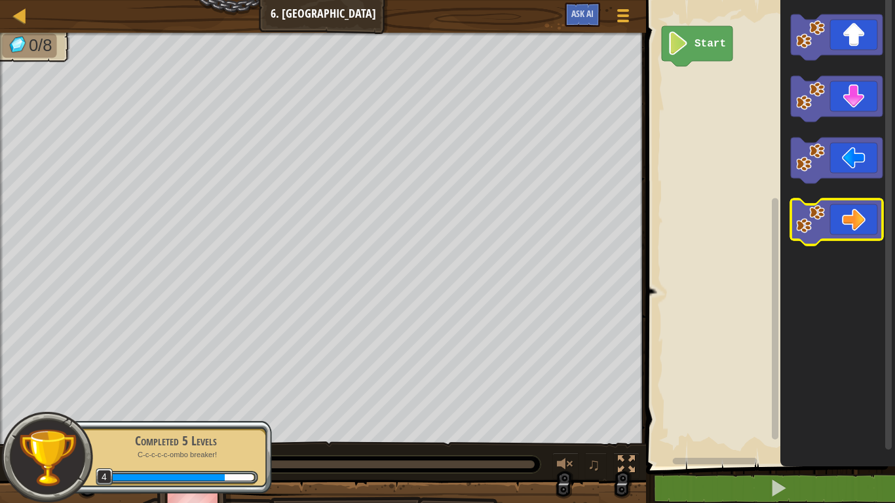
click at [847, 209] on icon "Blockly Workspace" at bounding box center [837, 222] width 92 height 46
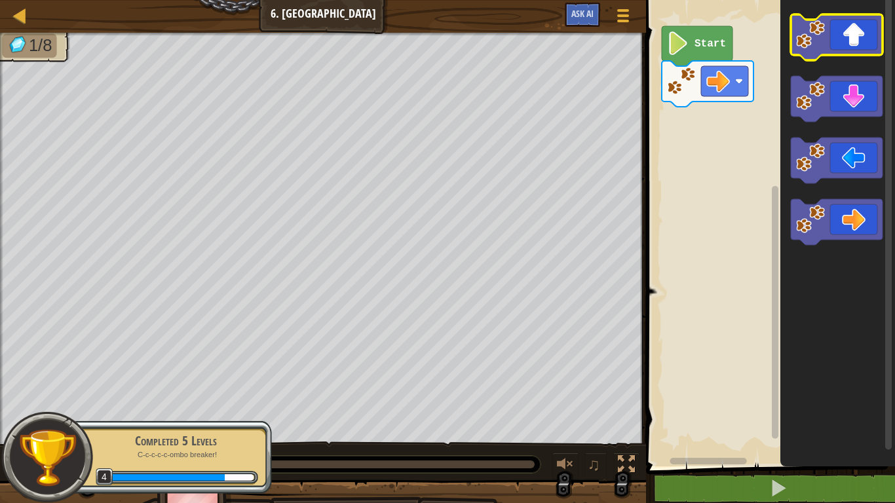
click at [851, 39] on icon "Blockly Workspace" at bounding box center [837, 37] width 92 height 46
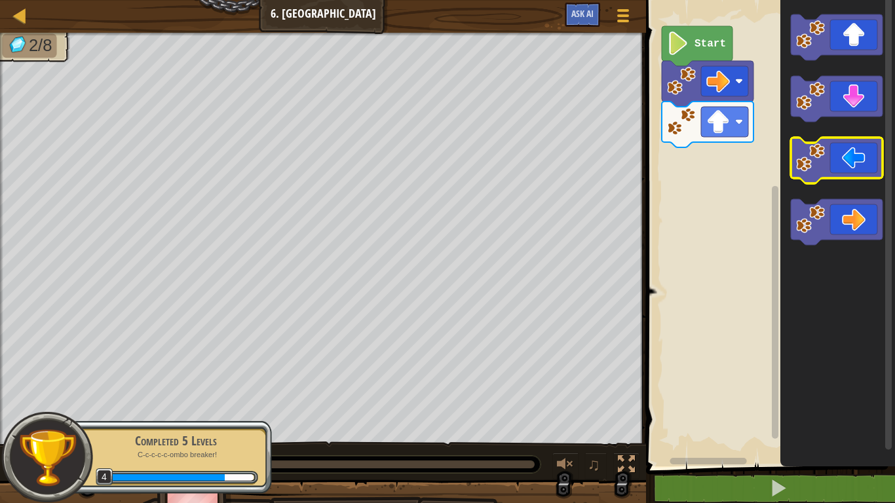
click at [847, 173] on icon "Blockly Workspace" at bounding box center [837, 161] width 92 height 46
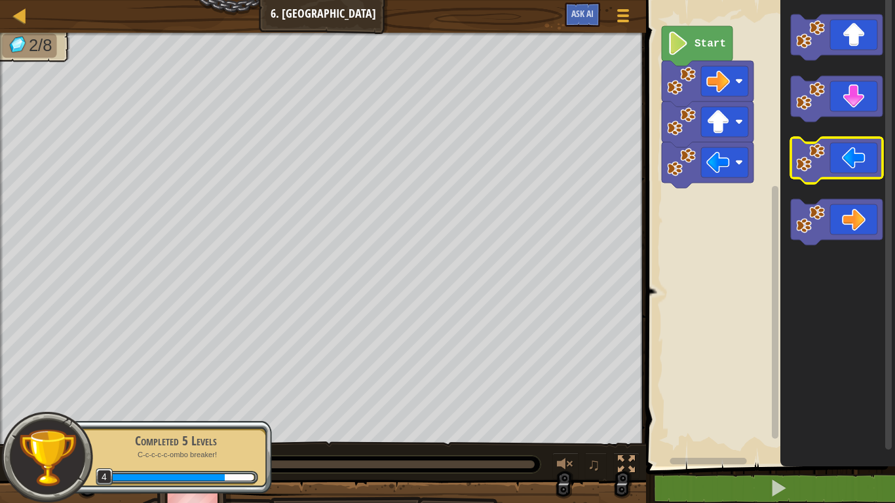
click at [847, 173] on icon "Blockly Workspace" at bounding box center [837, 161] width 92 height 46
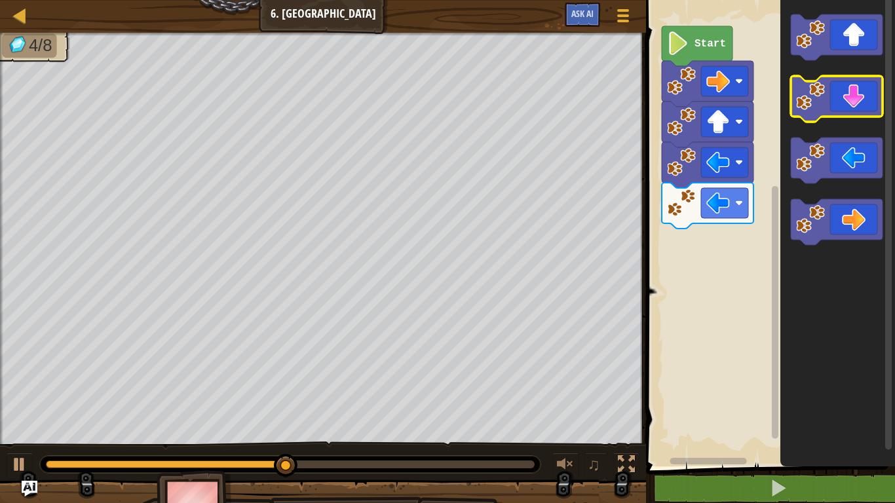
click at [855, 81] on icon "Blockly Workspace" at bounding box center [837, 99] width 92 height 46
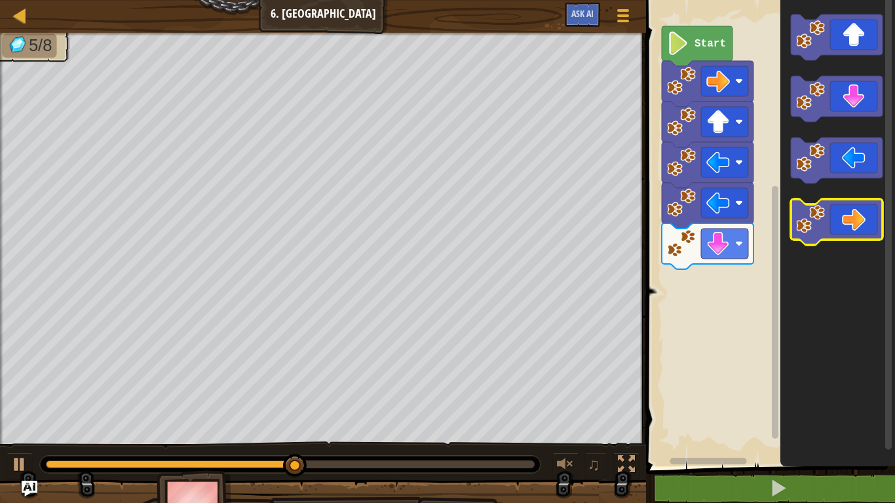
click at [862, 206] on icon "Blockly Workspace" at bounding box center [837, 222] width 92 height 46
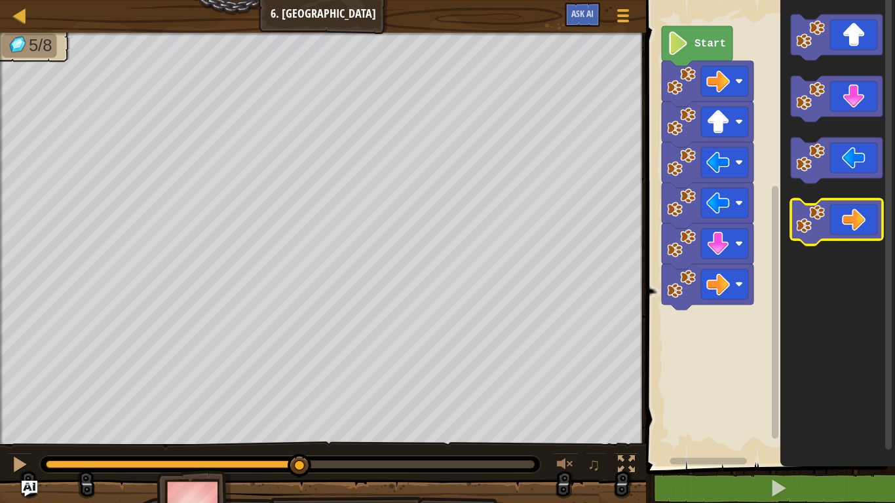
click at [862, 206] on icon "Blockly Workspace" at bounding box center [837, 222] width 92 height 46
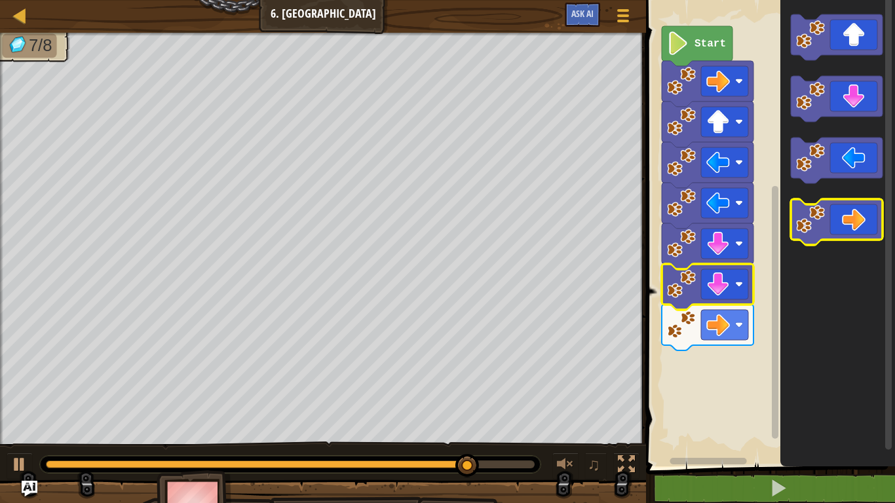
click at [844, 220] on icon "Blockly Workspace" at bounding box center [837, 222] width 92 height 46
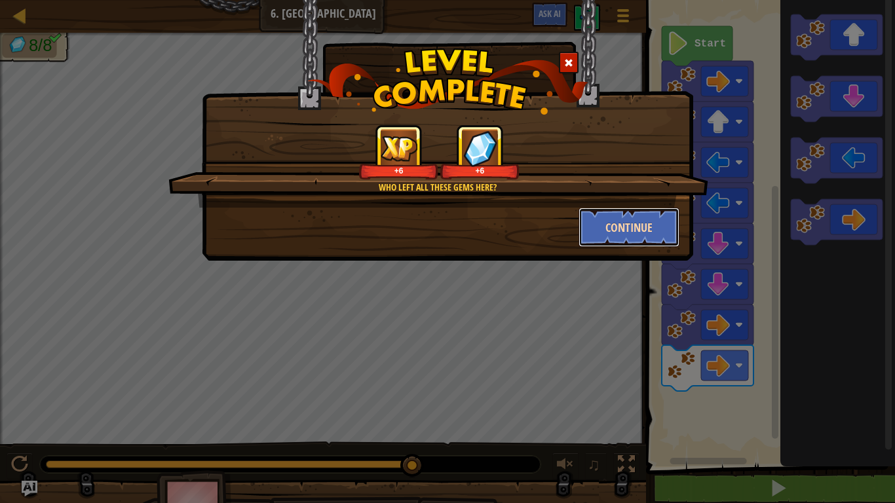
click at [674, 233] on button "Continue" at bounding box center [630, 227] width 102 height 39
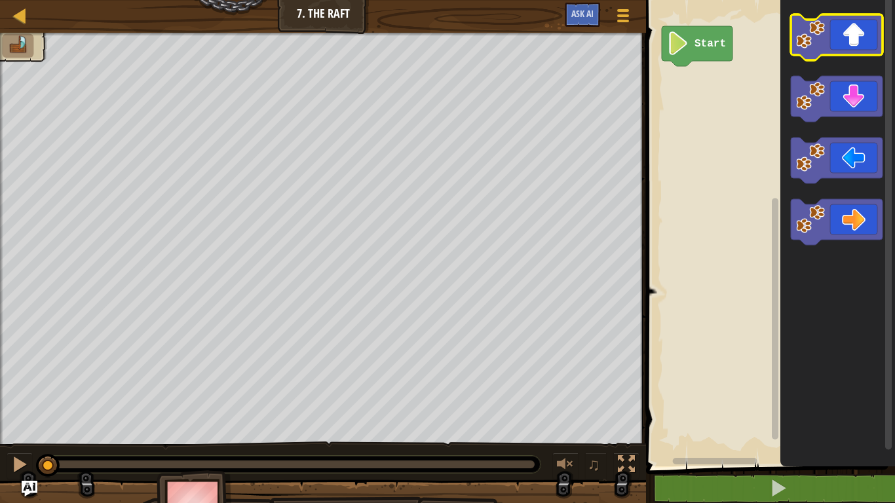
click at [848, 43] on icon "Blockly Workspace" at bounding box center [837, 37] width 92 height 46
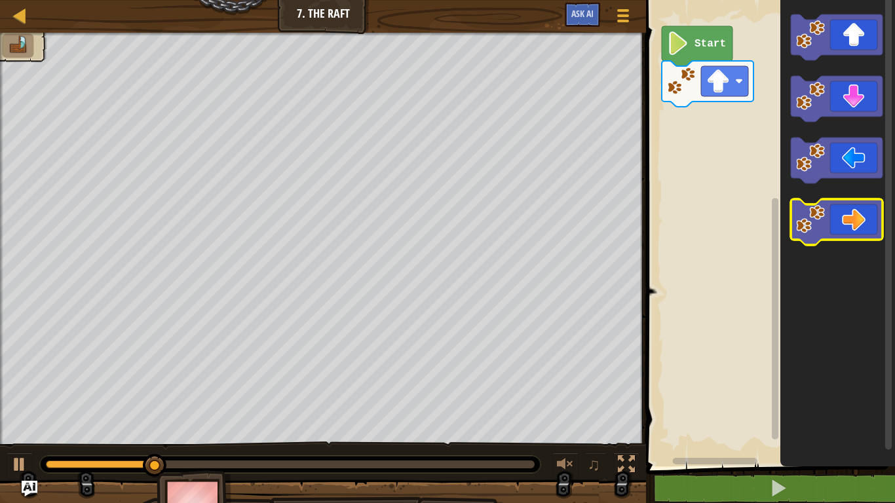
click at [862, 215] on icon "Blockly Workspace" at bounding box center [837, 222] width 92 height 46
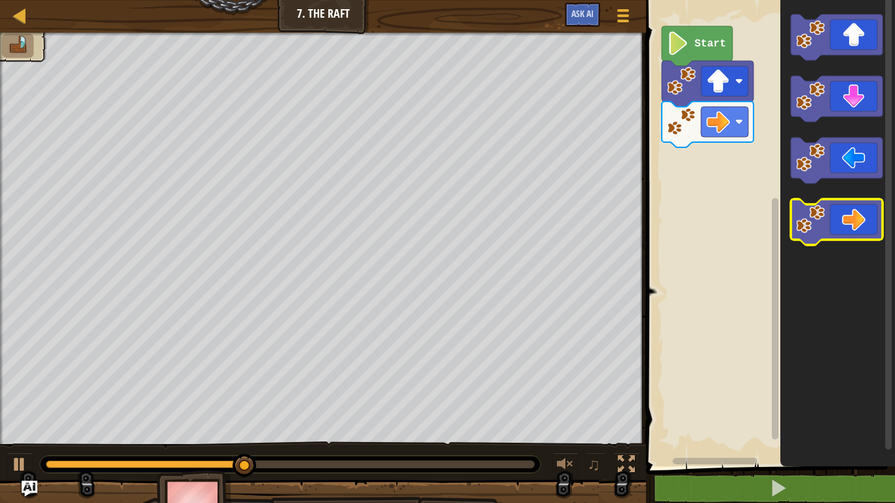
click at [862, 215] on icon "Blockly Workspace" at bounding box center [837, 222] width 92 height 46
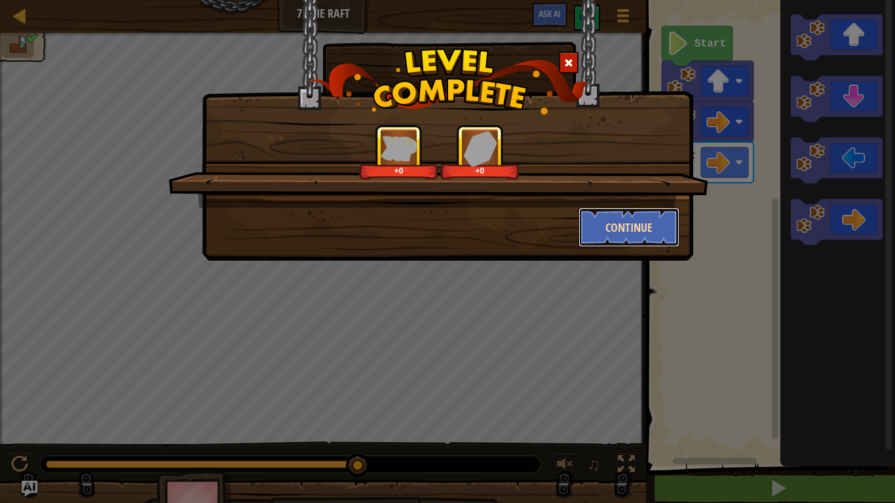
click at [662, 232] on button "Continue" at bounding box center [630, 227] width 102 height 39
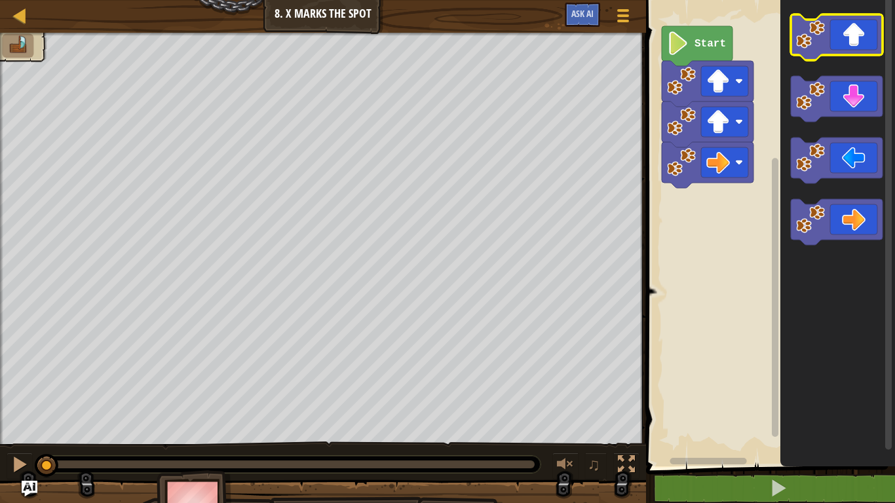
click at [842, 43] on icon "Blockly Workspace" at bounding box center [837, 37] width 92 height 46
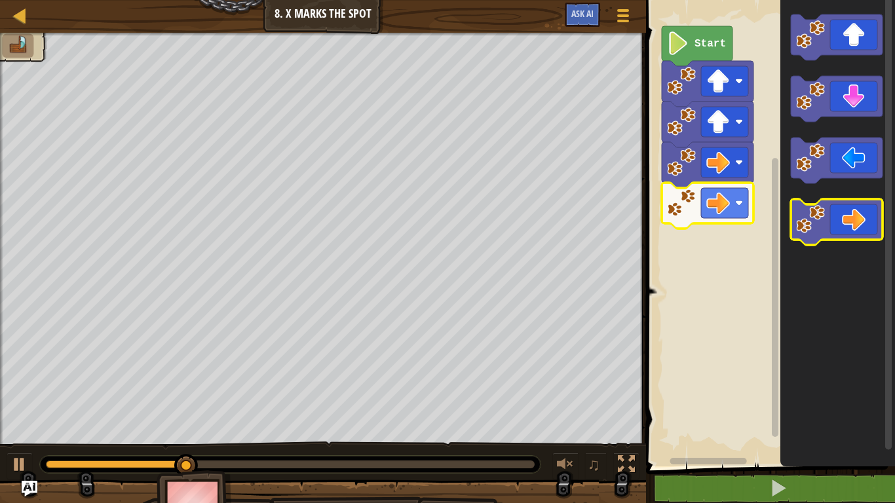
click at [838, 227] on icon "Blockly Workspace" at bounding box center [837, 222] width 92 height 46
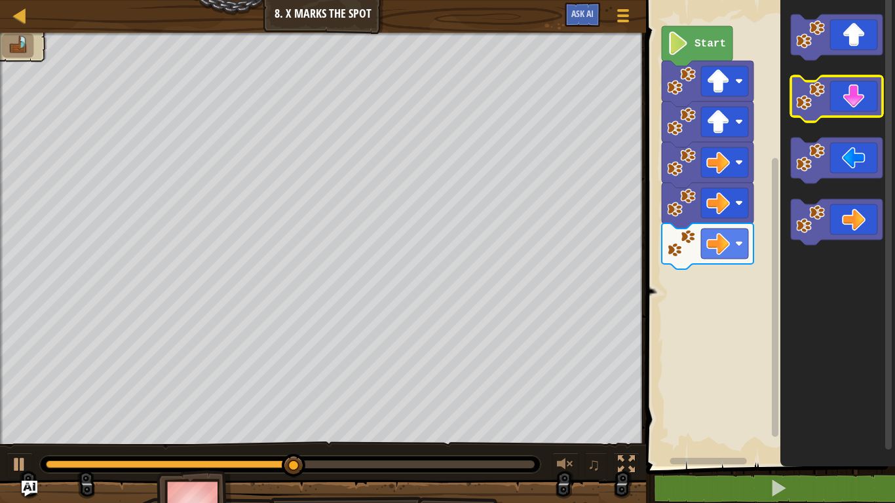
click at [839, 105] on icon "Blockly Workspace" at bounding box center [837, 99] width 92 height 46
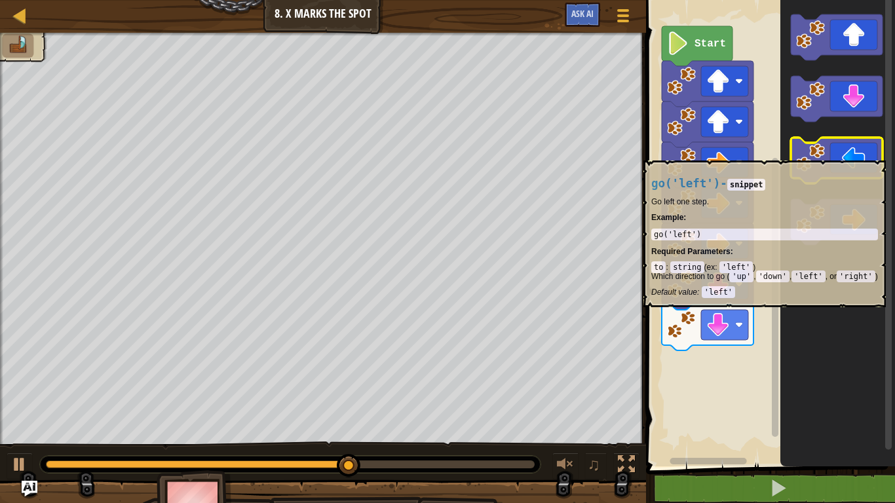
click at [835, 154] on icon "Blockly Workspace" at bounding box center [837, 161] width 92 height 46
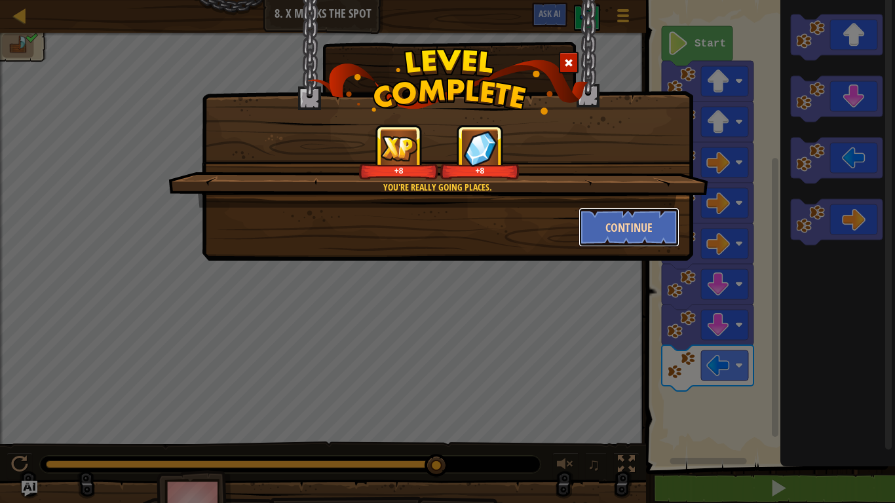
click at [668, 219] on button "Continue" at bounding box center [630, 227] width 102 height 39
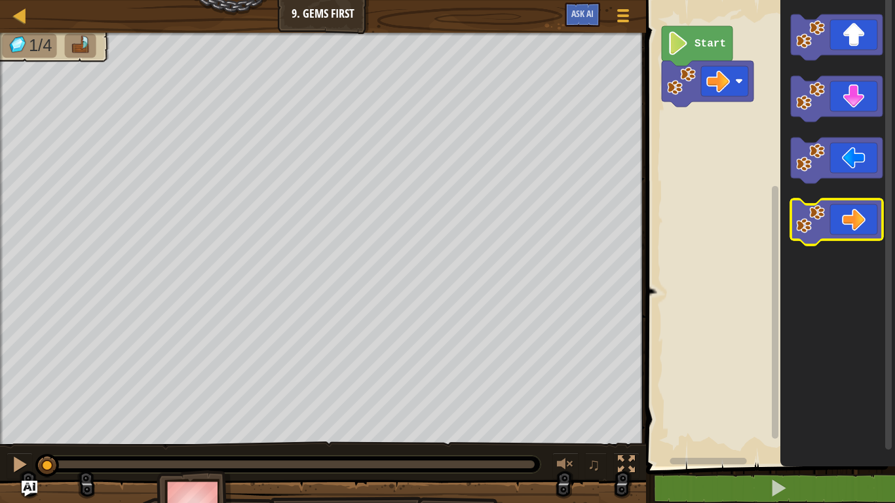
click at [862, 224] on icon "Blockly Workspace" at bounding box center [837, 222] width 92 height 46
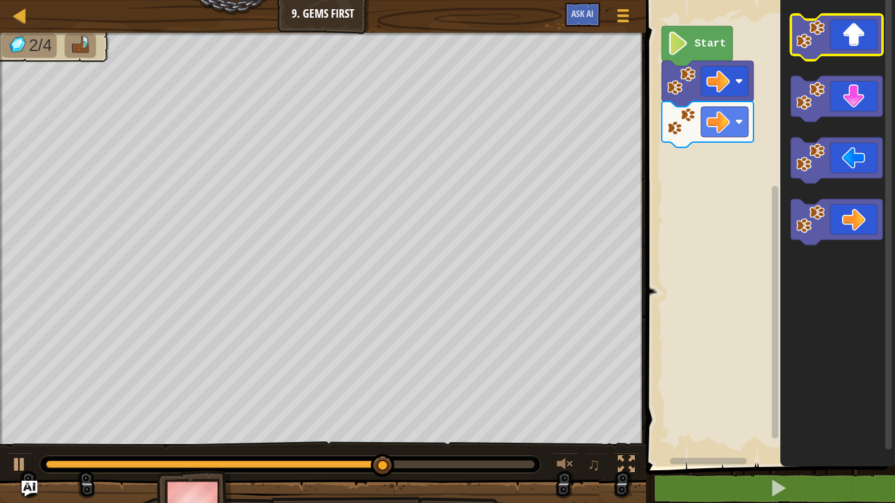
click at [855, 35] on icon "Blockly Workspace" at bounding box center [837, 37] width 92 height 46
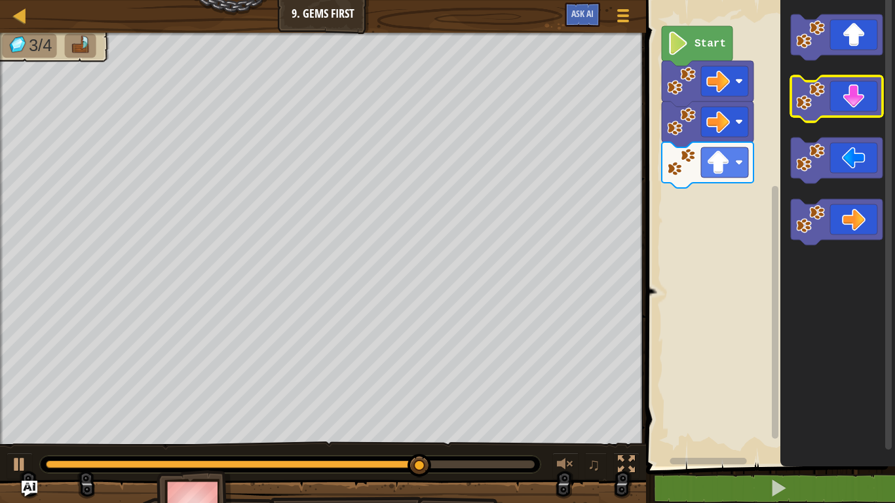
click at [856, 108] on icon "Blockly Workspace" at bounding box center [837, 99] width 92 height 46
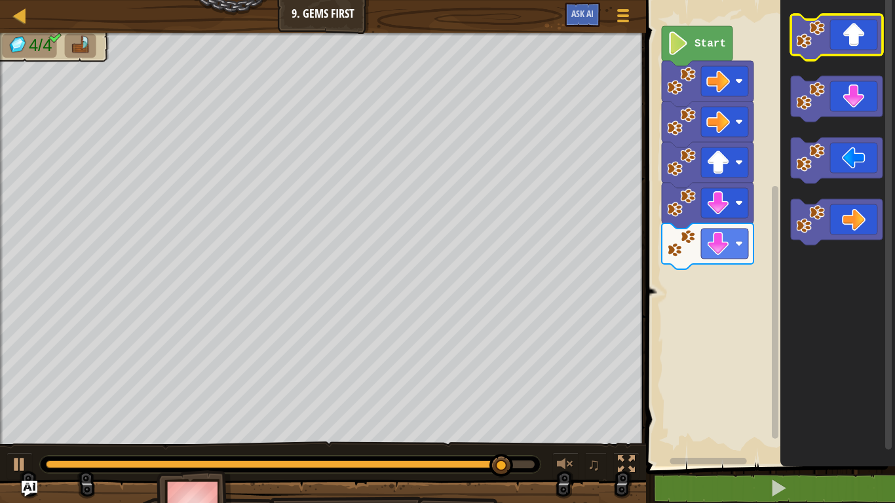
click at [868, 45] on icon "Blockly Workspace" at bounding box center [837, 37] width 92 height 46
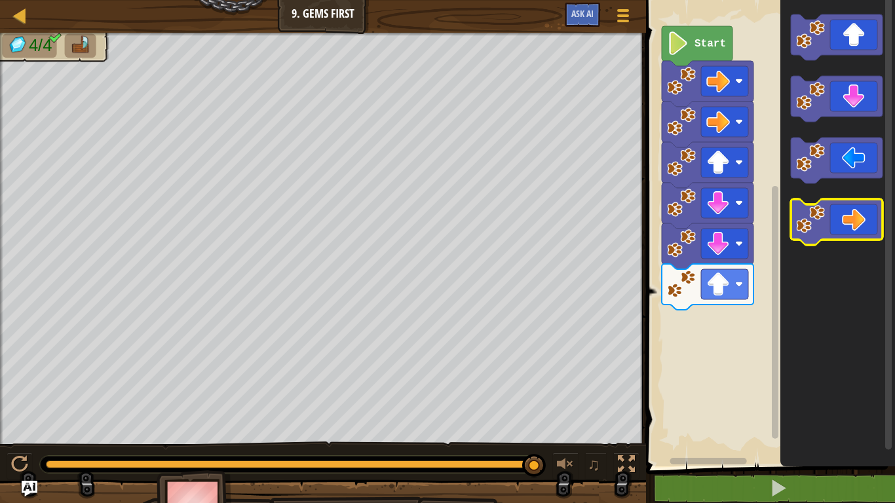
click at [844, 221] on icon "Blockly Workspace" at bounding box center [837, 222] width 92 height 46
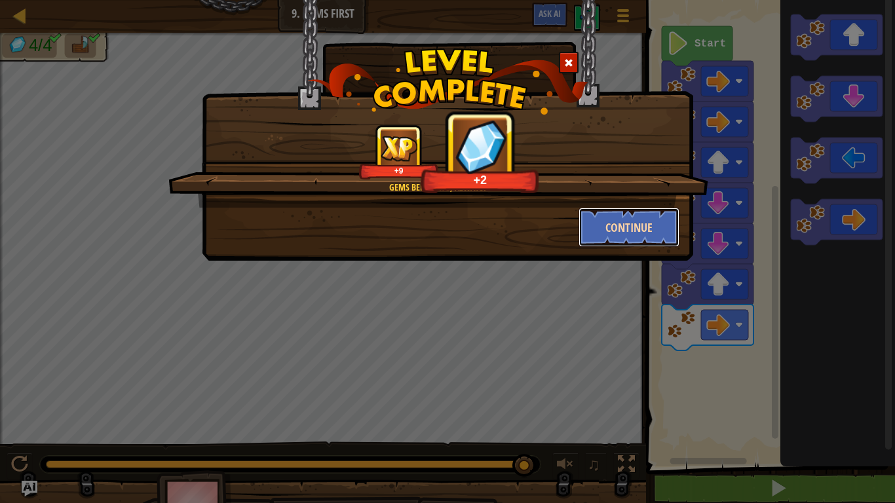
click at [613, 216] on button "Continue" at bounding box center [630, 227] width 102 height 39
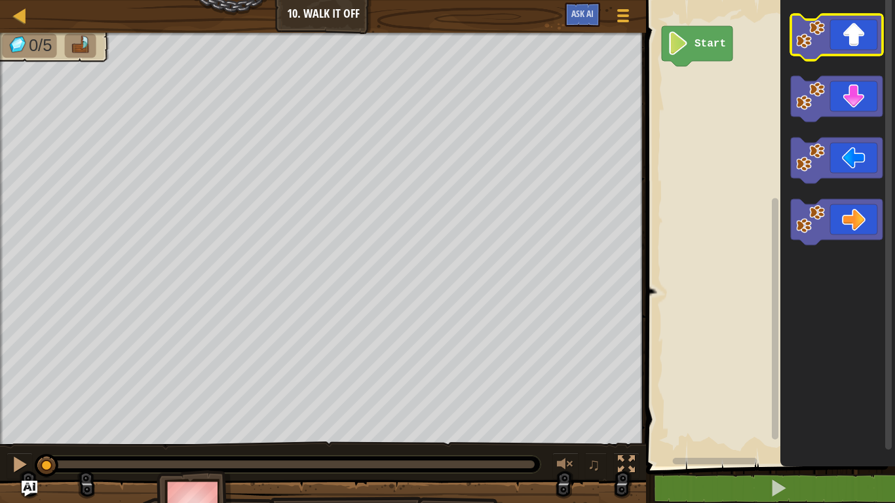
click at [856, 35] on icon "Blockly Workspace" at bounding box center [837, 37] width 92 height 46
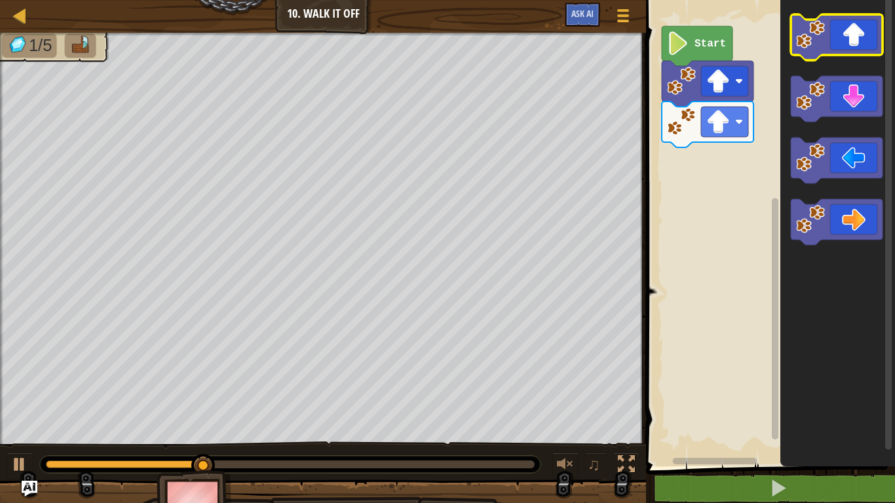
click at [845, 50] on icon "Blockly Workspace" at bounding box center [837, 37] width 92 height 46
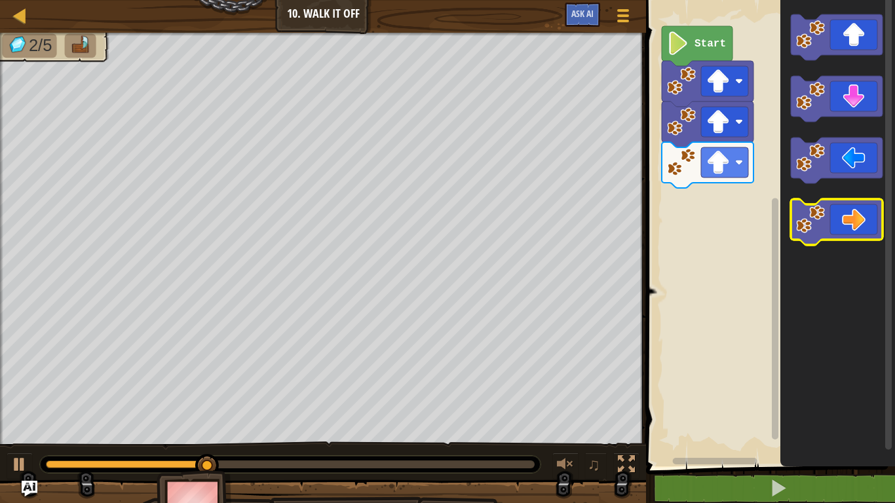
click at [834, 208] on icon "Blockly Workspace" at bounding box center [837, 222] width 92 height 46
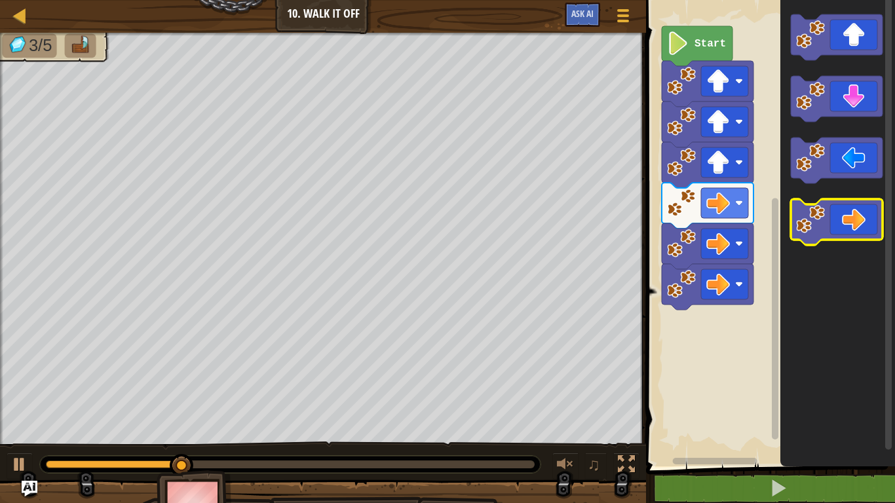
click at [834, 208] on icon "Blockly Workspace" at bounding box center [837, 222] width 92 height 46
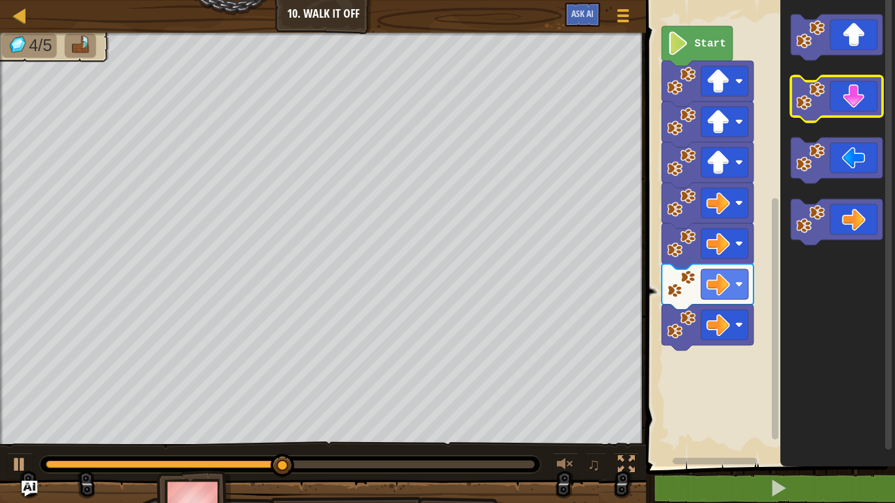
click at [865, 102] on icon "Blockly Workspace" at bounding box center [837, 99] width 92 height 46
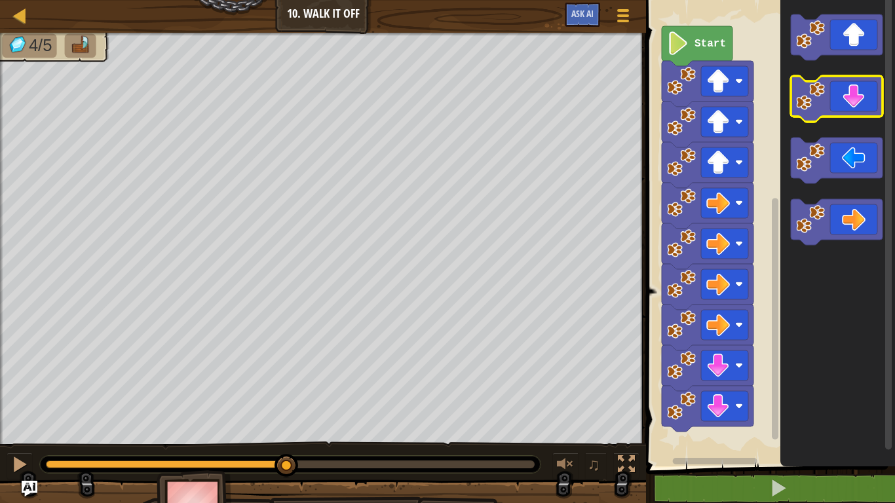
click at [865, 102] on icon "Blockly Workspace" at bounding box center [837, 99] width 92 height 46
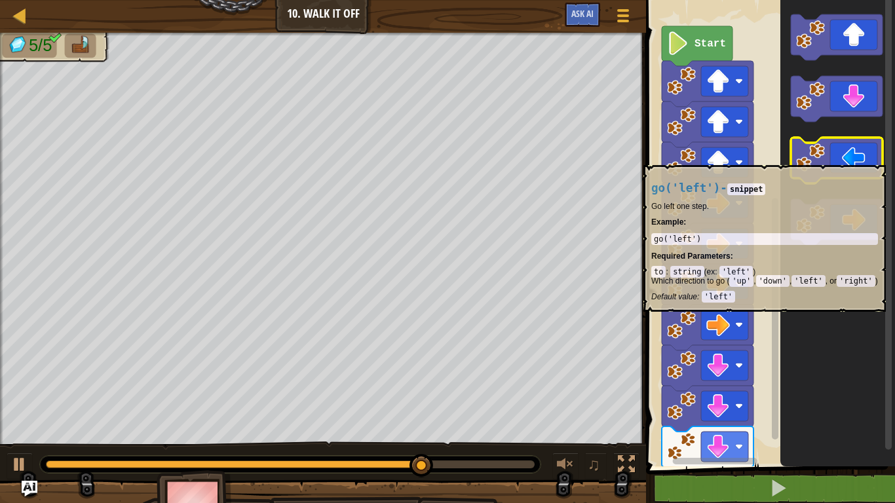
click at [853, 159] on icon "Blockly Workspace" at bounding box center [837, 161] width 92 height 46
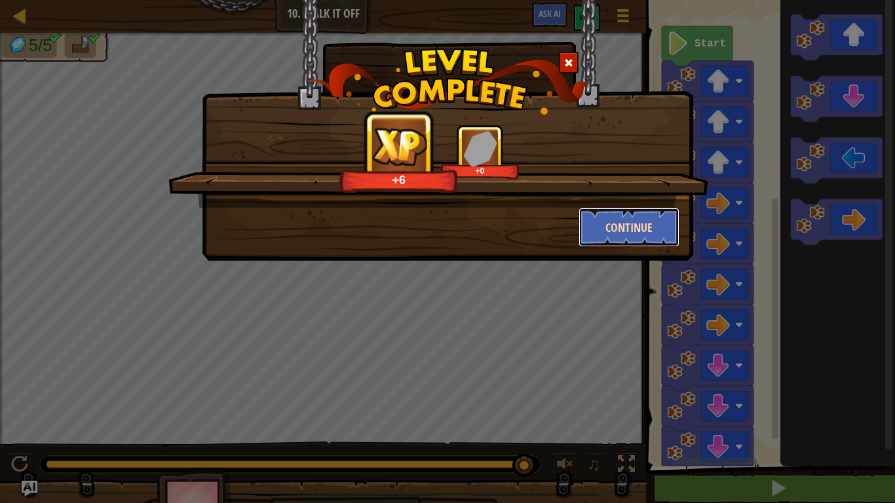
click at [651, 242] on button "Continue" at bounding box center [630, 227] width 102 height 39
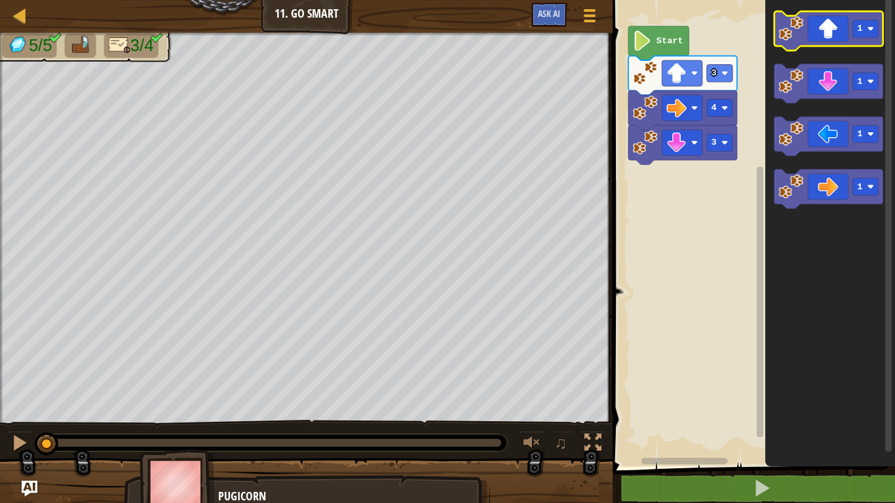
click at [831, 41] on icon "Blockly Workspace" at bounding box center [828, 30] width 109 height 39
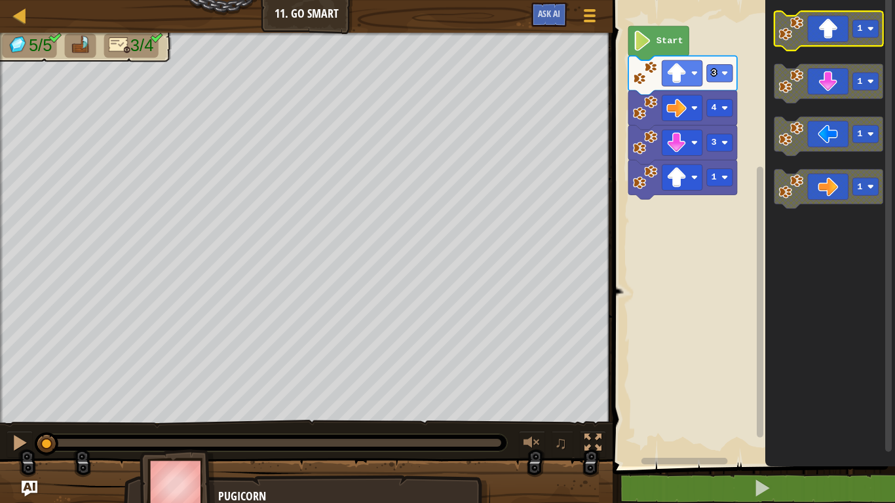
click at [831, 41] on icon "Blockly Workspace" at bounding box center [828, 30] width 109 height 39
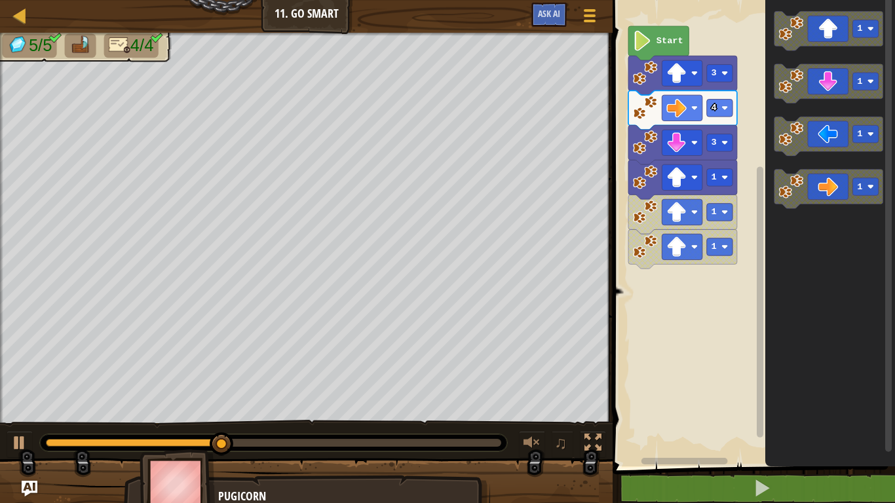
click at [828, 320] on icon "Blockly Workspace" at bounding box center [830, 229] width 130 height 473
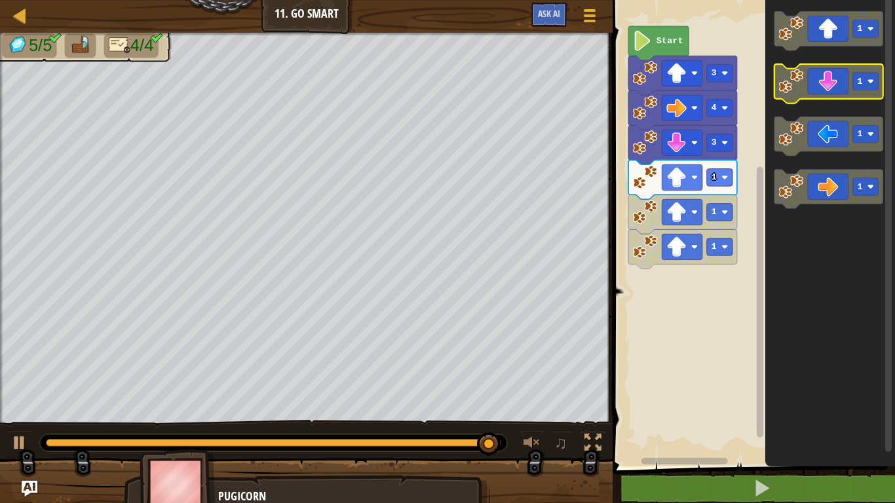
click at [833, 85] on icon "Blockly Workspace" at bounding box center [828, 83] width 109 height 39
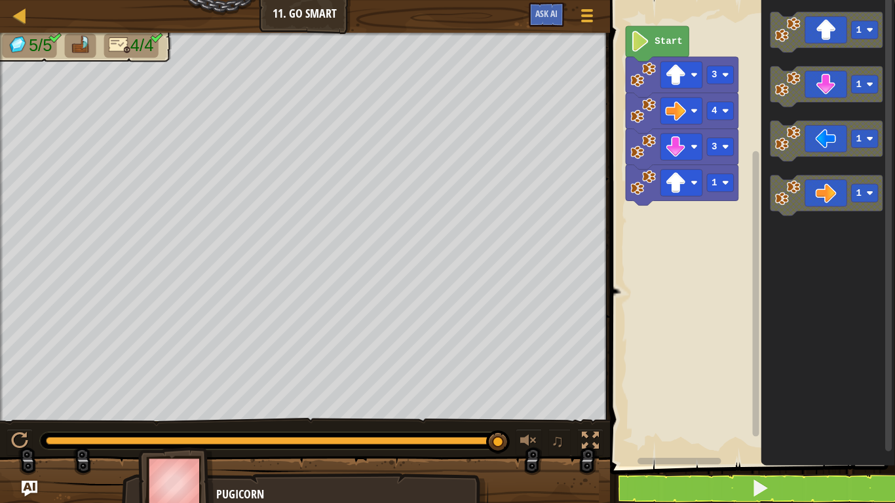
click at [617, 31] on rect "Blockly Workspace" at bounding box center [750, 229] width 289 height 473
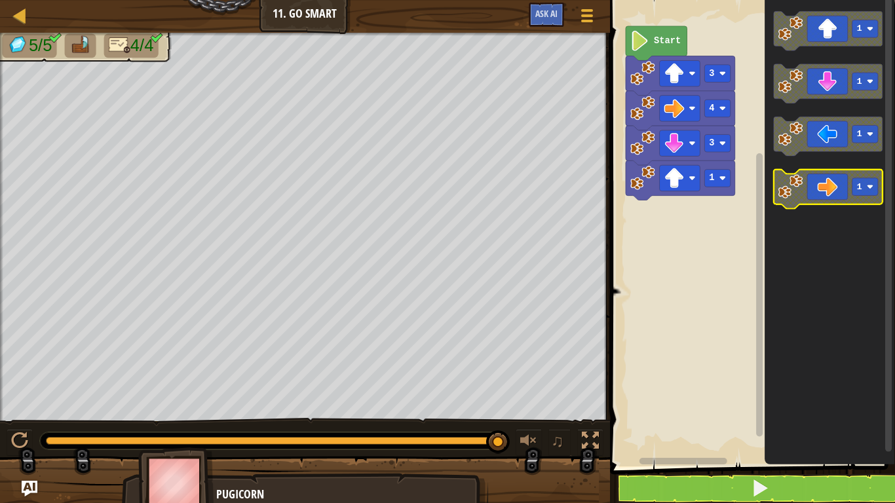
click at [825, 177] on icon "Blockly Workspace" at bounding box center [827, 189] width 109 height 39
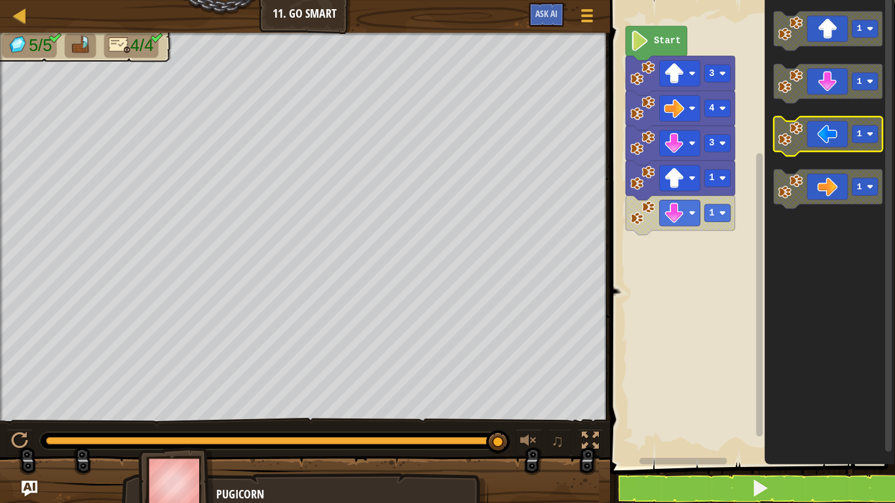
click at [835, 141] on icon "Blockly Workspace" at bounding box center [827, 136] width 109 height 39
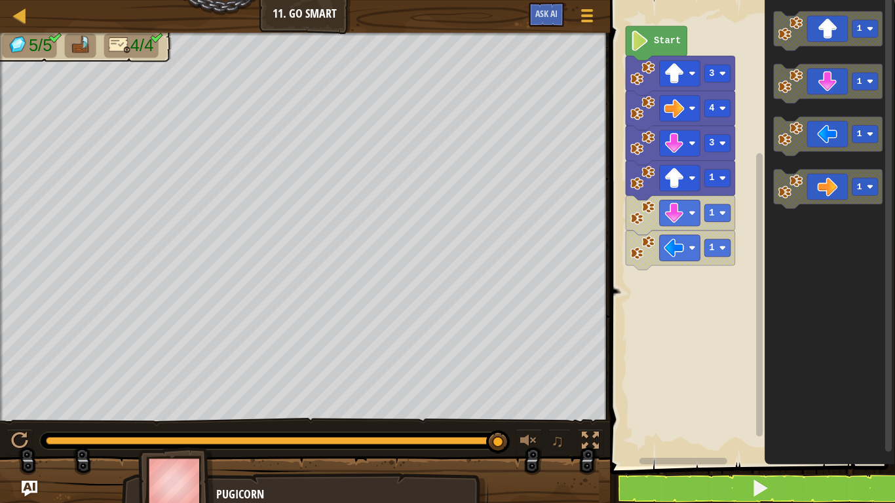
click at [699, 260] on icon "Blockly Workspace" at bounding box center [680, 250] width 109 height 39
click at [9, 441] on button at bounding box center [20, 442] width 26 height 27
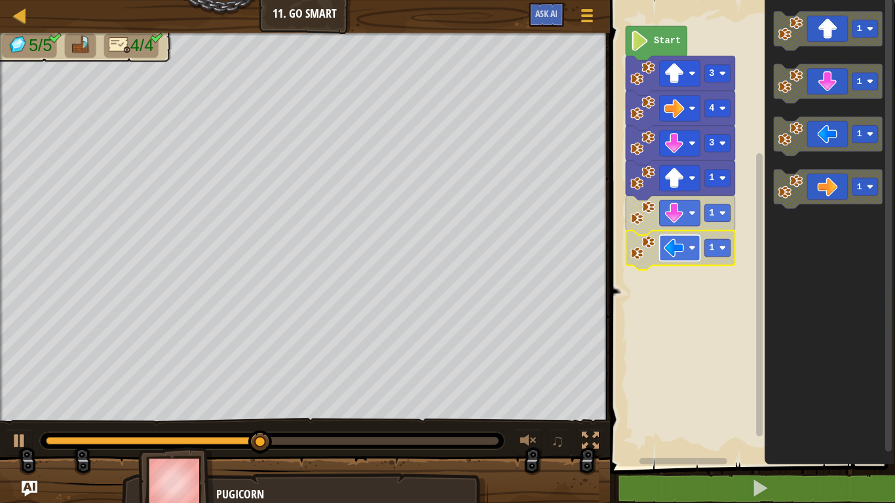
click at [684, 246] on rect "Blockly Workspace" at bounding box center [679, 248] width 41 height 26
click at [724, 206] on rect "Blockly Workspace" at bounding box center [717, 213] width 26 height 18
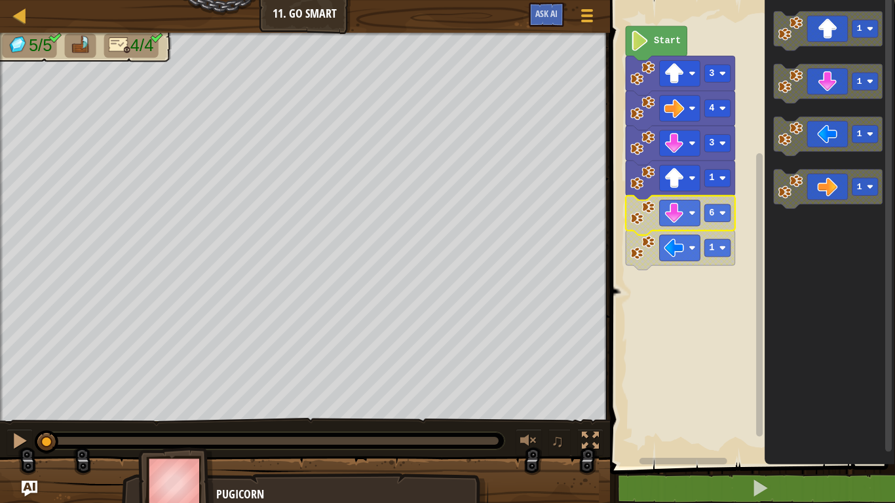
drag, startPoint x: 495, startPoint y: 441, endPoint x: 0, endPoint y: 343, distance: 504.2
click at [0, 343] on div "5/5 4/4 ♫ Pugicorn" at bounding box center [447, 271] width 895 height 477
click at [21, 446] on div at bounding box center [19, 440] width 17 height 17
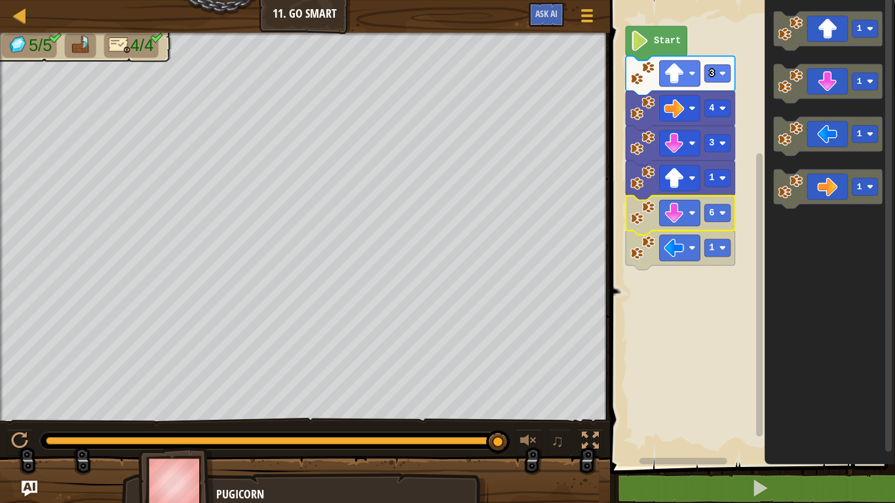
click at [293, 490] on div "Pugicorn" at bounding box center [345, 494] width 259 height 17
click at [184, 484] on img at bounding box center [176, 483] width 76 height 73
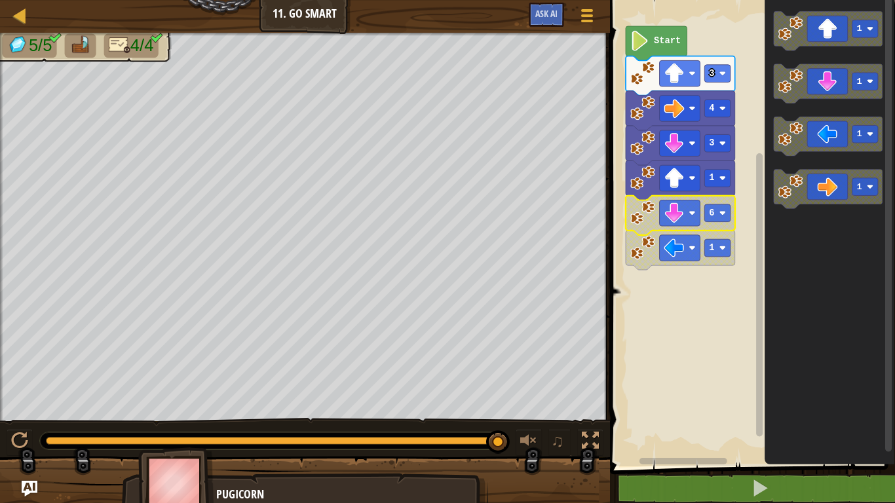
click at [184, 484] on img at bounding box center [176, 483] width 76 height 73
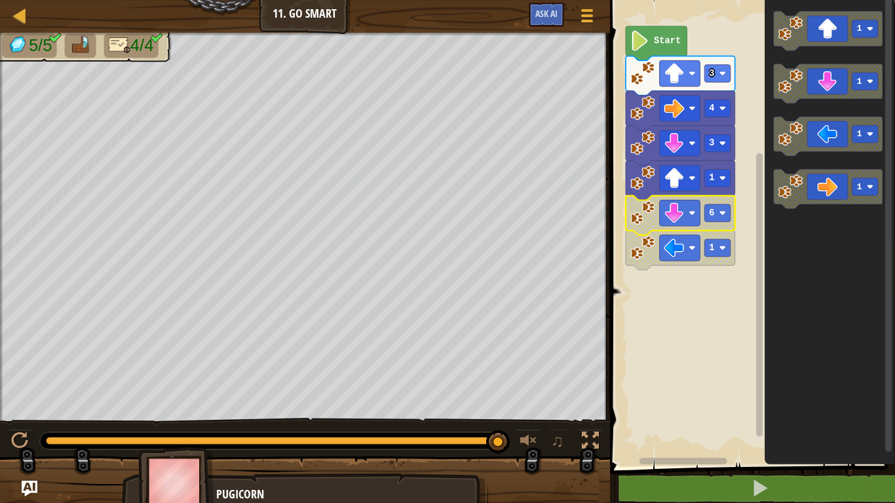
click at [184, 484] on img at bounding box center [176, 483] width 76 height 73
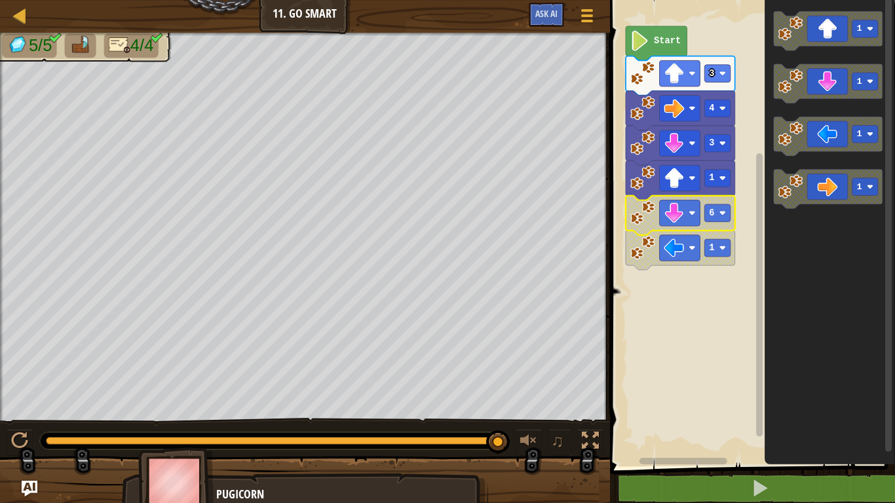
click at [184, 484] on img at bounding box center [176, 483] width 76 height 73
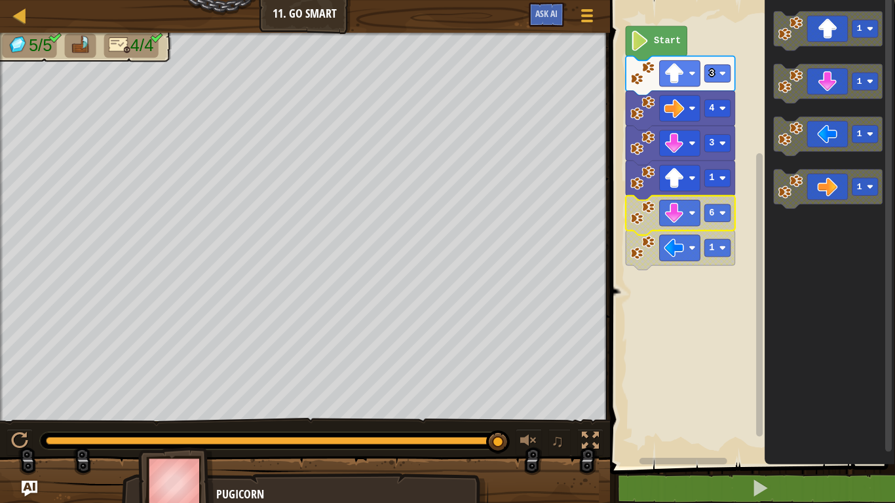
click at [92, 38] on li at bounding box center [80, 45] width 31 height 24
click at [89, 40] on img at bounding box center [80, 45] width 22 height 18
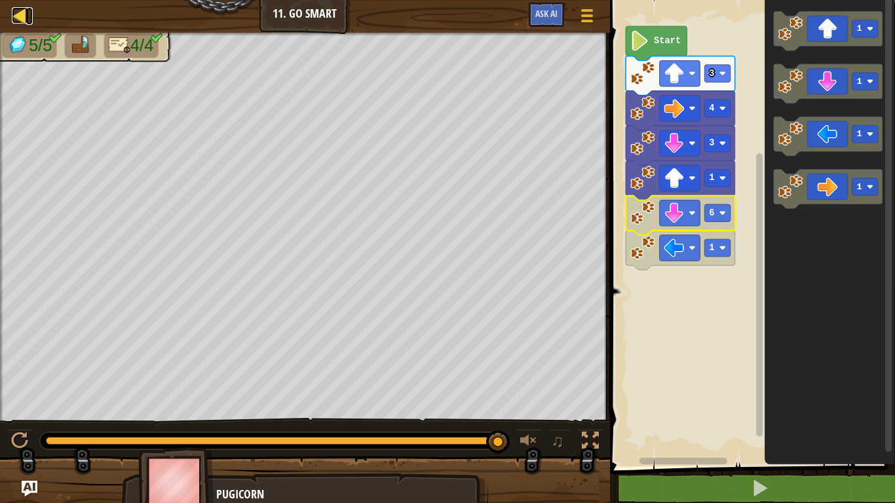
click at [17, 23] on div at bounding box center [20, 15] width 16 height 16
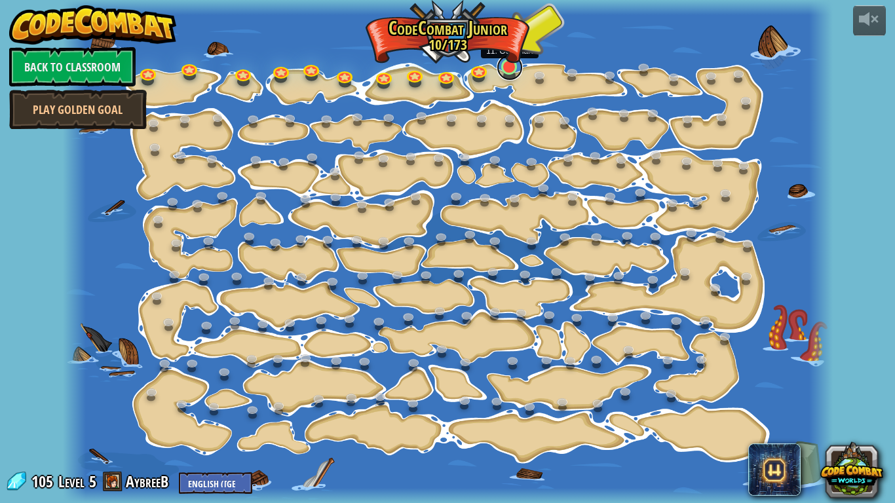
click at [513, 75] on link at bounding box center [510, 67] width 26 height 26
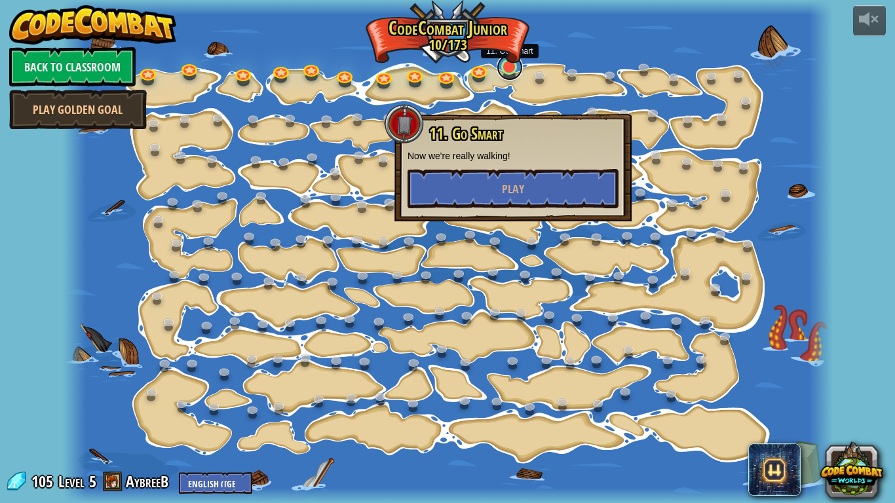
click at [513, 75] on link at bounding box center [510, 67] width 26 height 26
click at [528, 174] on button "Play" at bounding box center [513, 188] width 211 height 39
